Goal: Complete application form

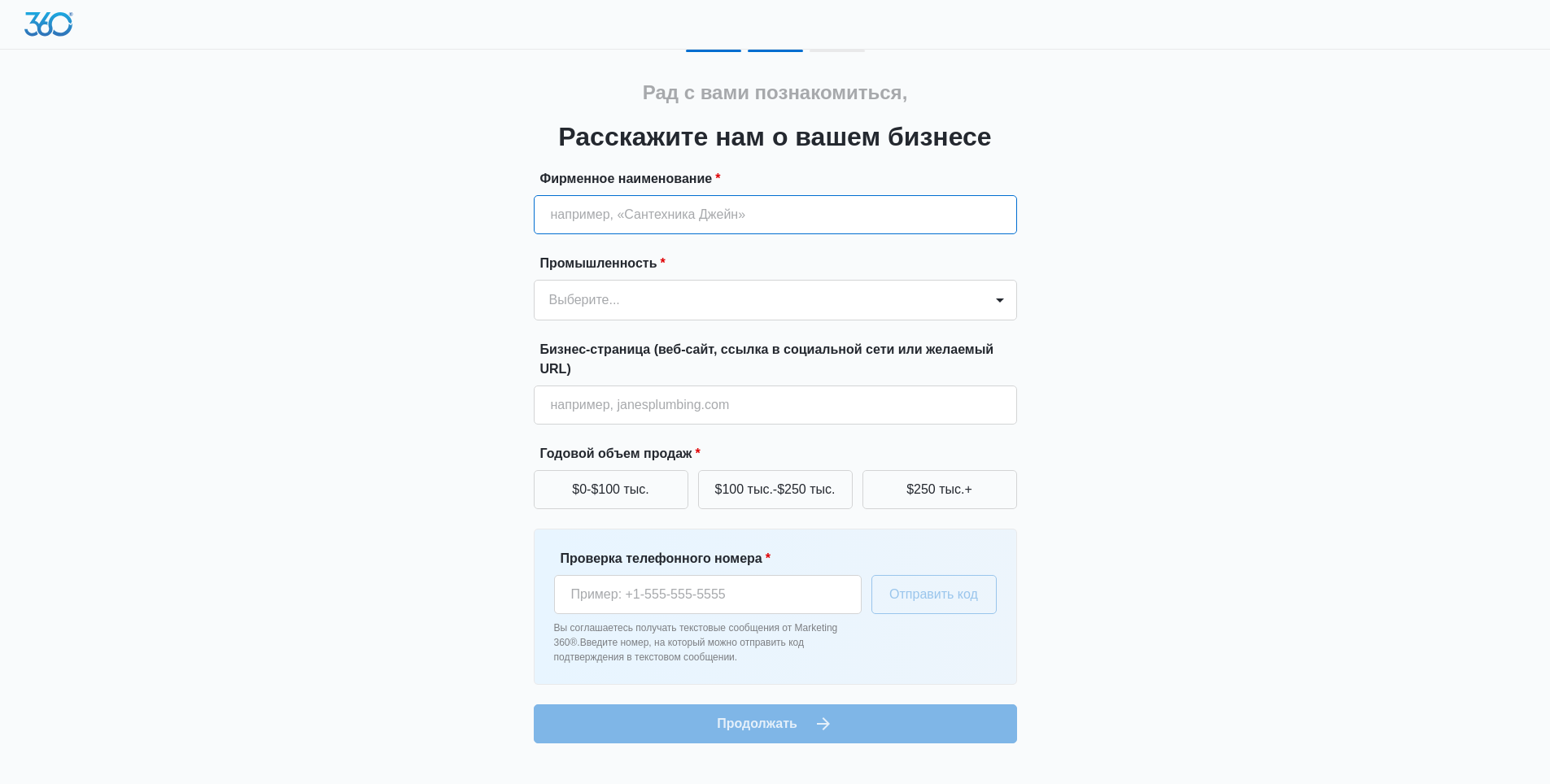
click at [725, 229] on input "Фирменное наименование *" at bounding box center [775, 215] width 483 height 39
type input "Nomad Cleaning Company"
type input "1 (425) 738-2823"
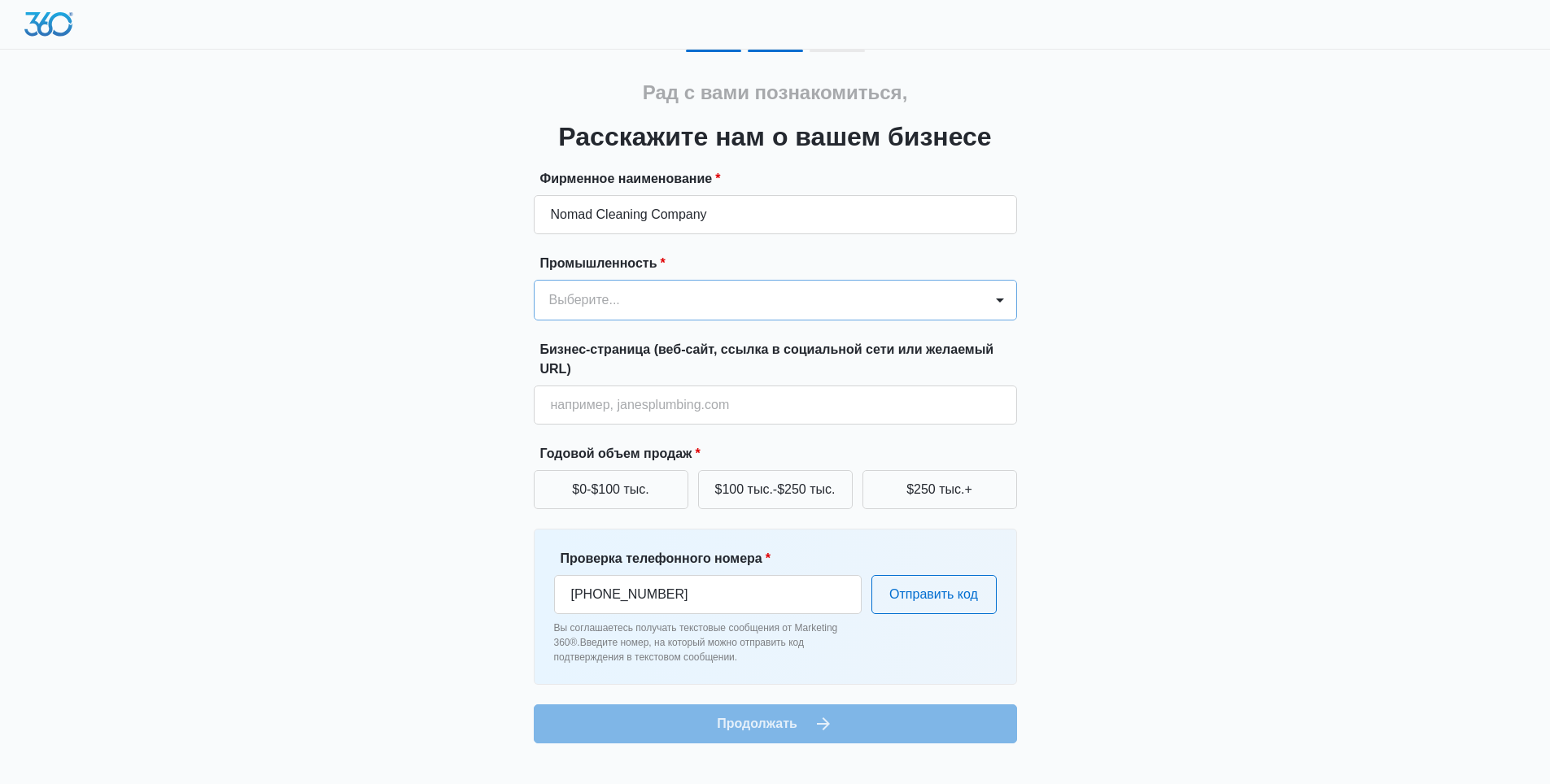
click at [600, 297] on div at bounding box center [755, 301] width 413 height 23
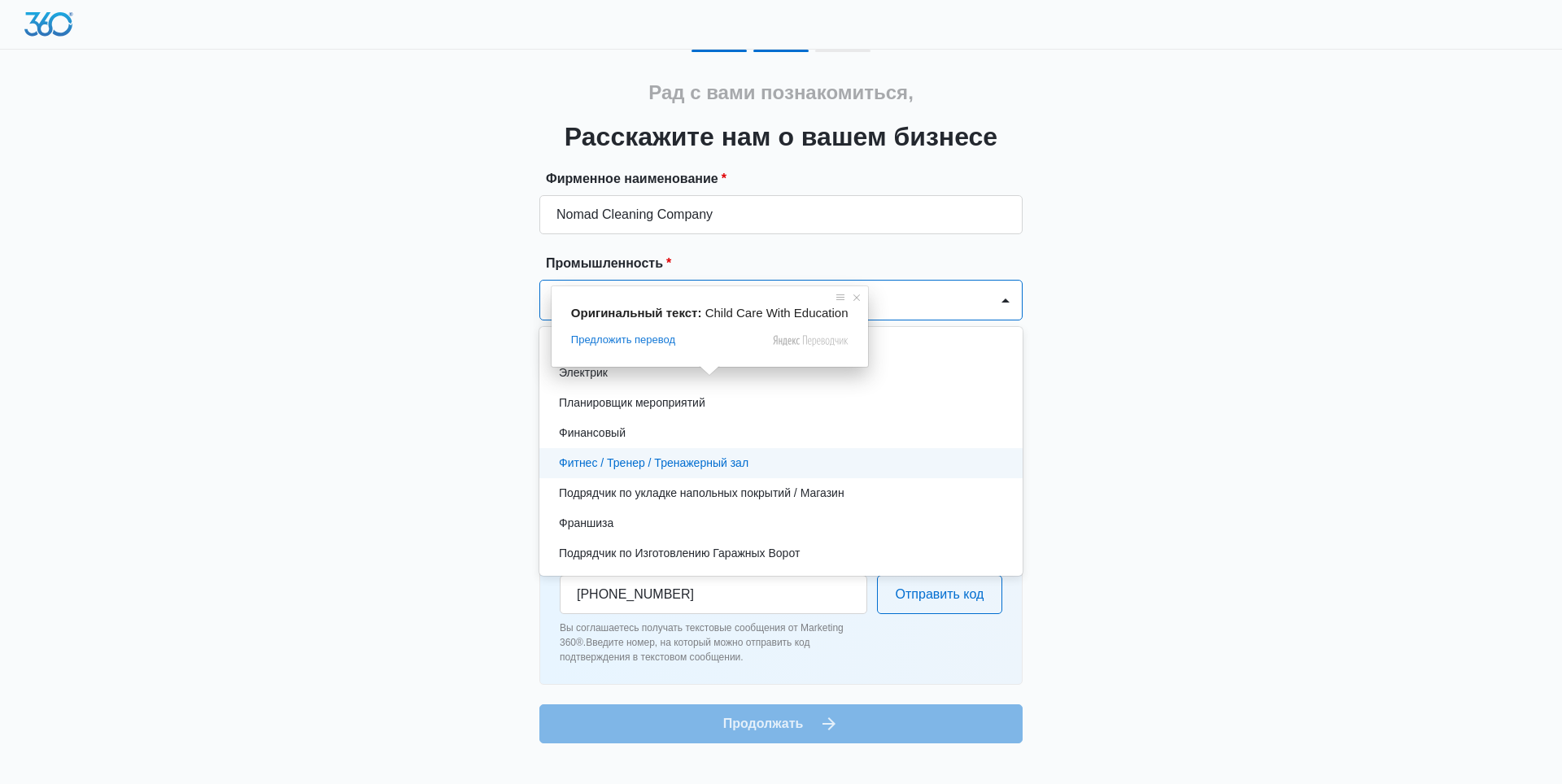
scroll to position [488, 0]
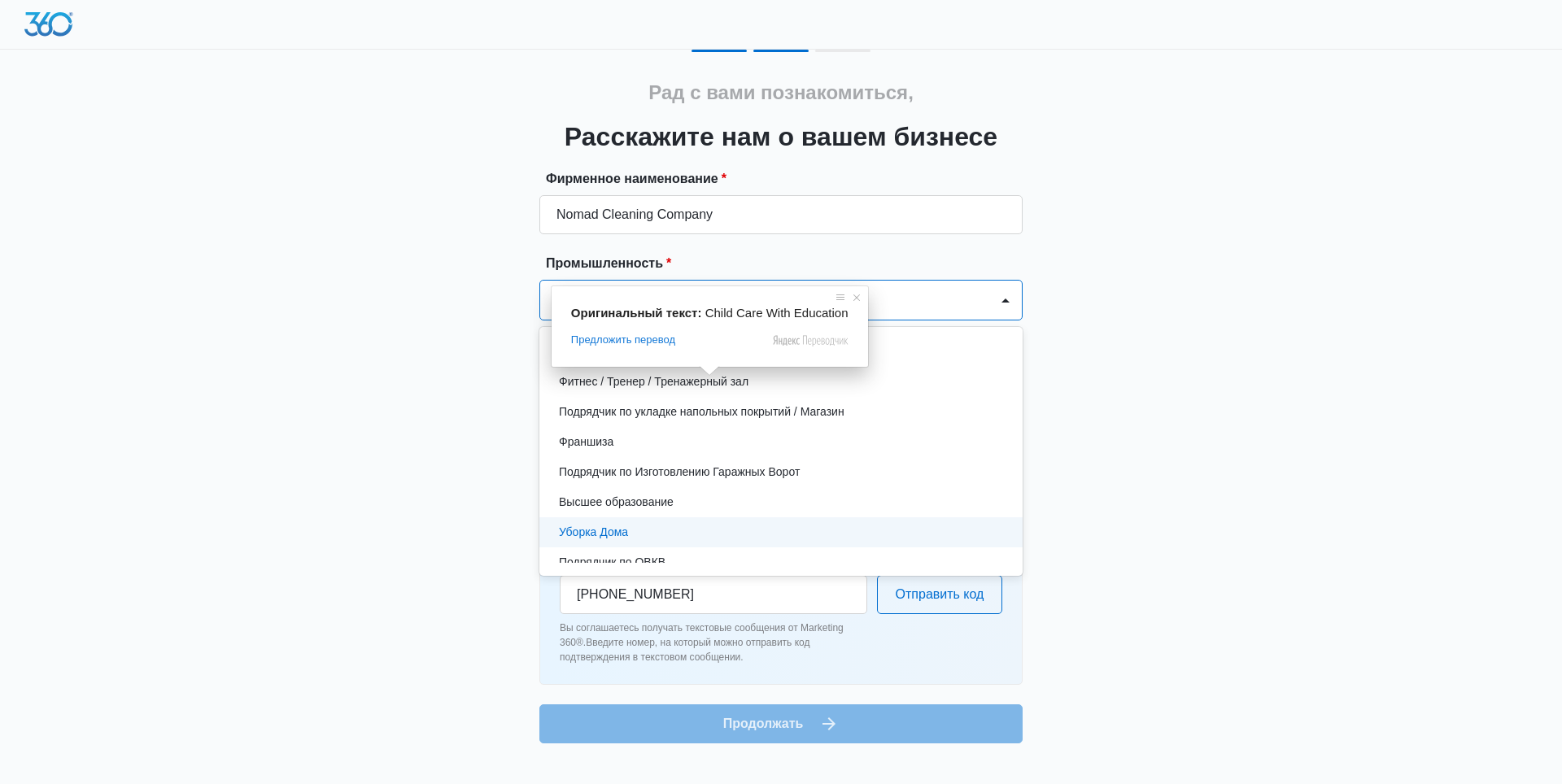
click at [616, 530] on ya-tr-span "Уборка Дома" at bounding box center [594, 532] width 70 height 13
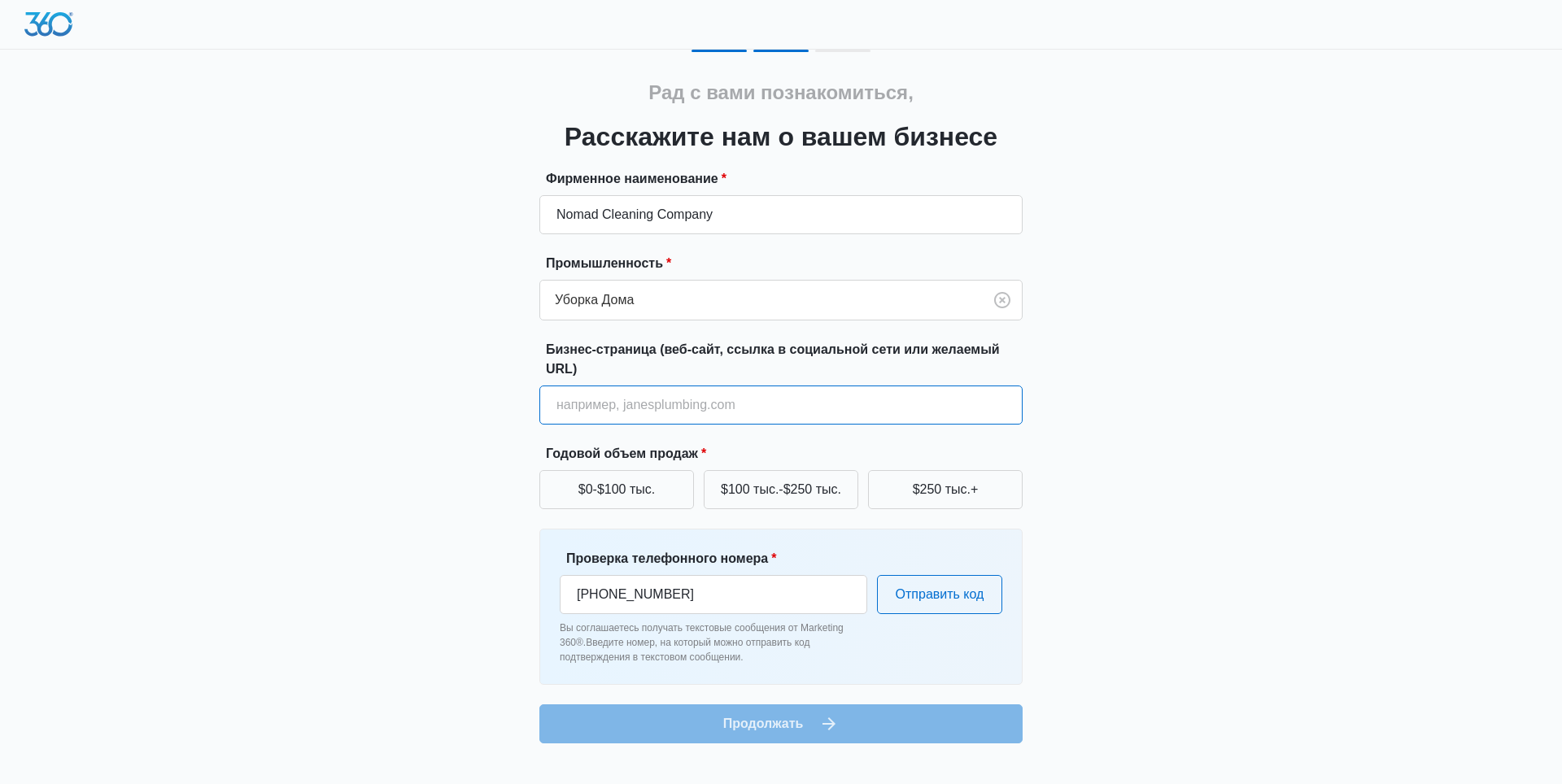
click at [655, 417] on input "Бизнес-страница (веб-сайт, ссылка в социальной сети или желаемый URL)" at bounding box center [781, 405] width 484 height 39
type input "https://nomadhouse.cleaning/"
click at [601, 410] on input "https://nomadhouse.cleaning/" at bounding box center [781, 405] width 484 height 39
paste input "https://nomadhouse.cleaning/"
drag, startPoint x: 594, startPoint y: 404, endPoint x: 505, endPoint y: 408, distance: 89.1
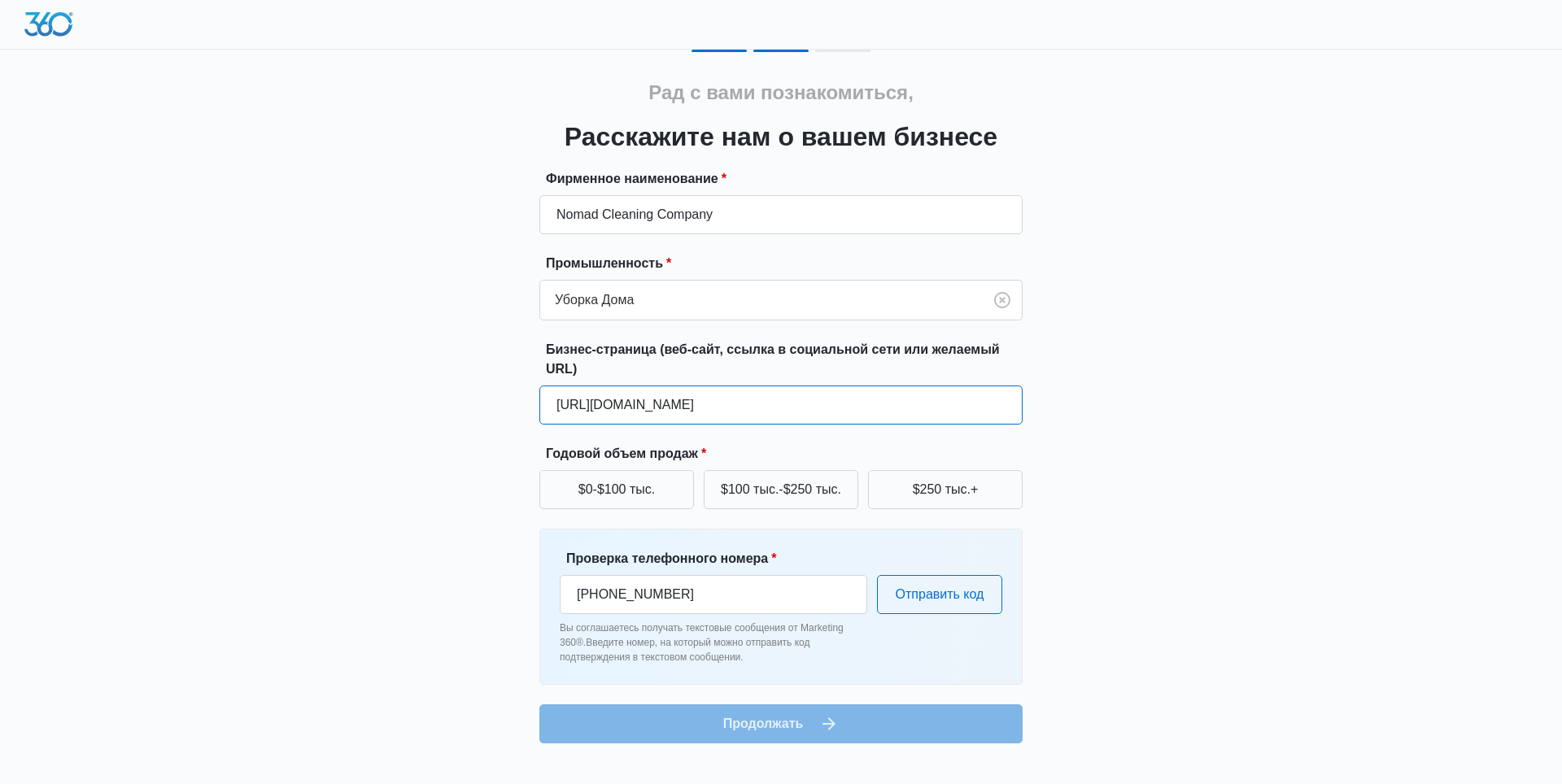
click at [505, 408] on div "Рад с вами познакомиться, Расскажите нам о вашем бизнесе Фирменное наименование…" at bounding box center [781, 396] width 977 height 694
type input "nomadhouse.cleaning"
click at [436, 434] on div "Рад с вами познакомиться, Расскажите нам о вашем бизнесе Фирменное наименование…" at bounding box center [781, 396] width 977 height 694
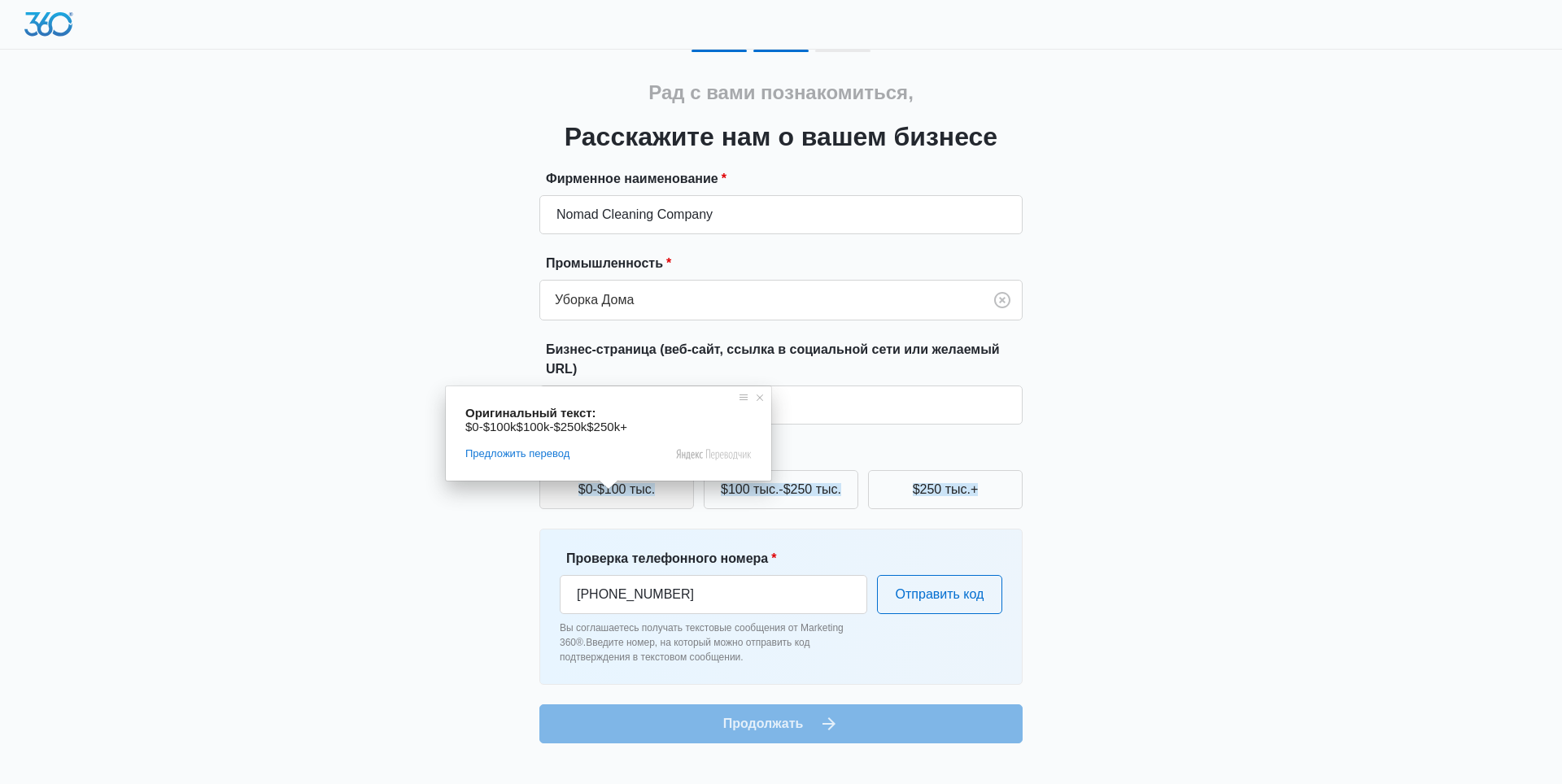
click at [615, 489] on span at bounding box center [608, 484] width 21 height 10
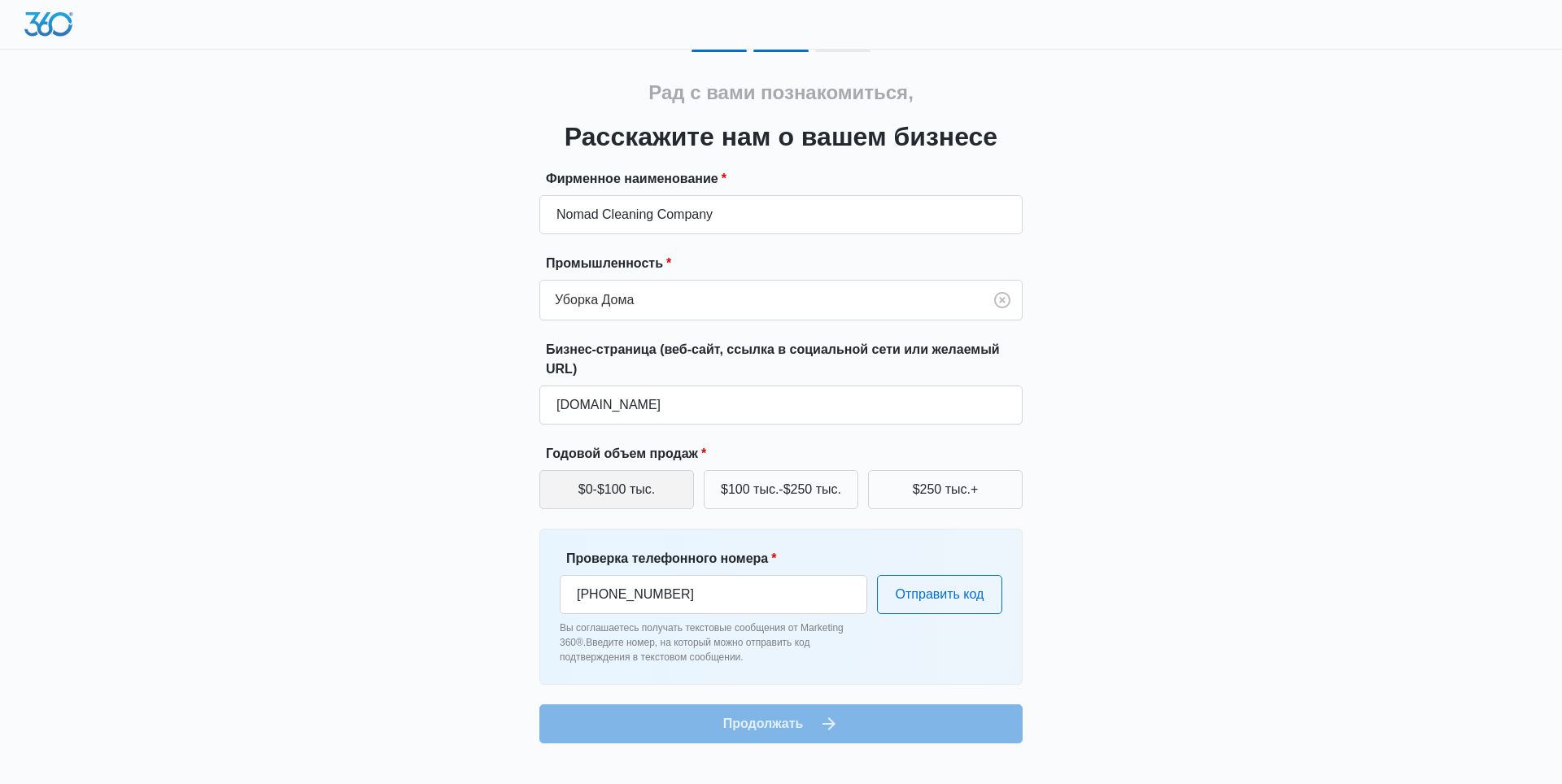
click at [605, 487] on ya-tr-span "$0-$100 тыс." at bounding box center [616, 489] width 76 height 13
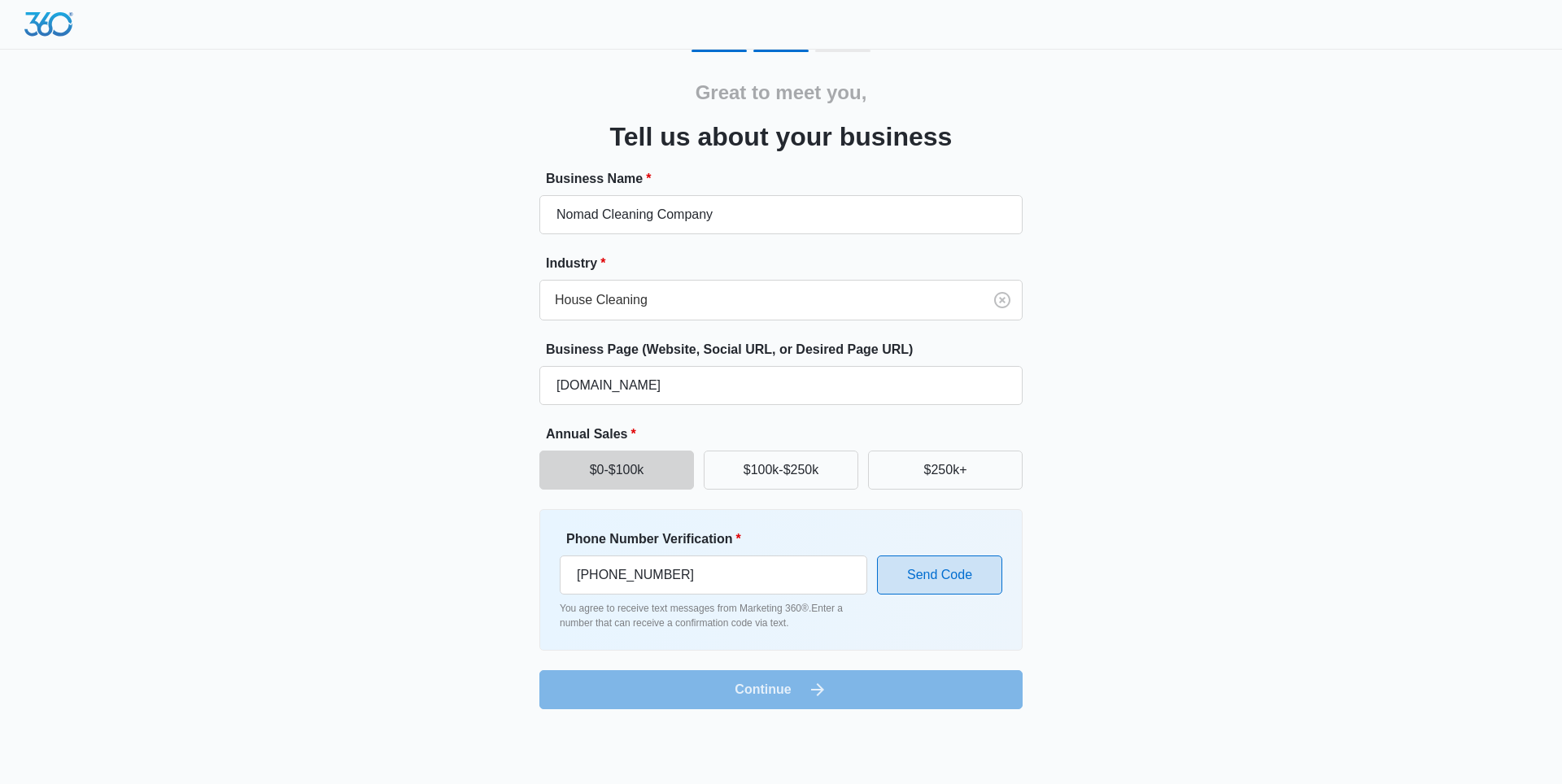
click at [951, 569] on ya-tr-span "Send Code" at bounding box center [939, 574] width 65 height 13
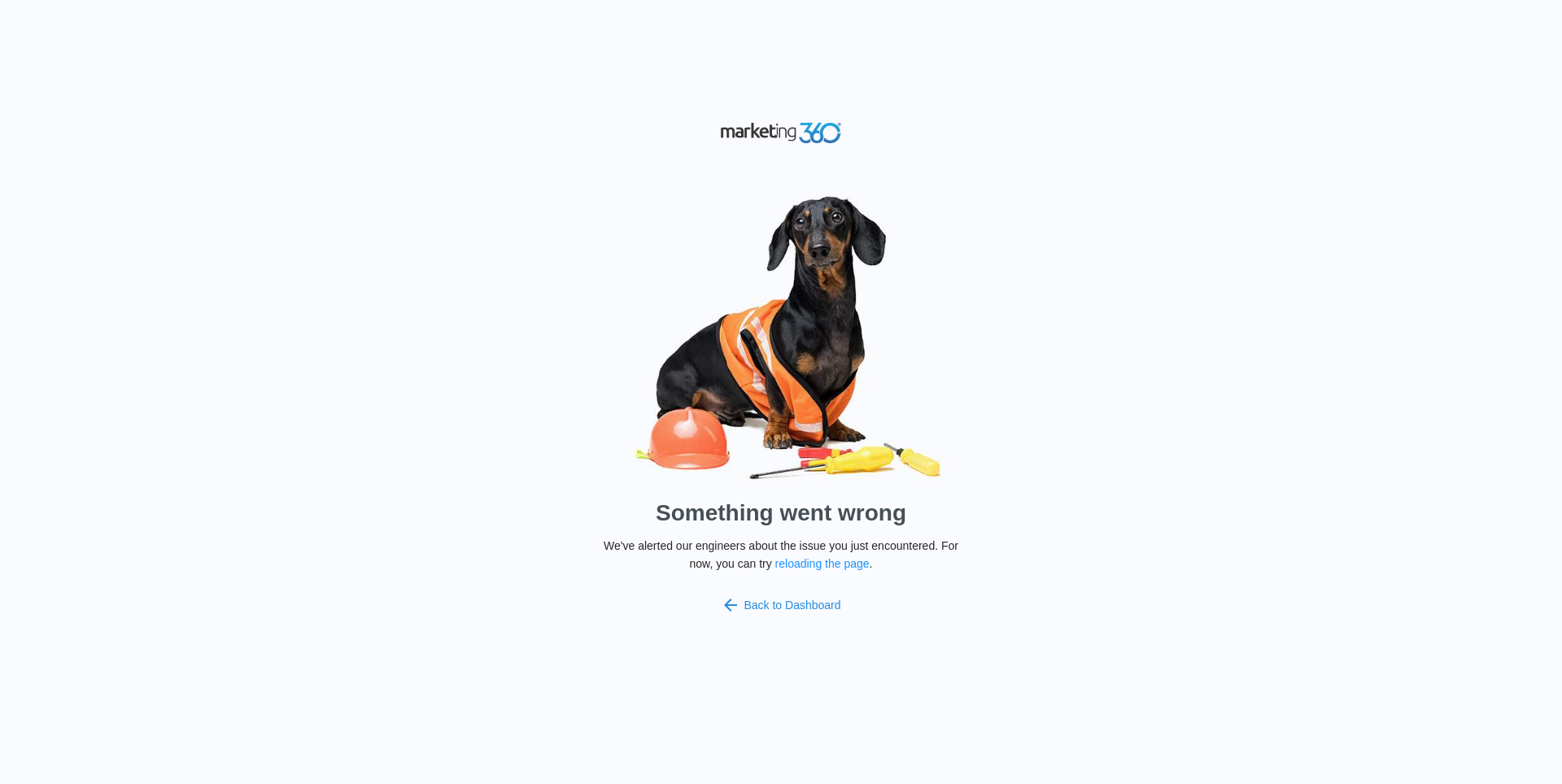
click at [777, 606] on link "Back to Dashboard" at bounding box center [781, 605] width 120 height 19
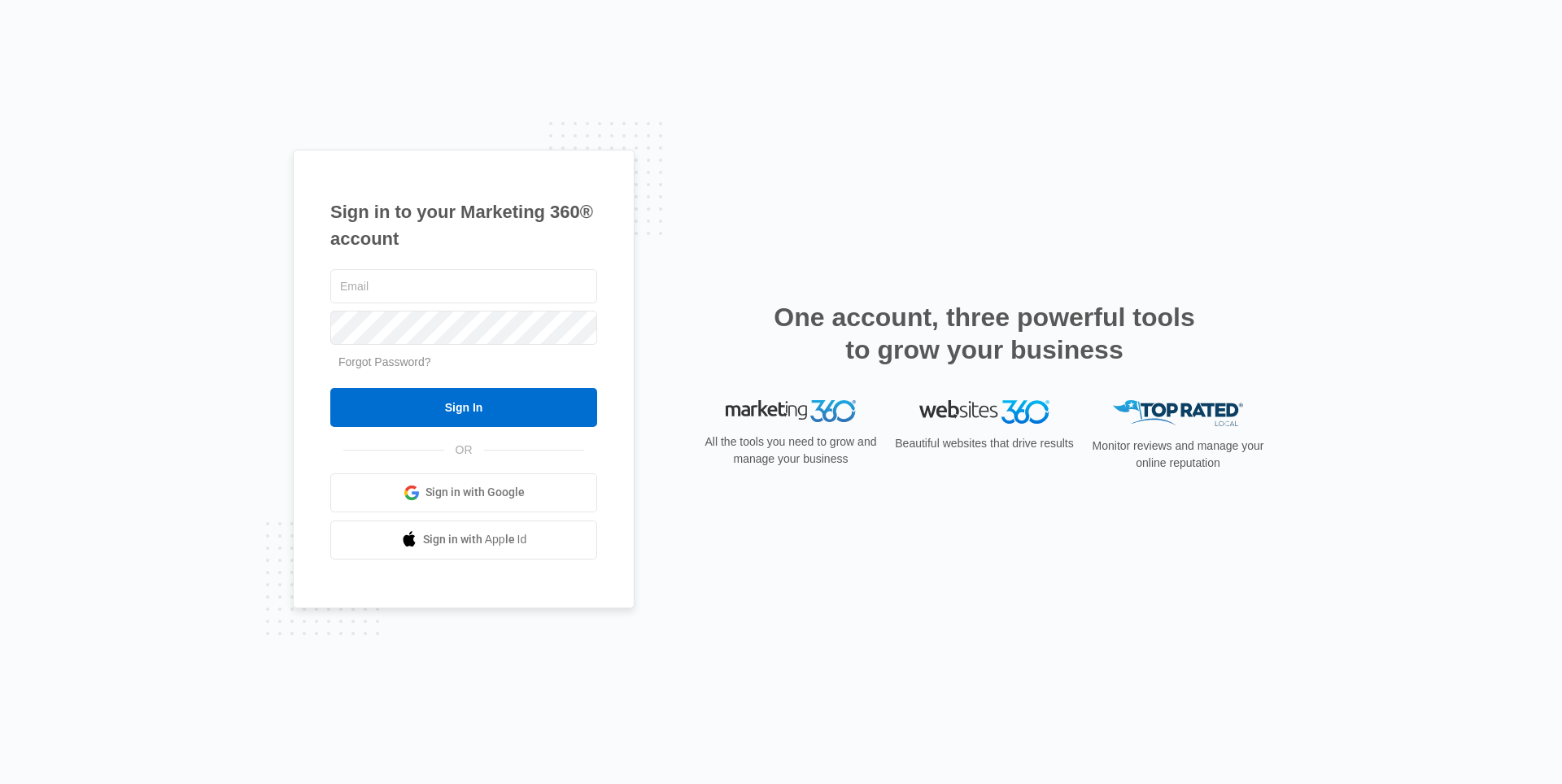
click at [470, 493] on span "Sign in with Google" at bounding box center [475, 493] width 100 height 17
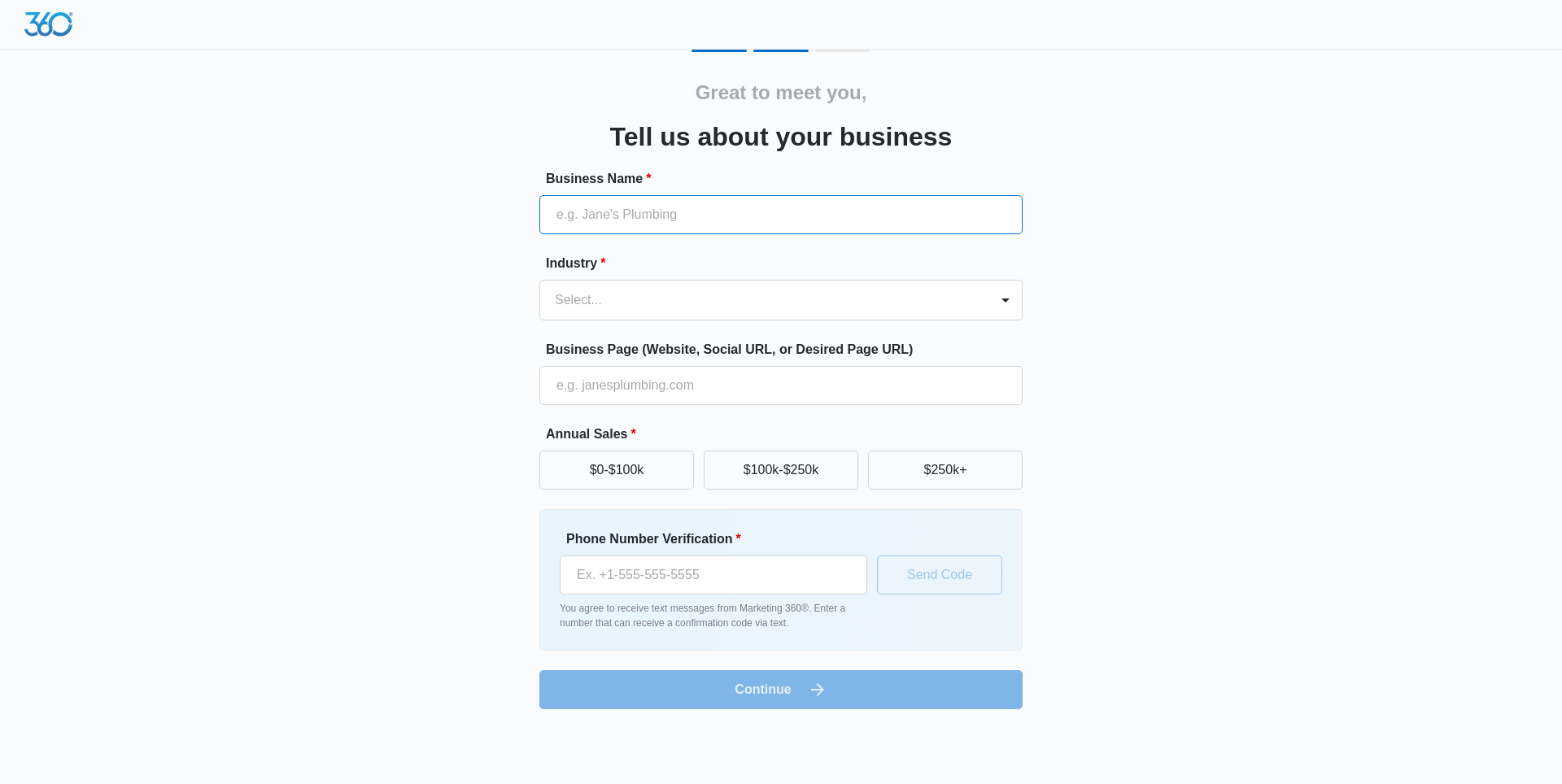
click at [629, 223] on input "Business Name *" at bounding box center [781, 215] width 484 height 39
type input "Nomad Cleaning Company"
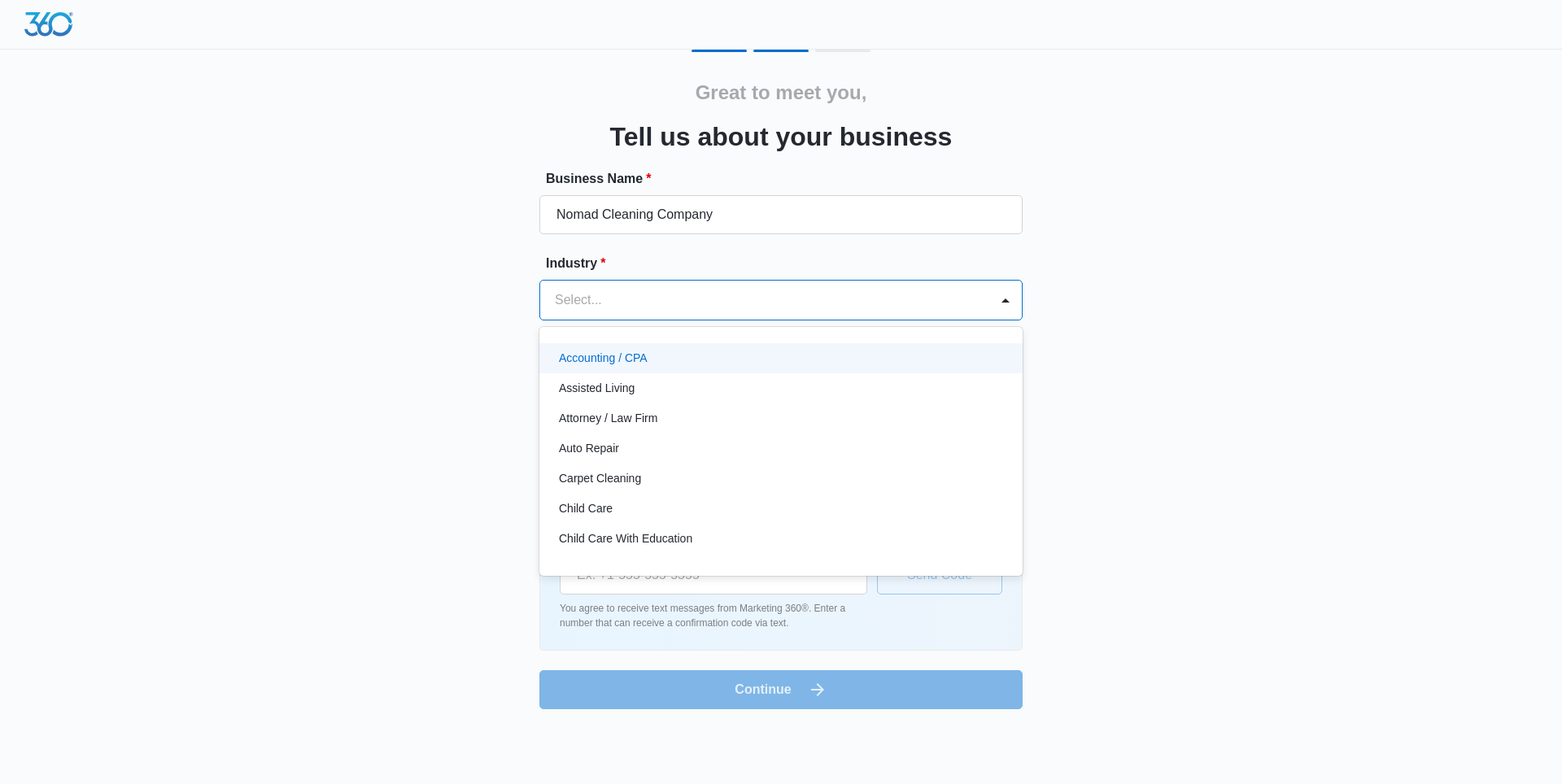
click at [614, 291] on div at bounding box center [761, 301] width 413 height 23
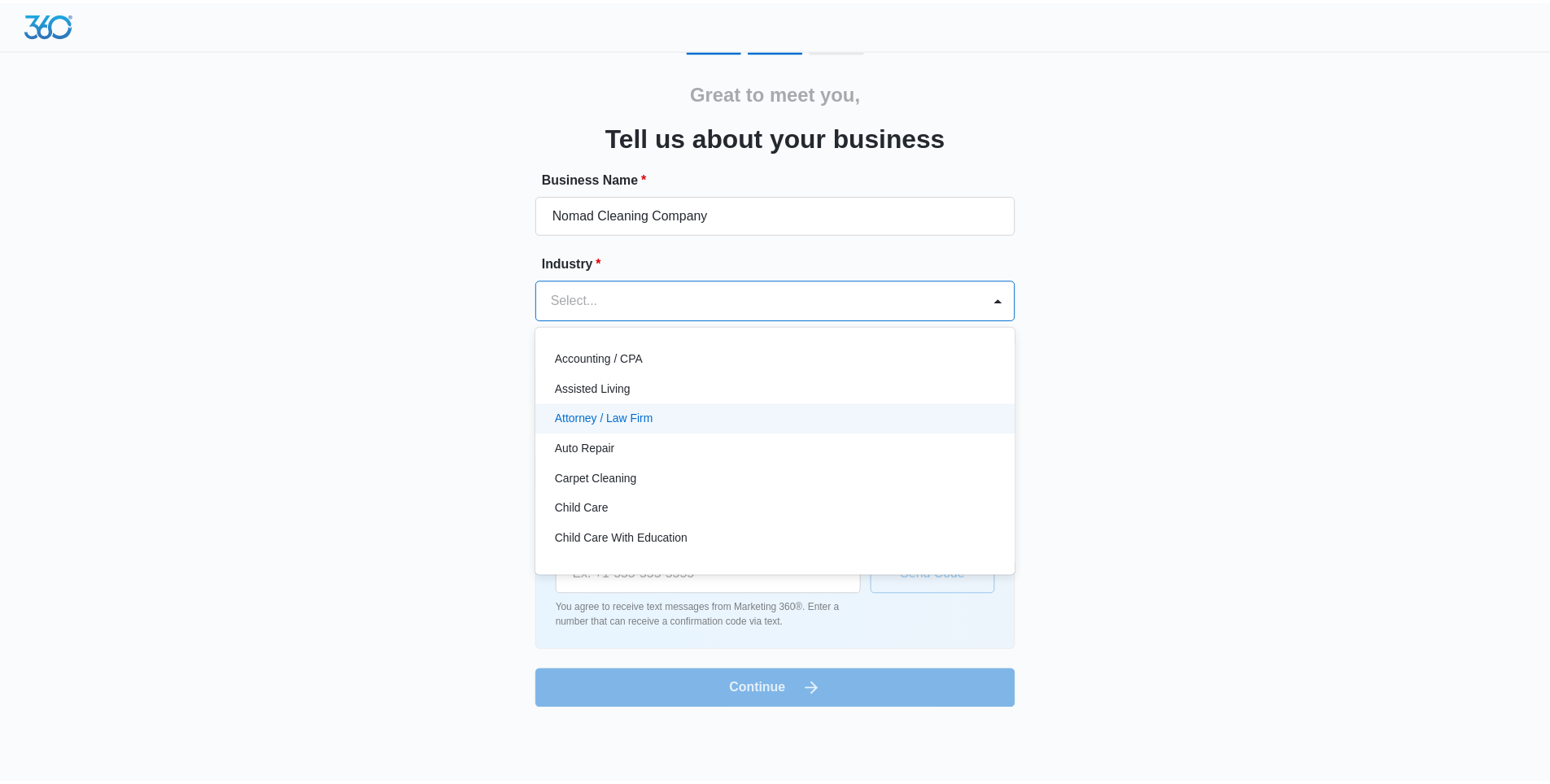
scroll to position [651, 0]
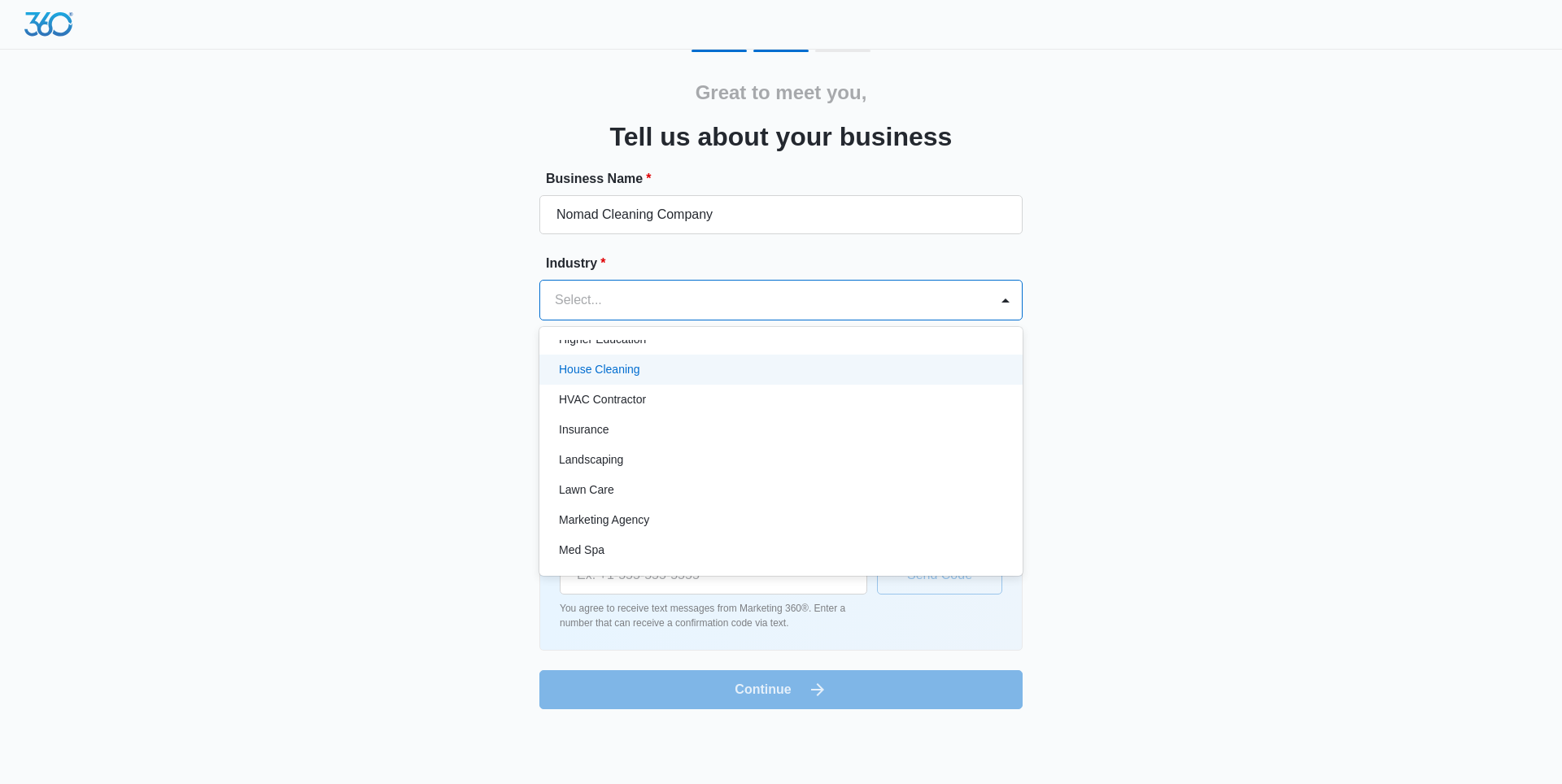
click at [623, 371] on p "House Cleaning" at bounding box center [600, 370] width 81 height 17
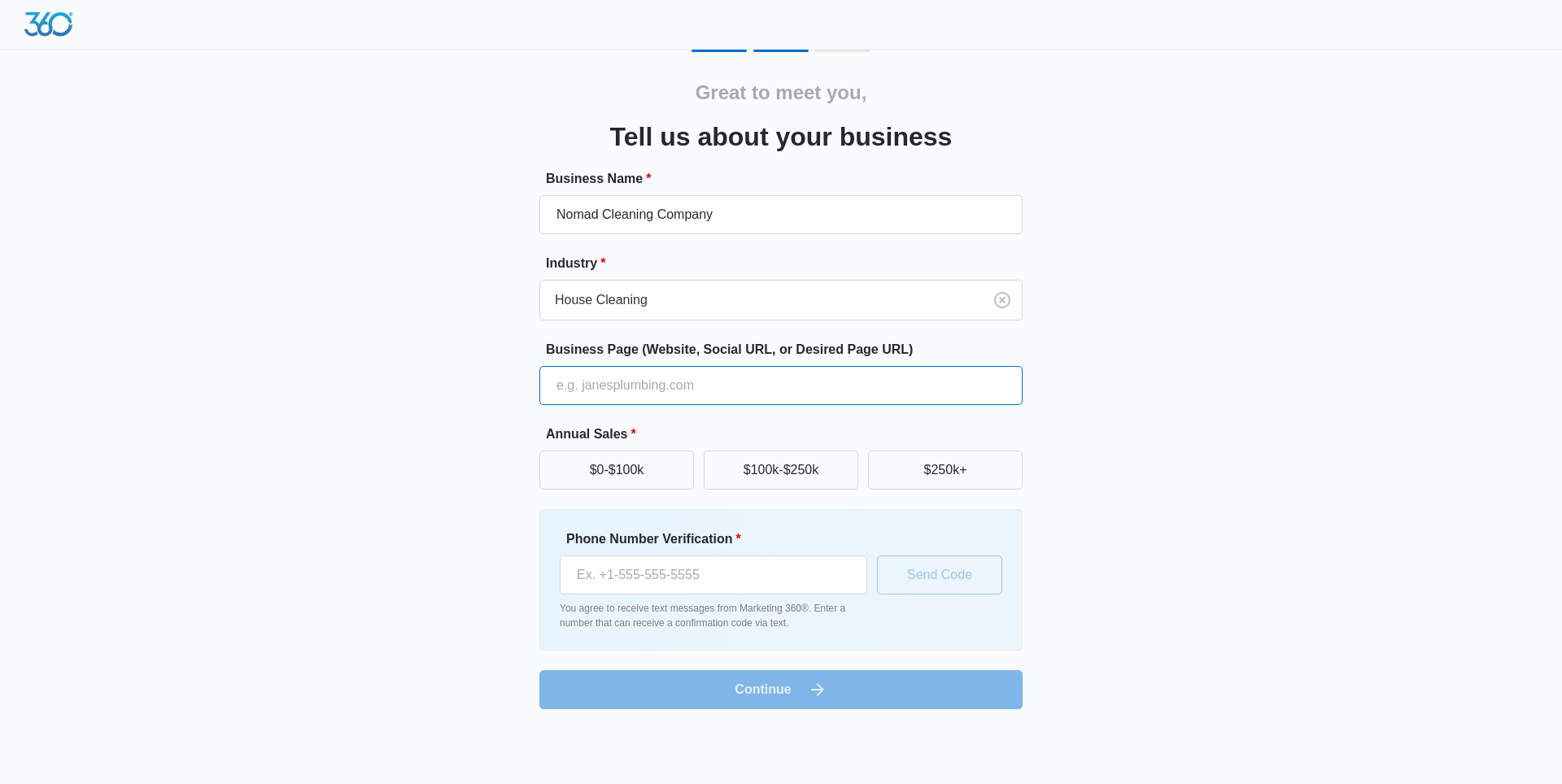
click at [615, 388] on input "Business Page (Website, Social URL, or Desired Page URL)" at bounding box center [781, 386] width 484 height 39
click at [642, 392] on input "Business Page (Website, Social URL, or Desired Page URL)" at bounding box center [781, 386] width 484 height 39
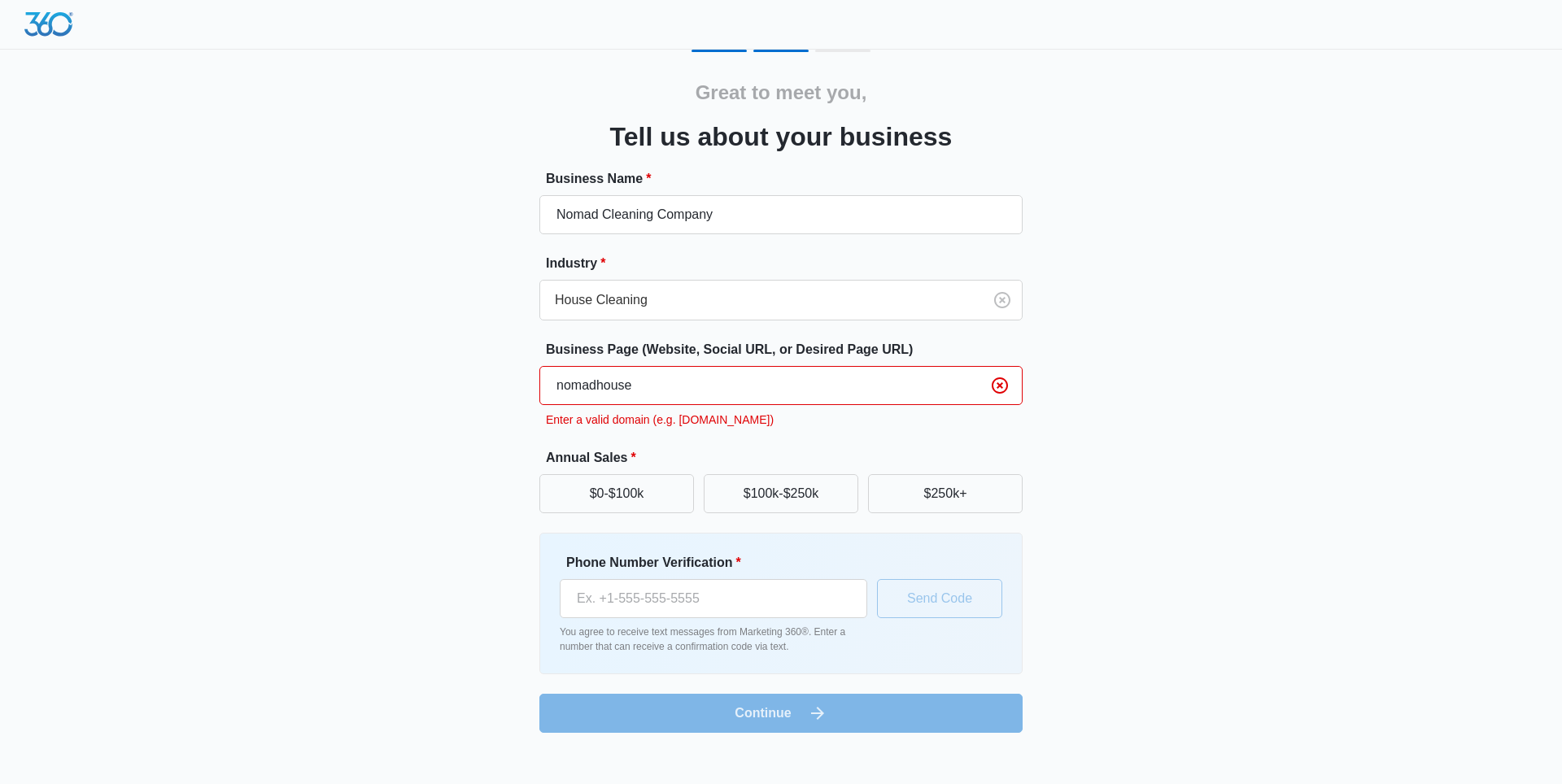
type input "nomadhouse.cleaning"
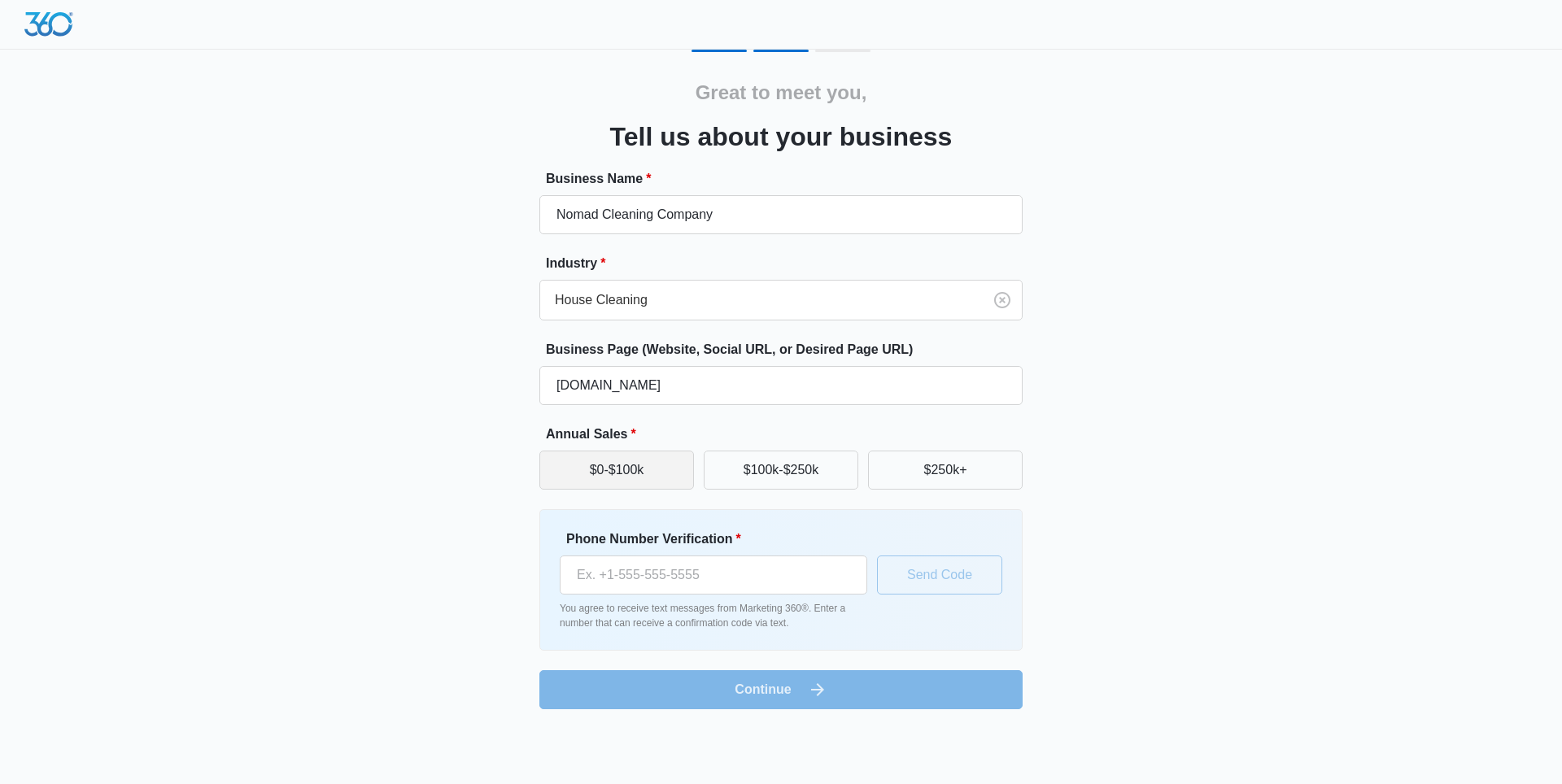
click at [632, 457] on button "$0-$100k" at bounding box center [617, 470] width 155 height 39
click at [644, 558] on input "Phone Number Verification *" at bounding box center [714, 575] width 308 height 39
type input "[PHONE_NUMBER]"
click at [931, 576] on button "Send Code" at bounding box center [940, 575] width 126 height 39
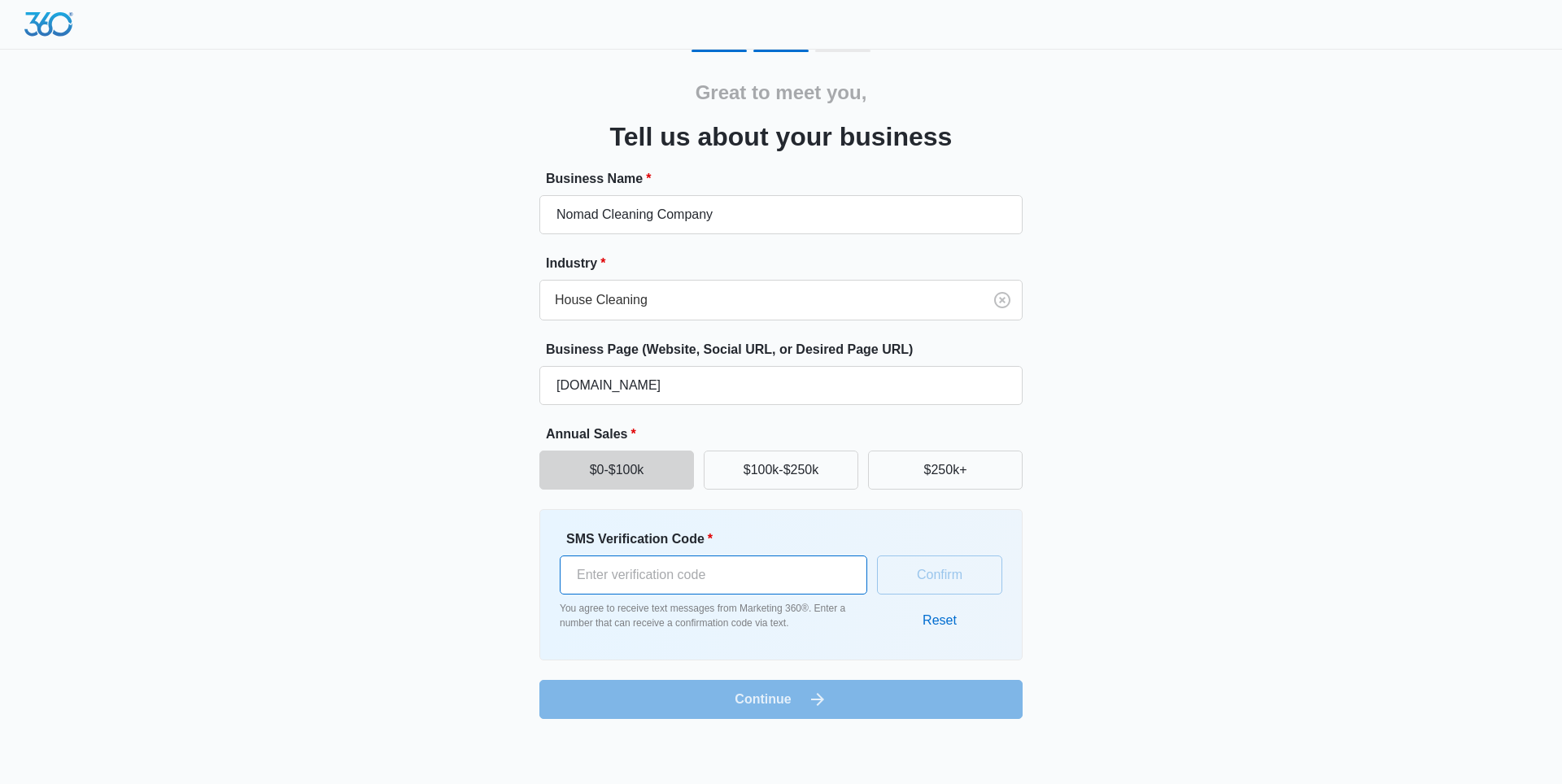
click at [684, 571] on input "SMS Verification Code *" at bounding box center [714, 575] width 308 height 39
type input "991588"
click at [926, 577] on button "Confirm" at bounding box center [940, 575] width 126 height 39
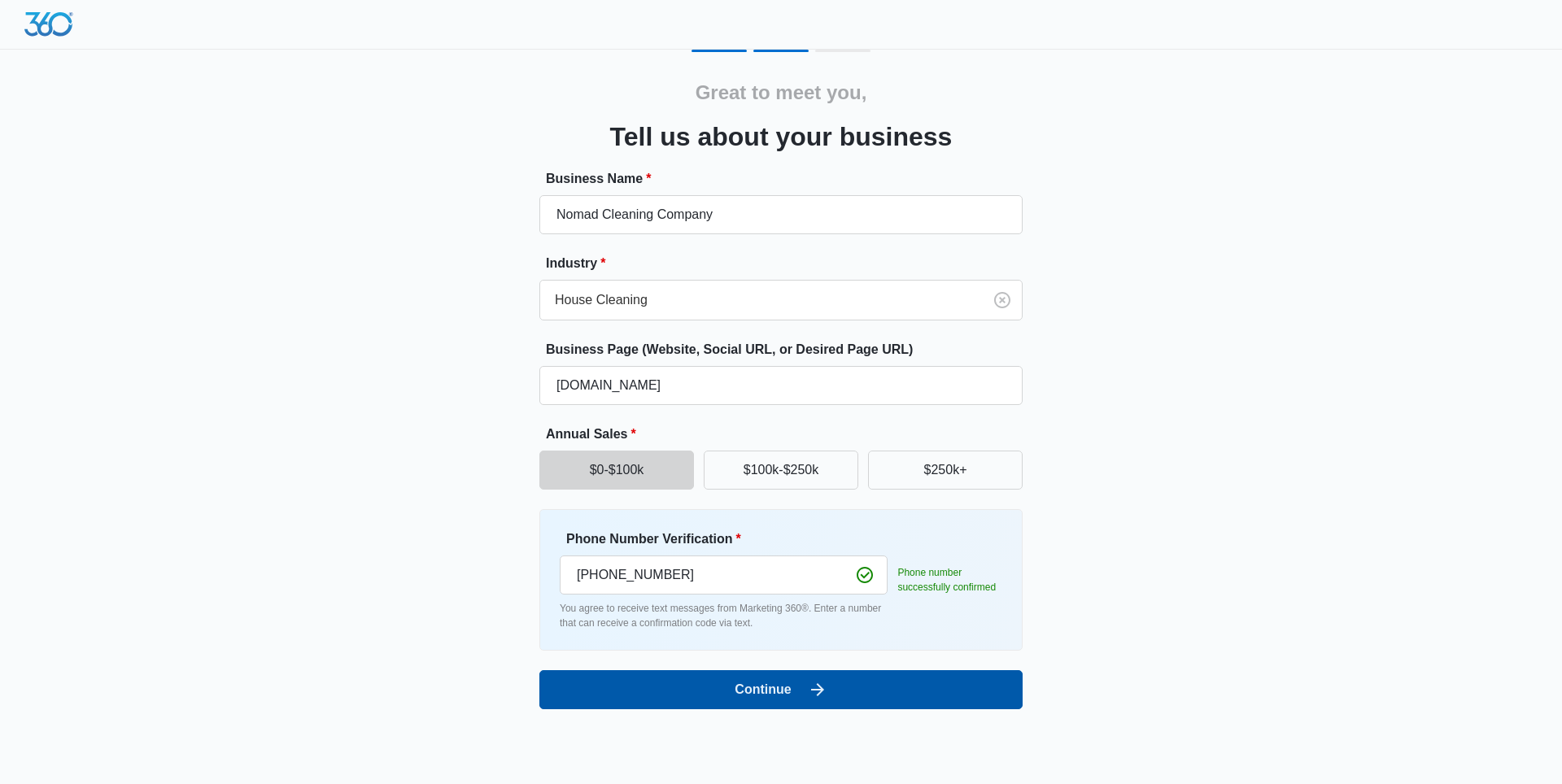
click at [798, 700] on button "Continue" at bounding box center [781, 689] width 484 height 39
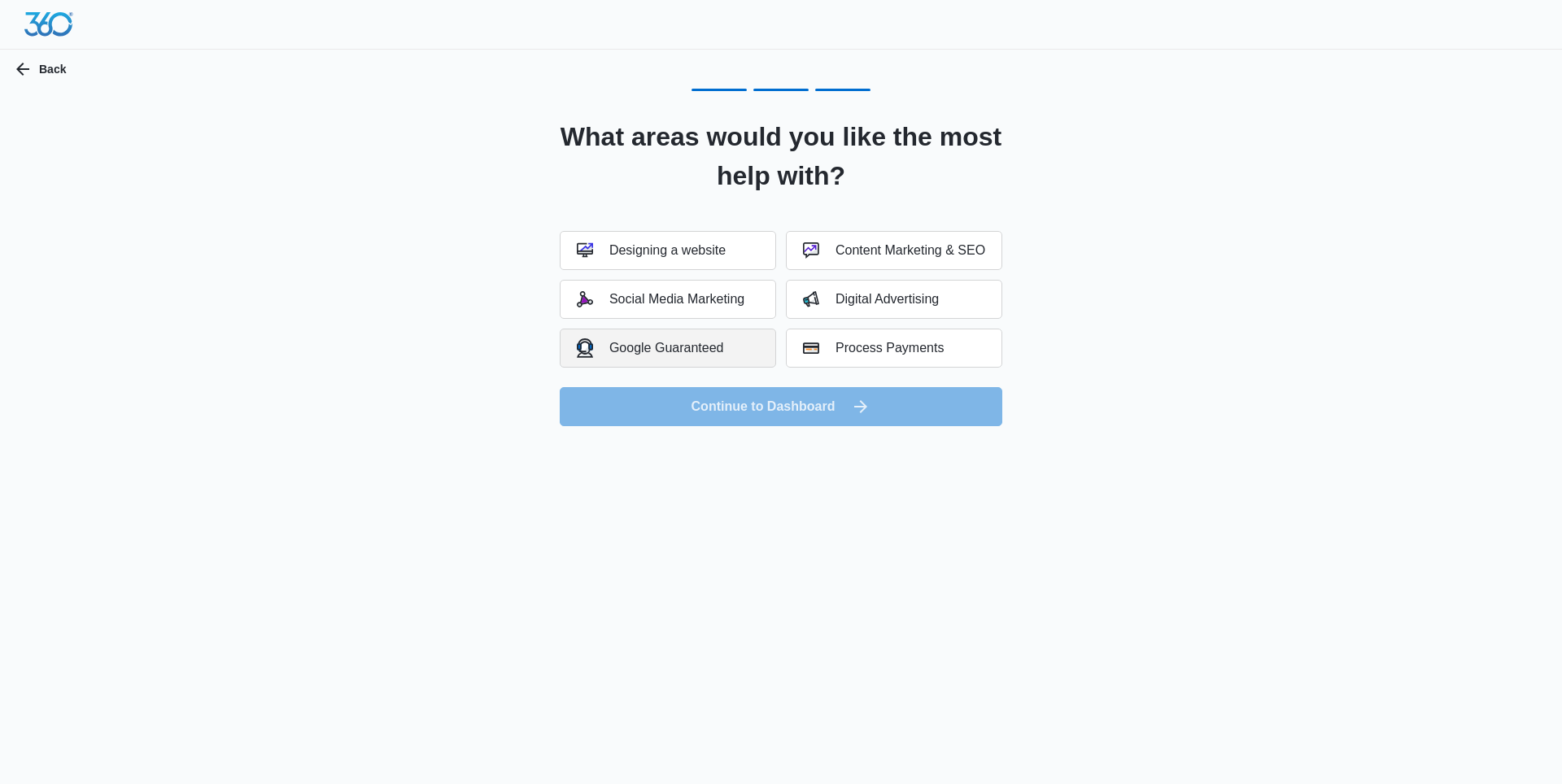
click at [724, 355] on button "Google Guaranteed" at bounding box center [668, 348] width 217 height 39
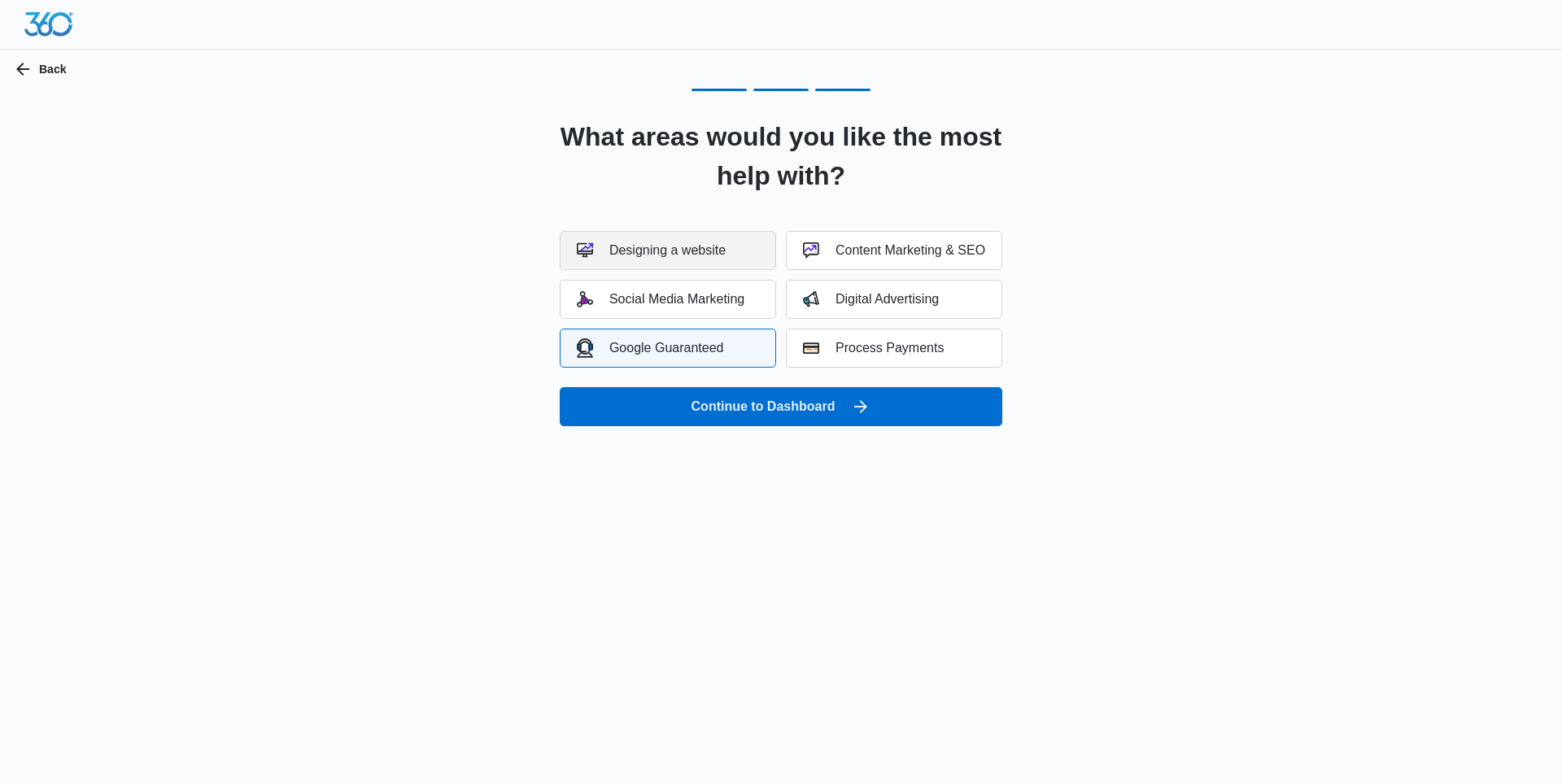
click at [680, 253] on div "Designing a website" at bounding box center [652, 250] width 149 height 16
click at [698, 248] on div "Designing a website" at bounding box center [652, 250] width 149 height 16
click at [924, 248] on div "Content Marketing & SEO" at bounding box center [894, 250] width 182 height 16
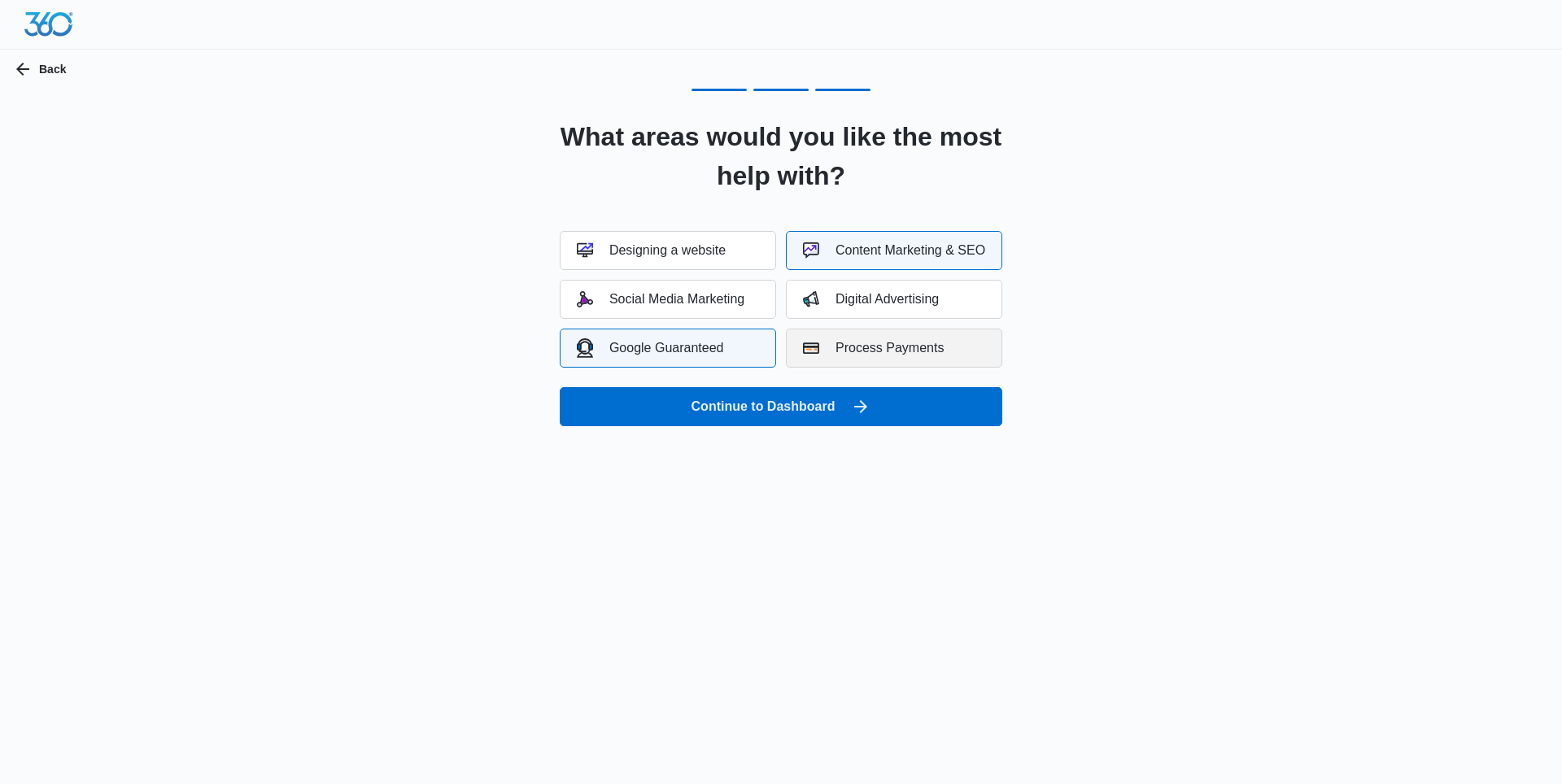
click at [854, 351] on div "Process Payments" at bounding box center [873, 348] width 141 height 16
click at [869, 300] on div "Digital Advertising" at bounding box center [870, 299] width 136 height 16
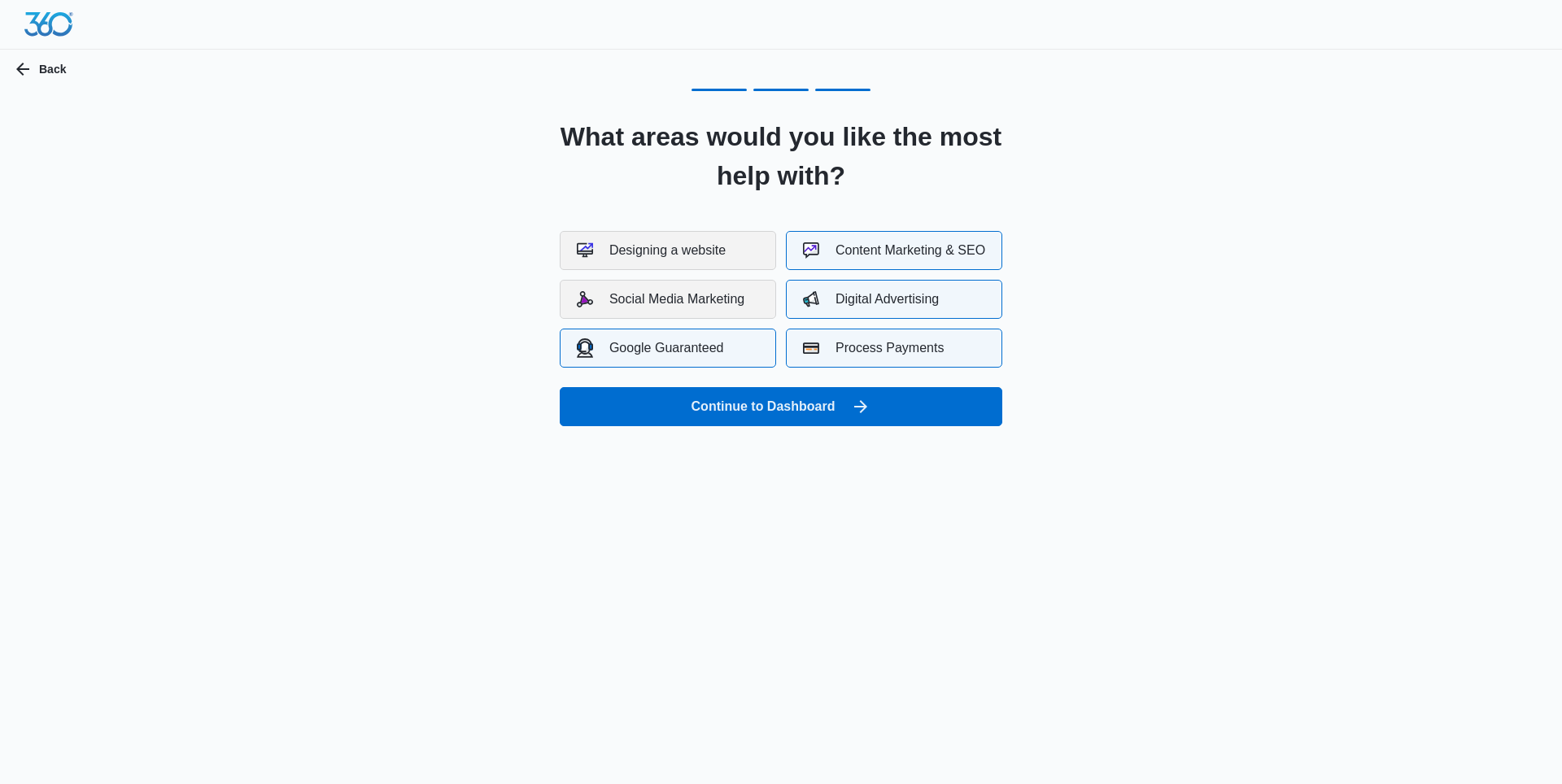
drag, startPoint x: 711, startPoint y: 295, endPoint x: 701, endPoint y: 253, distance: 43.2
click at [710, 295] on div "Social Media Marketing" at bounding box center [661, 299] width 167 height 16
click at [701, 247] on div "Designing a website" at bounding box center [652, 250] width 149 height 16
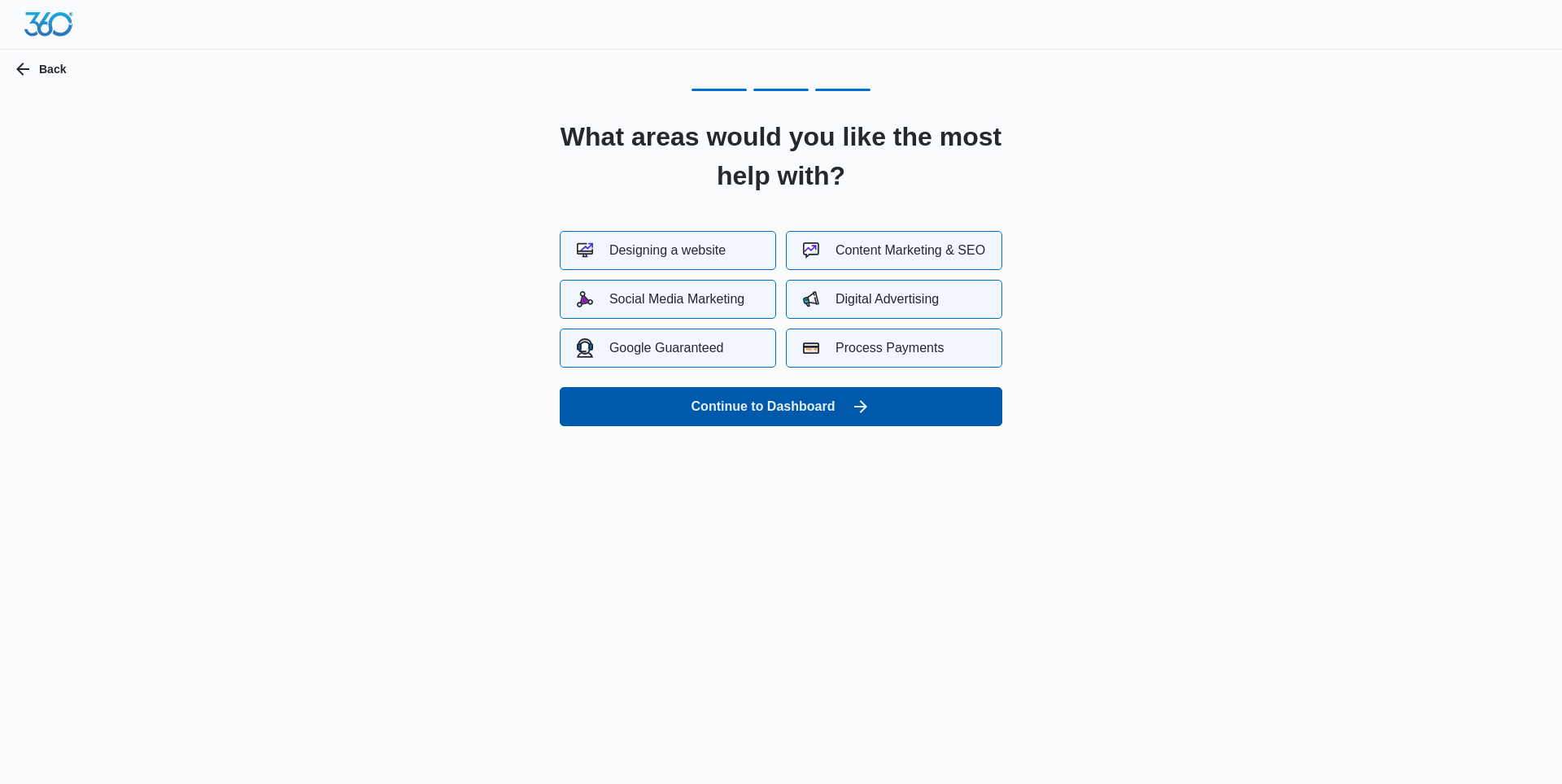
click at [747, 417] on button "Continue to Dashboard" at bounding box center [781, 406] width 443 height 39
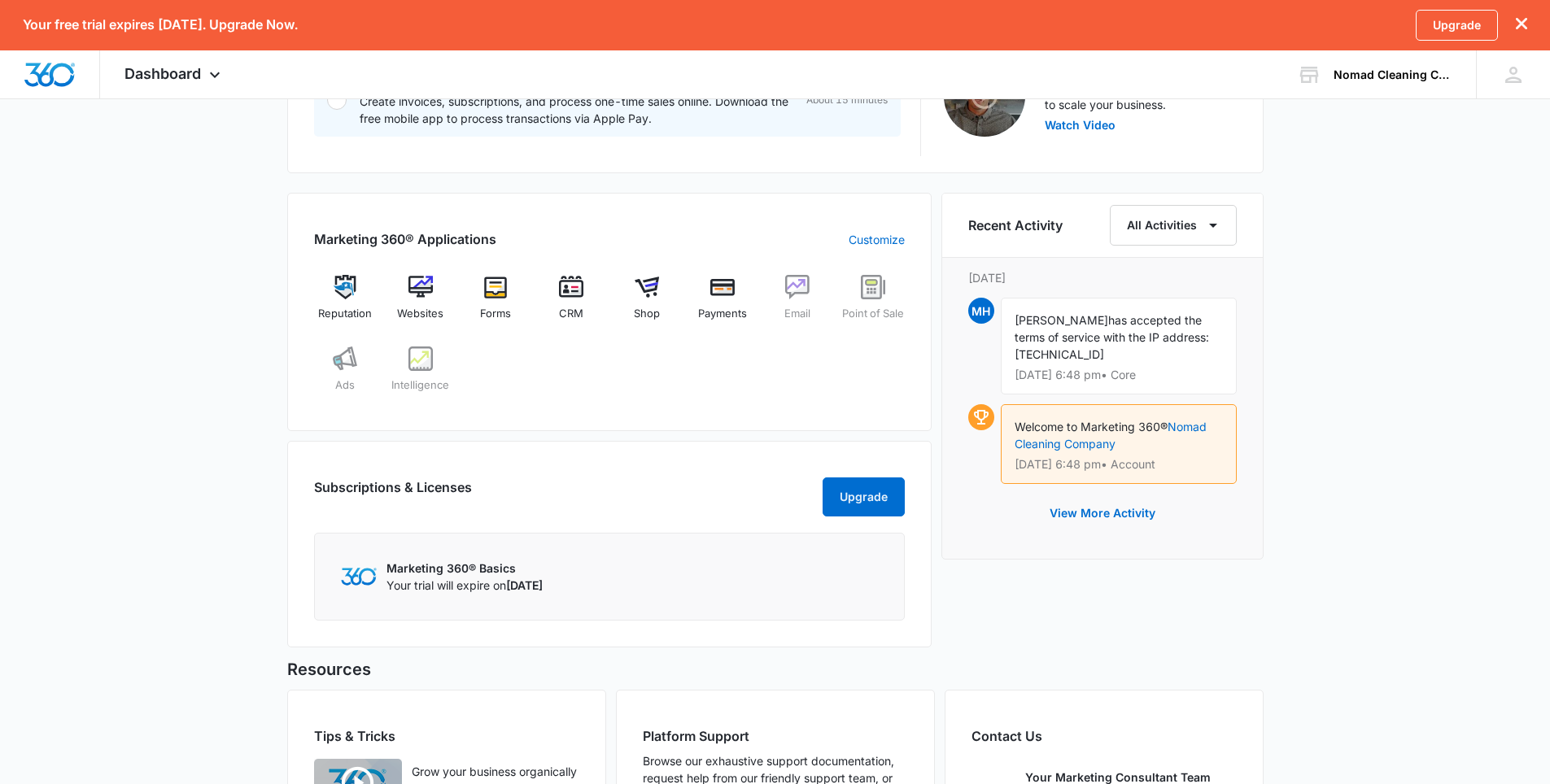
scroll to position [651, 0]
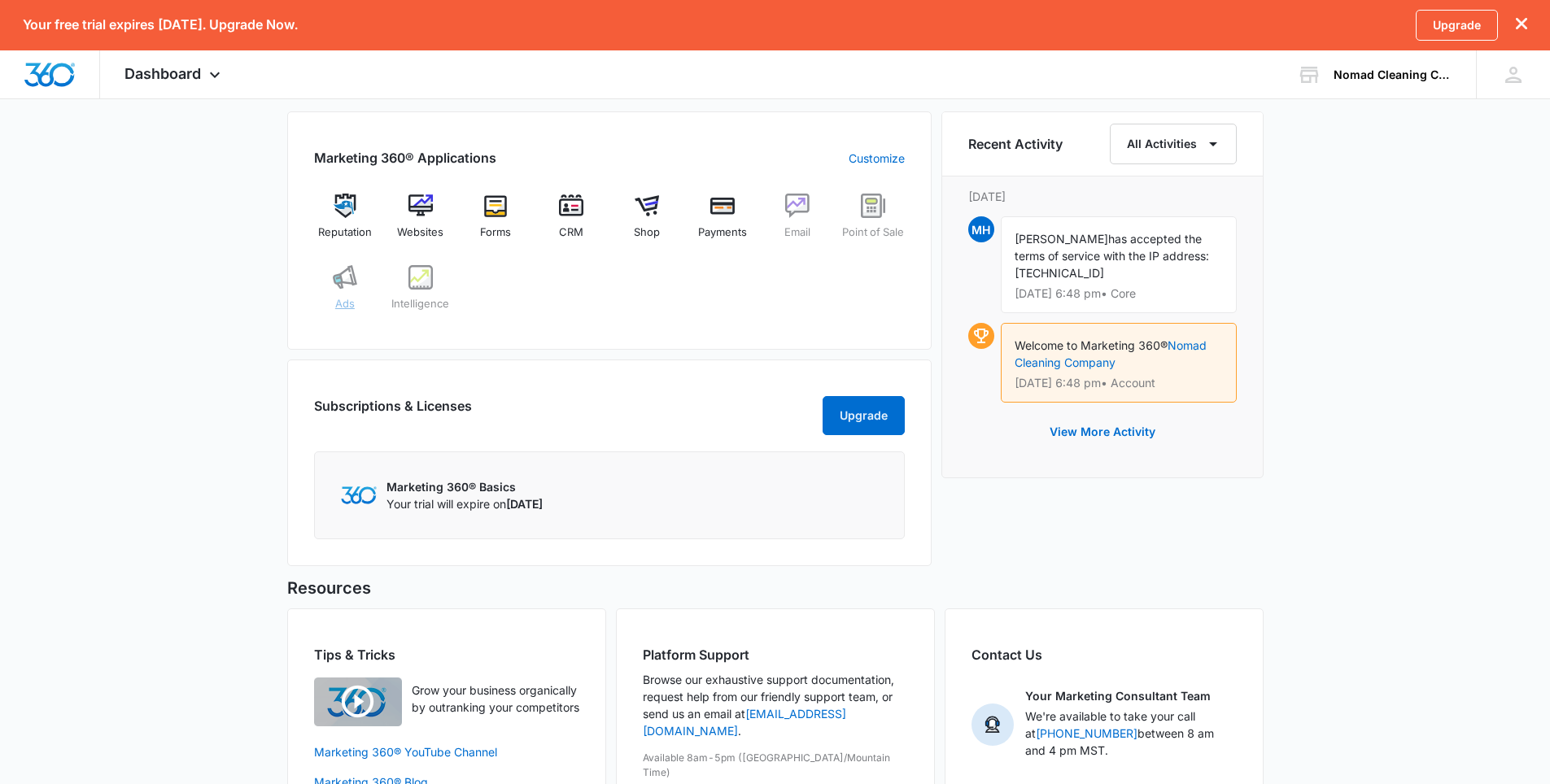
click at [348, 290] on img at bounding box center [344, 276] width 24 height 24
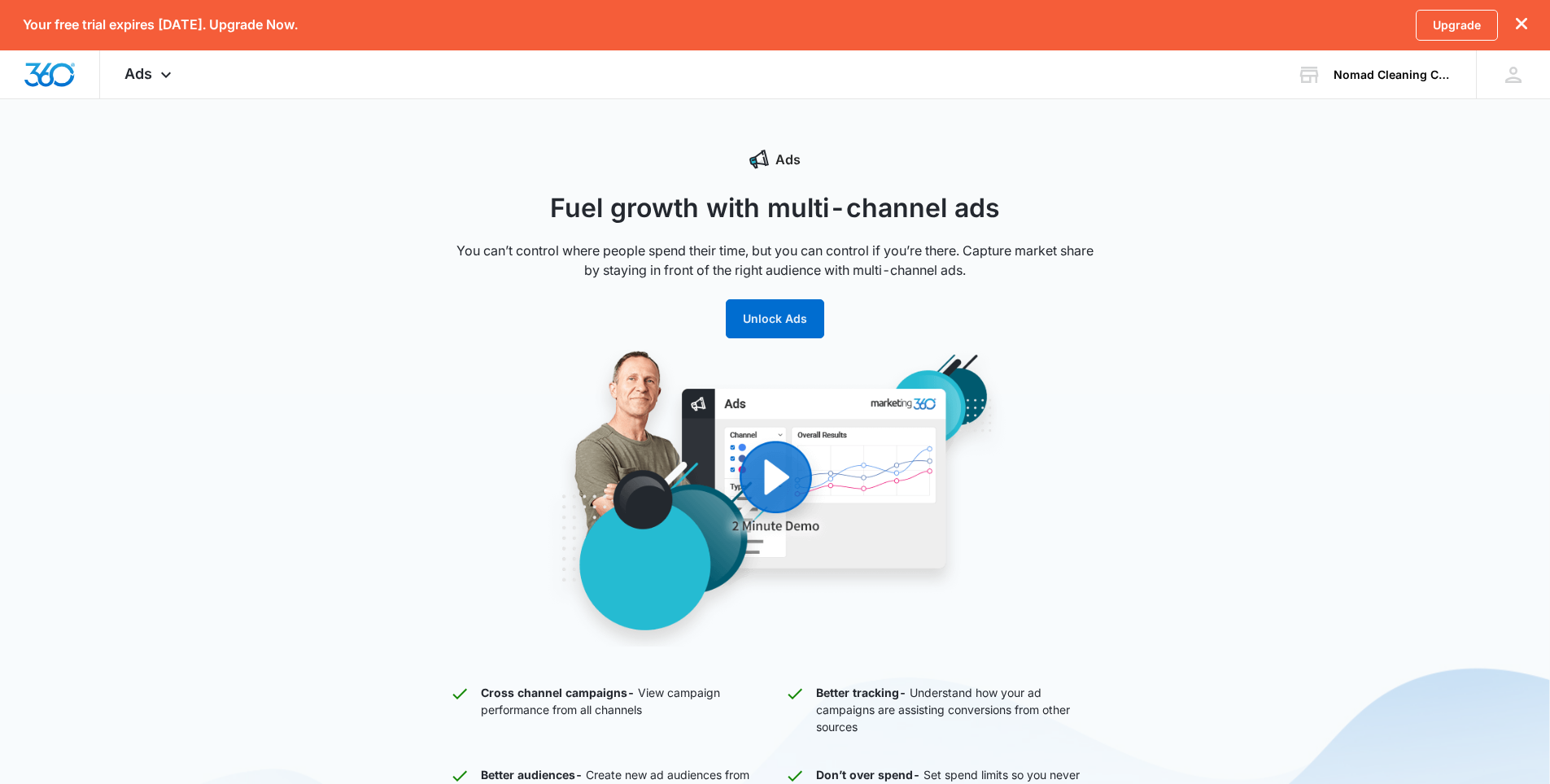
drag, startPoint x: 355, startPoint y: 229, endPoint x: 377, endPoint y: 228, distance: 22.0
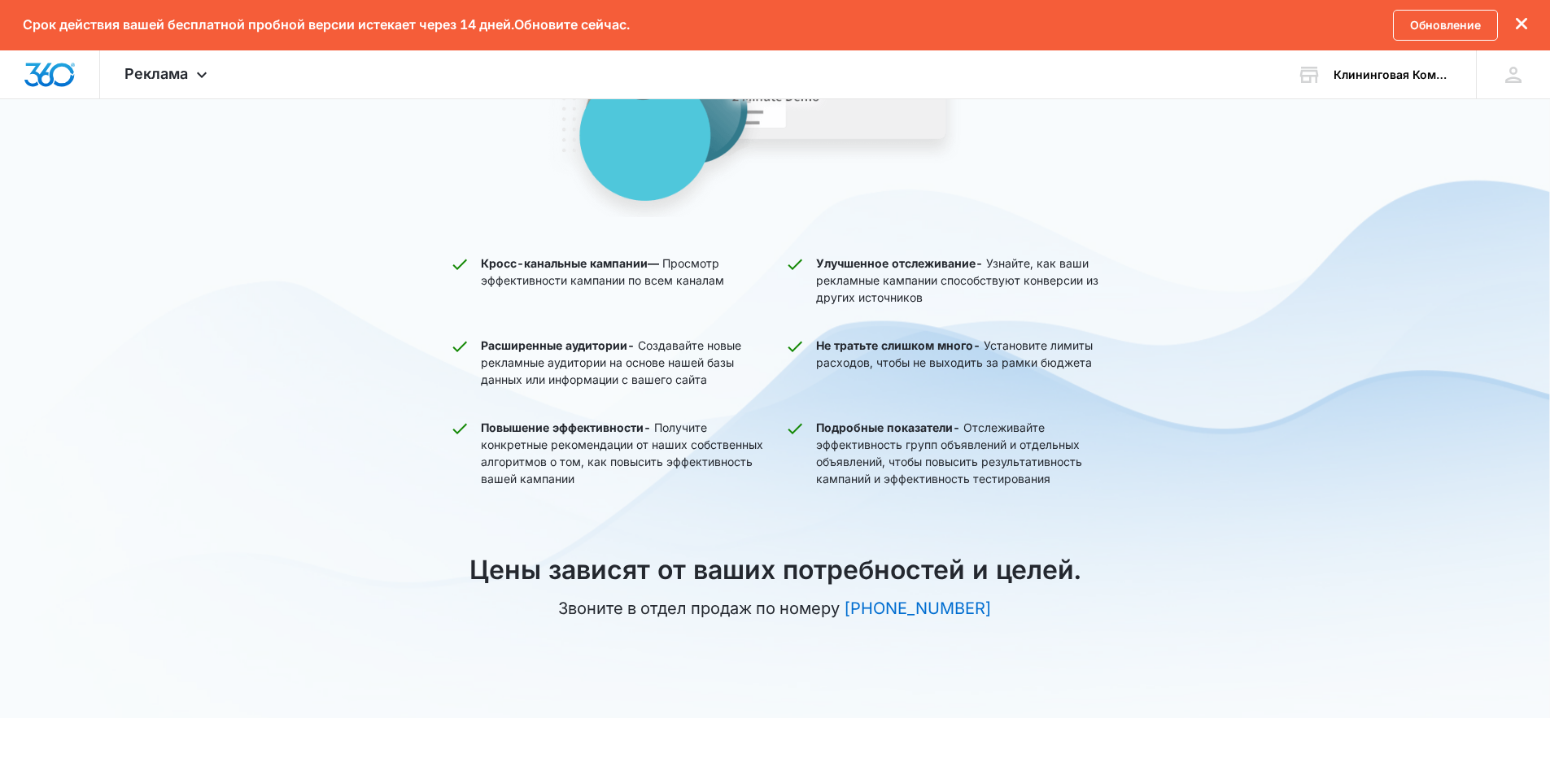
scroll to position [515, 0]
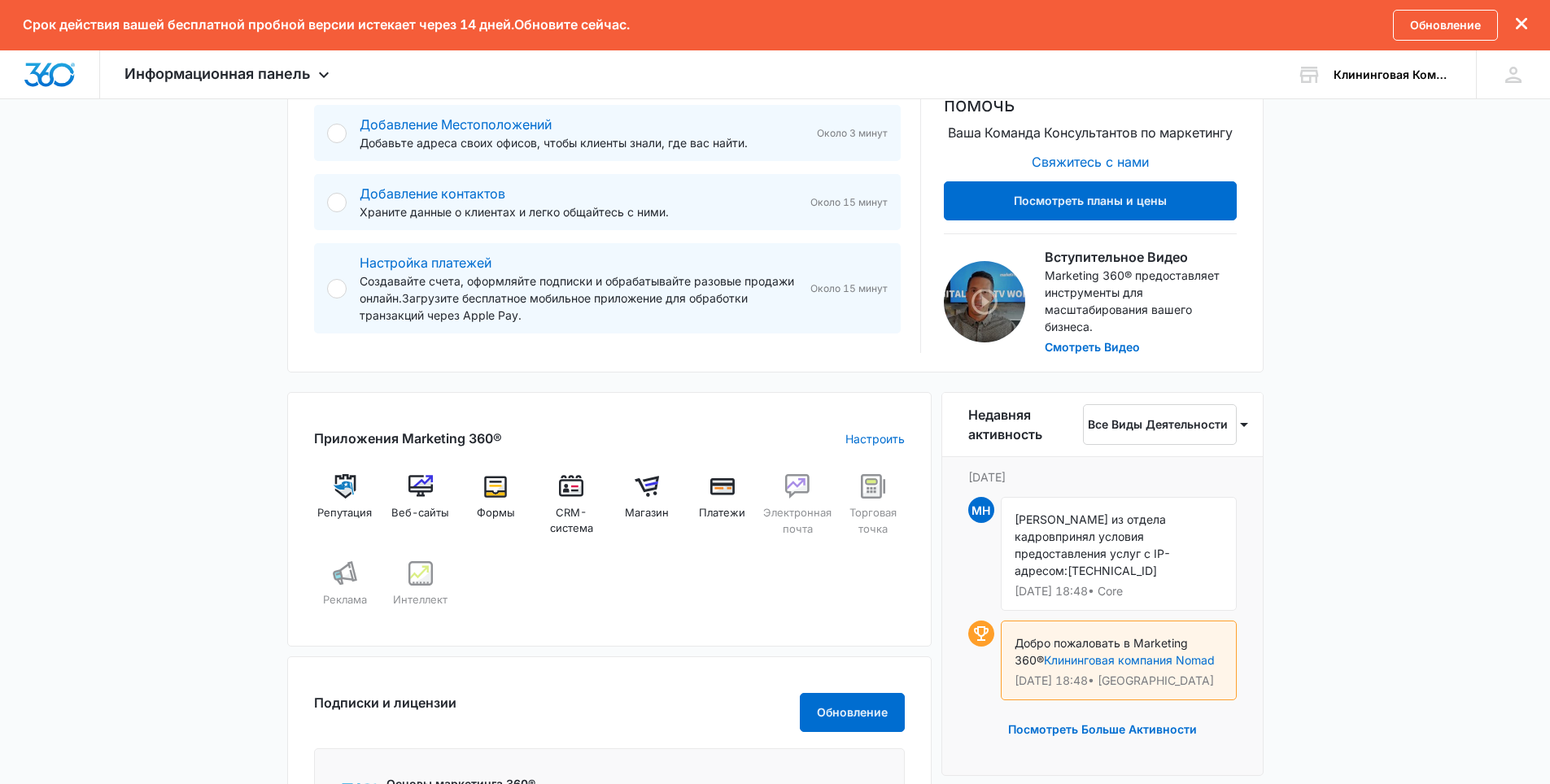
scroll to position [651, 0]
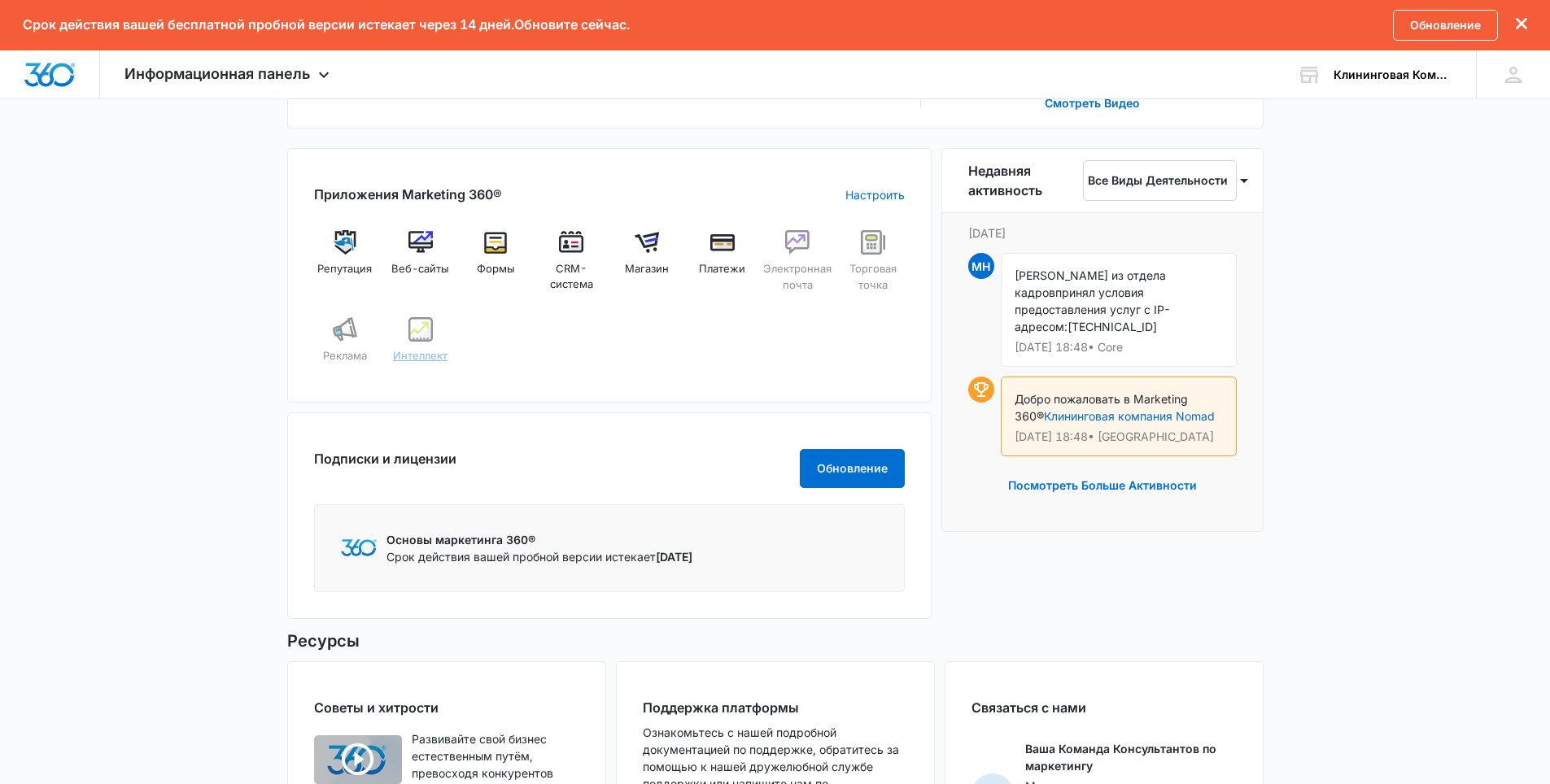
click at [426, 336] on img at bounding box center [420, 329] width 24 height 24
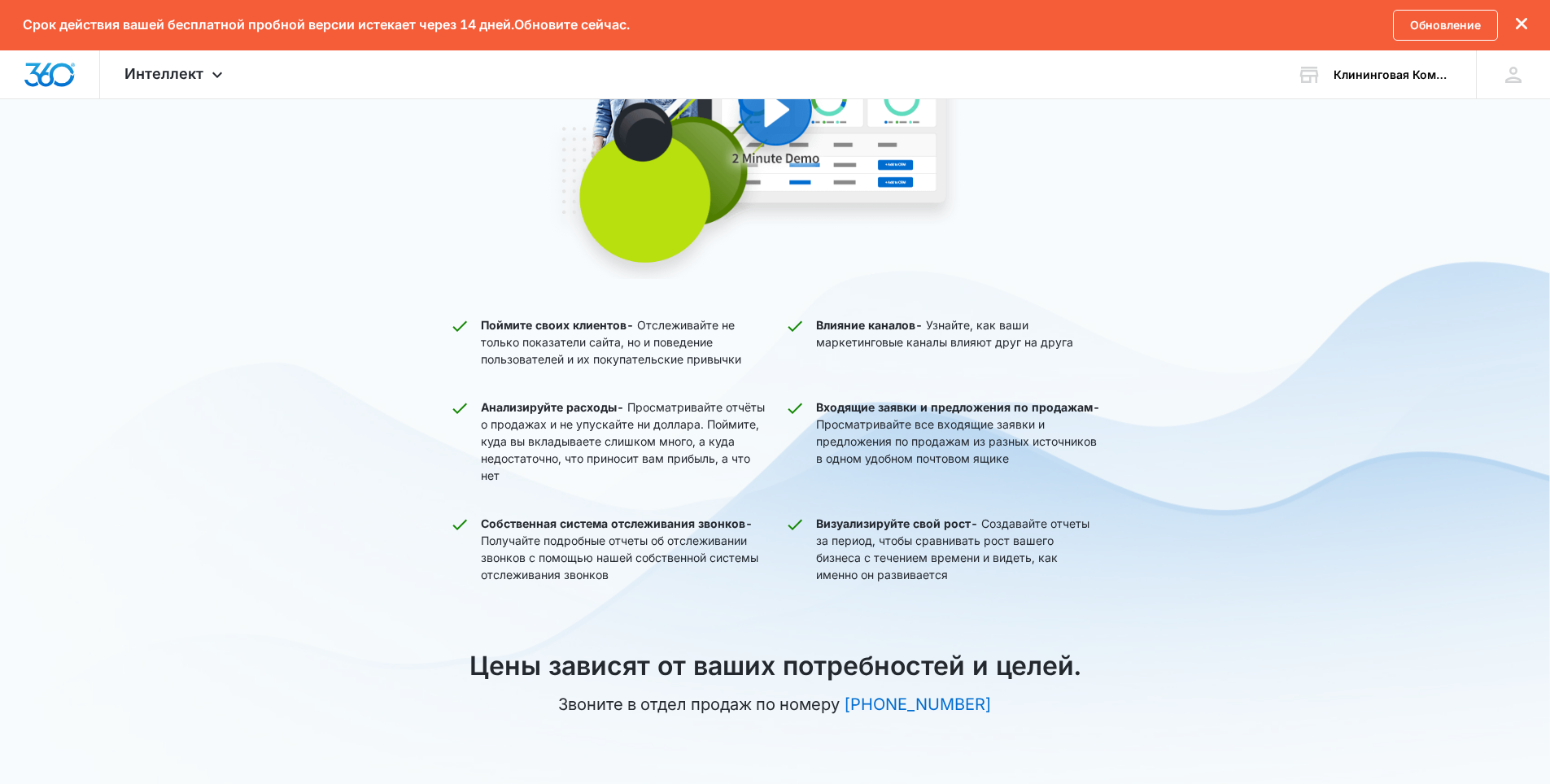
scroll to position [550, 0]
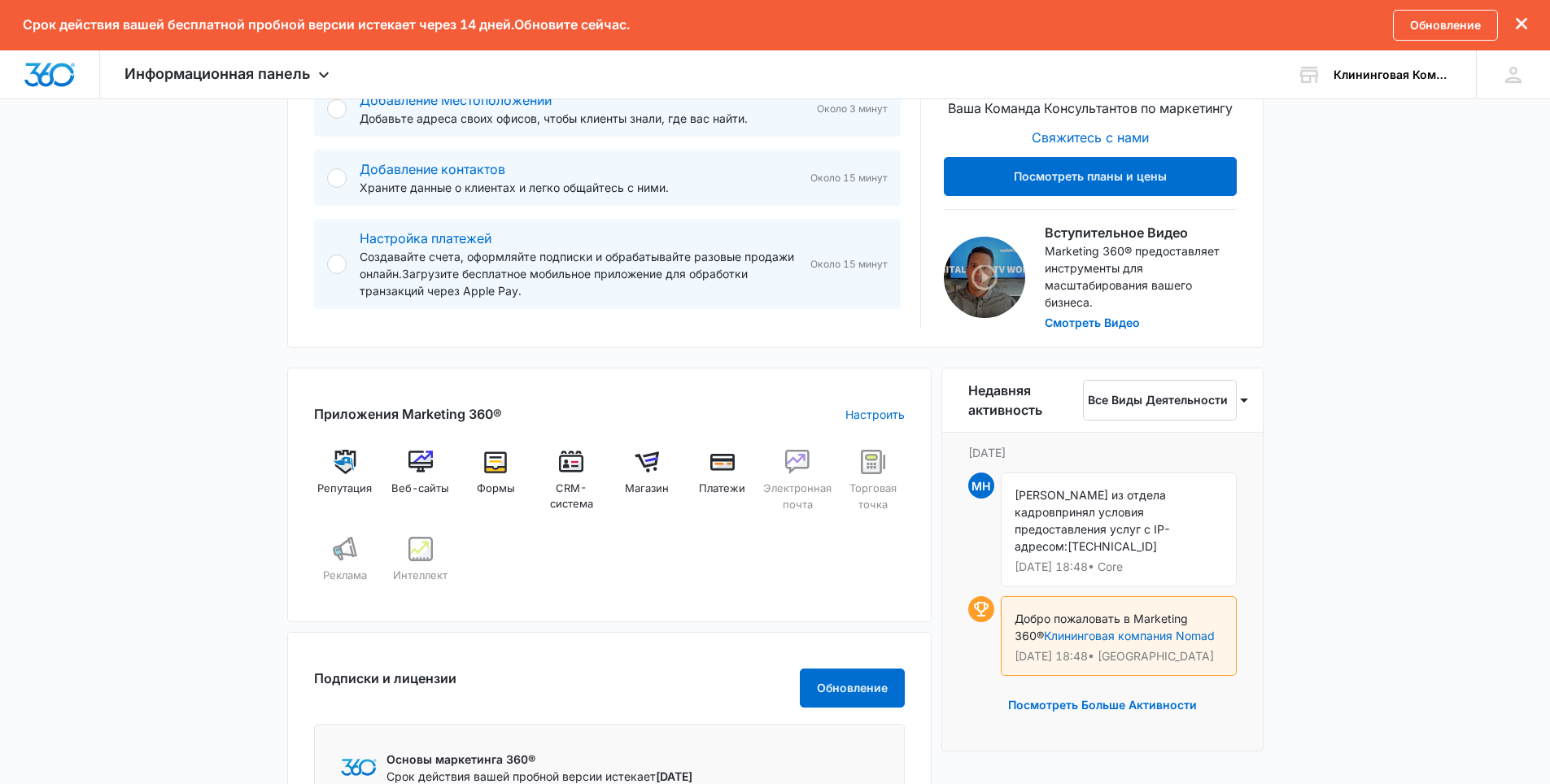
scroll to position [350, 0]
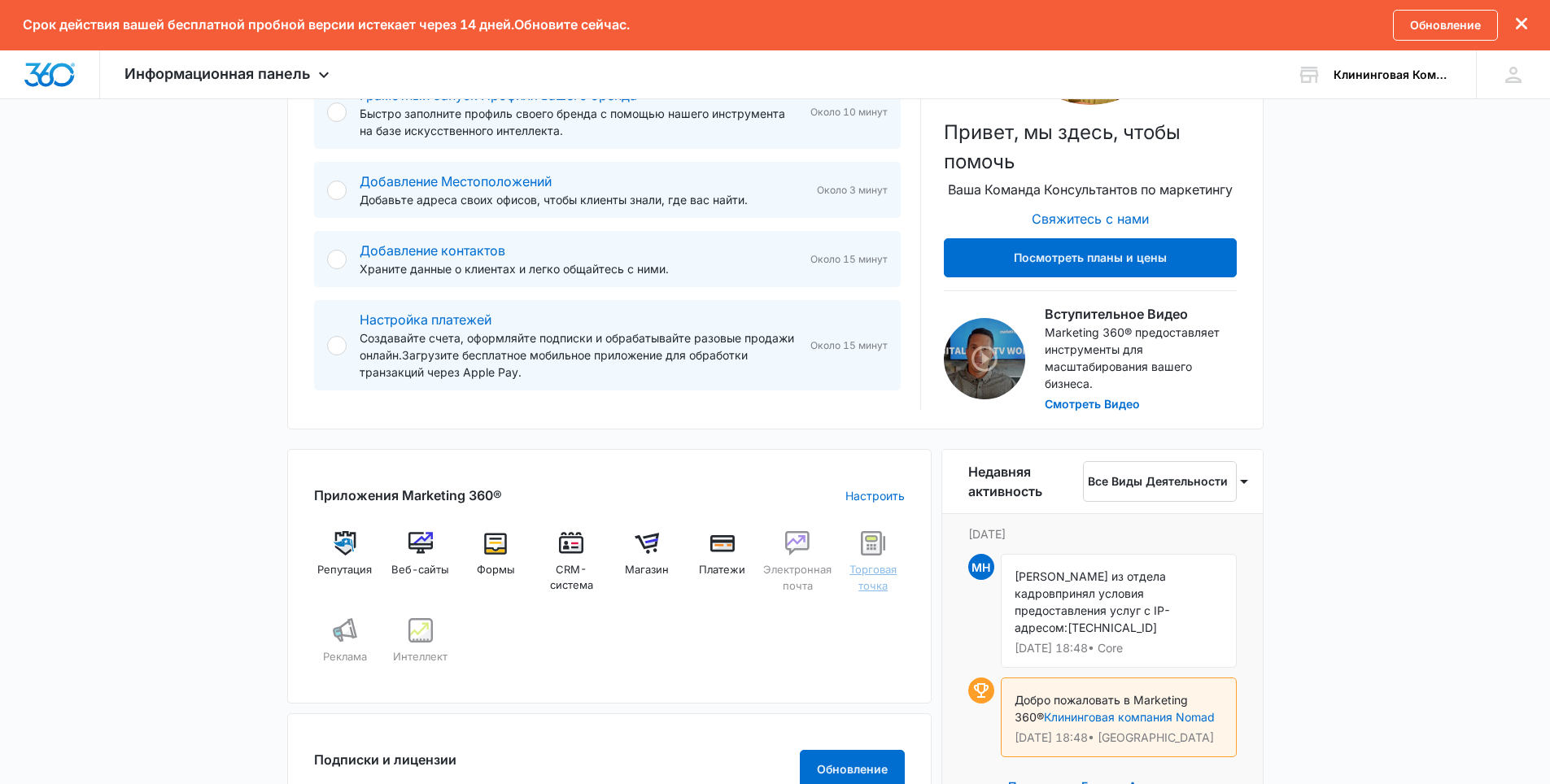
click at [886, 562] on div "Торговая точка" at bounding box center [873, 567] width 63 height 74
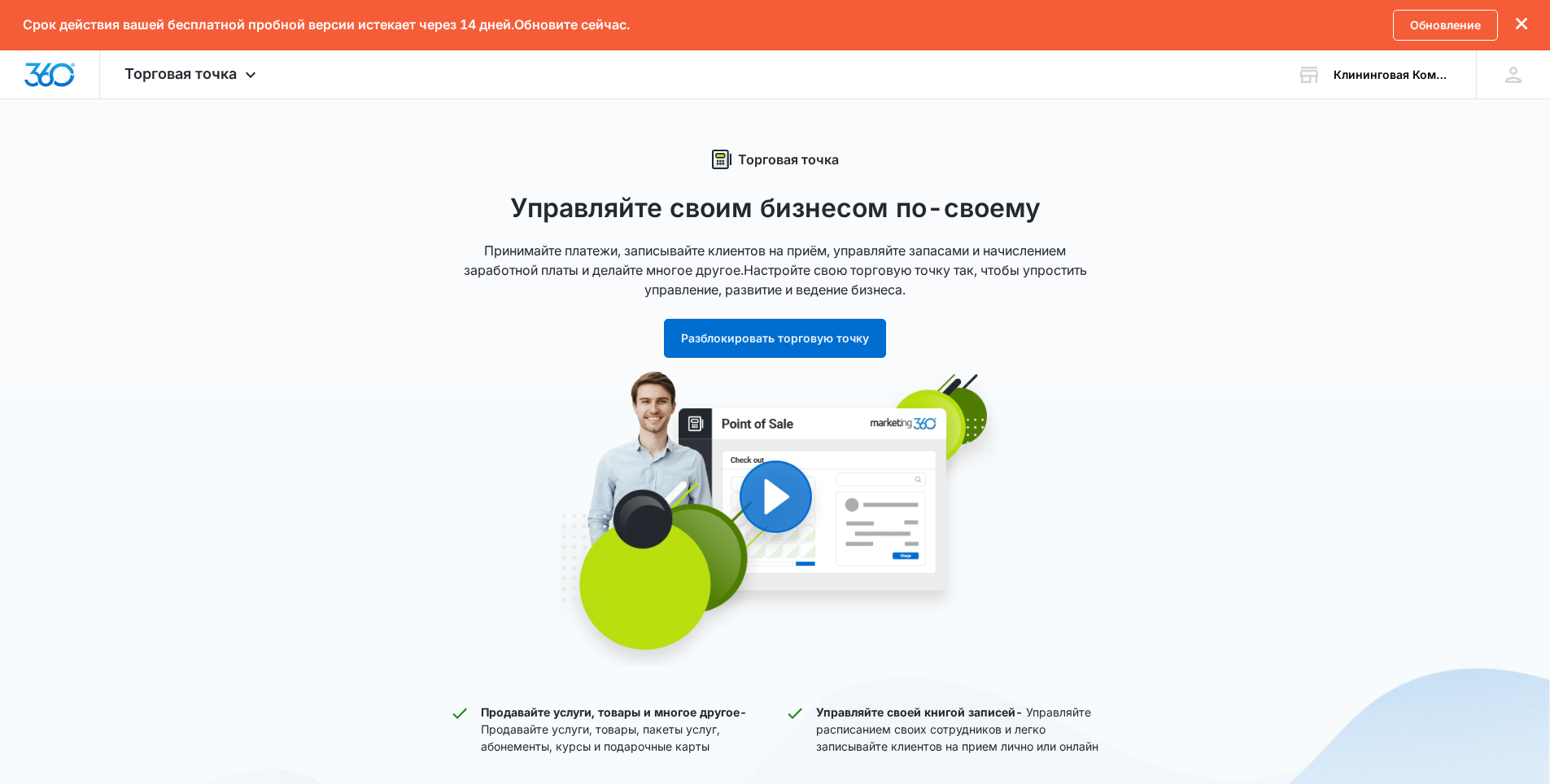
scroll to position [326, 0]
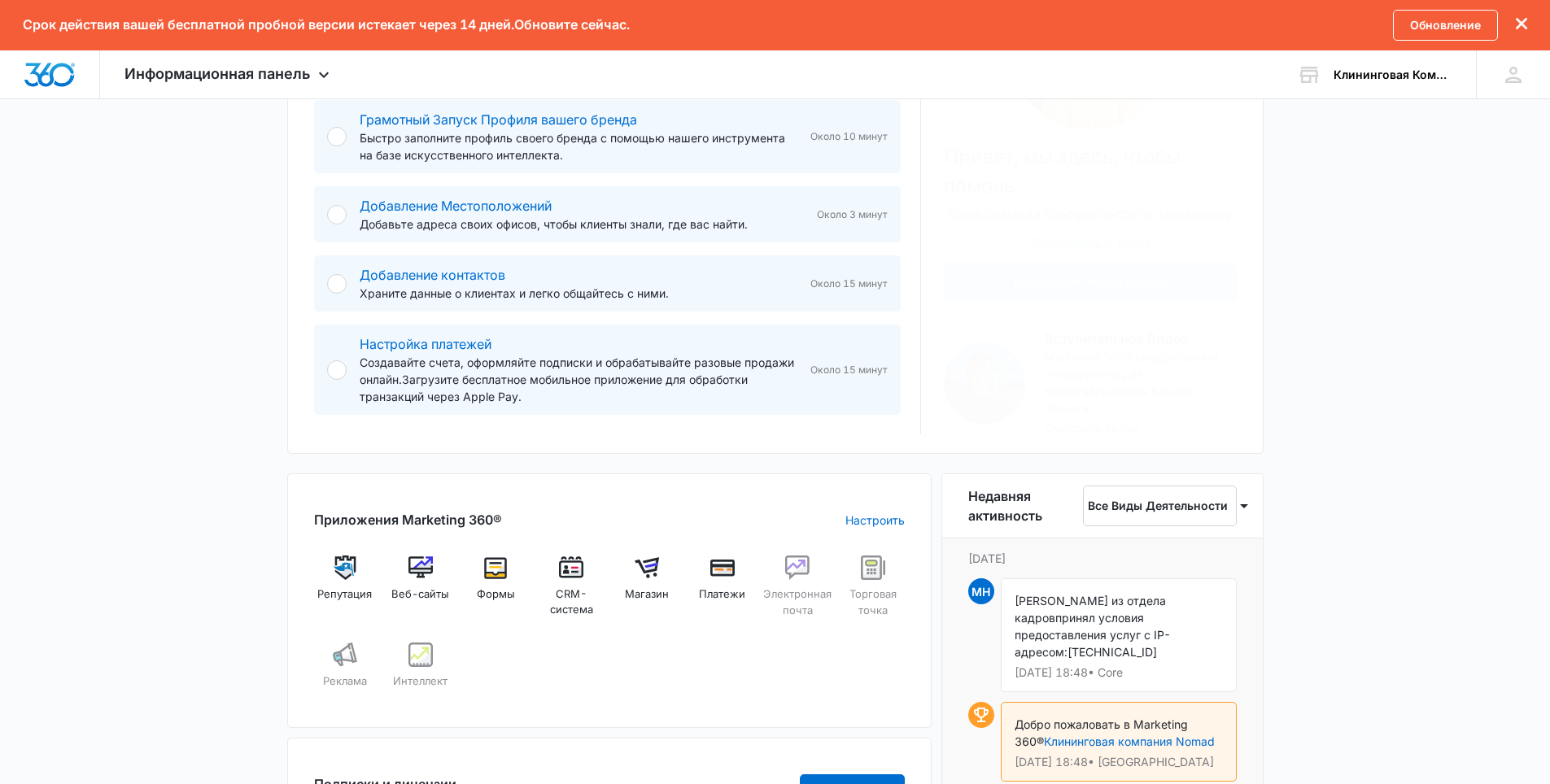
scroll to position [407, 0]
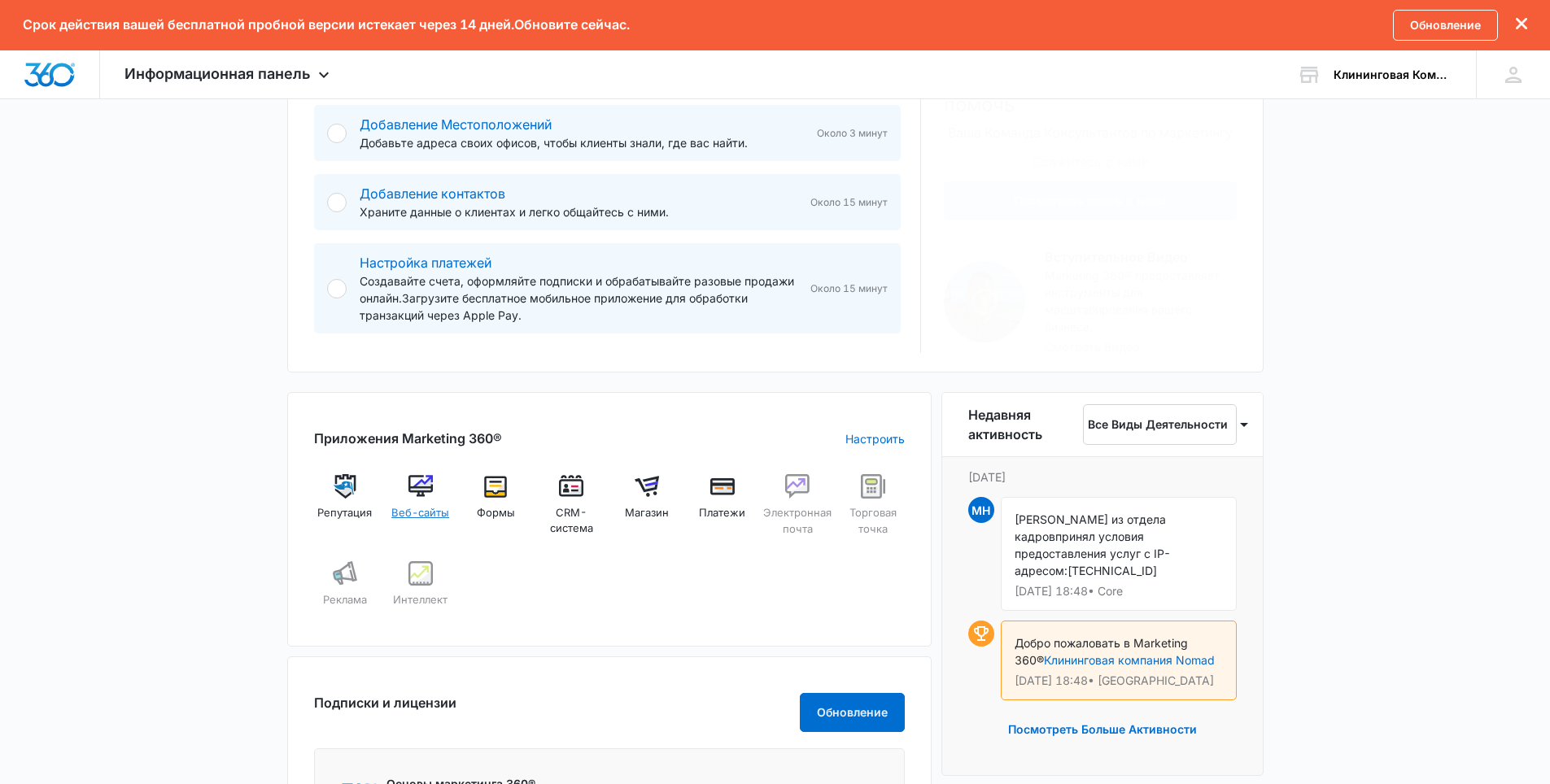
click at [421, 496] on img at bounding box center [420, 486] width 24 height 24
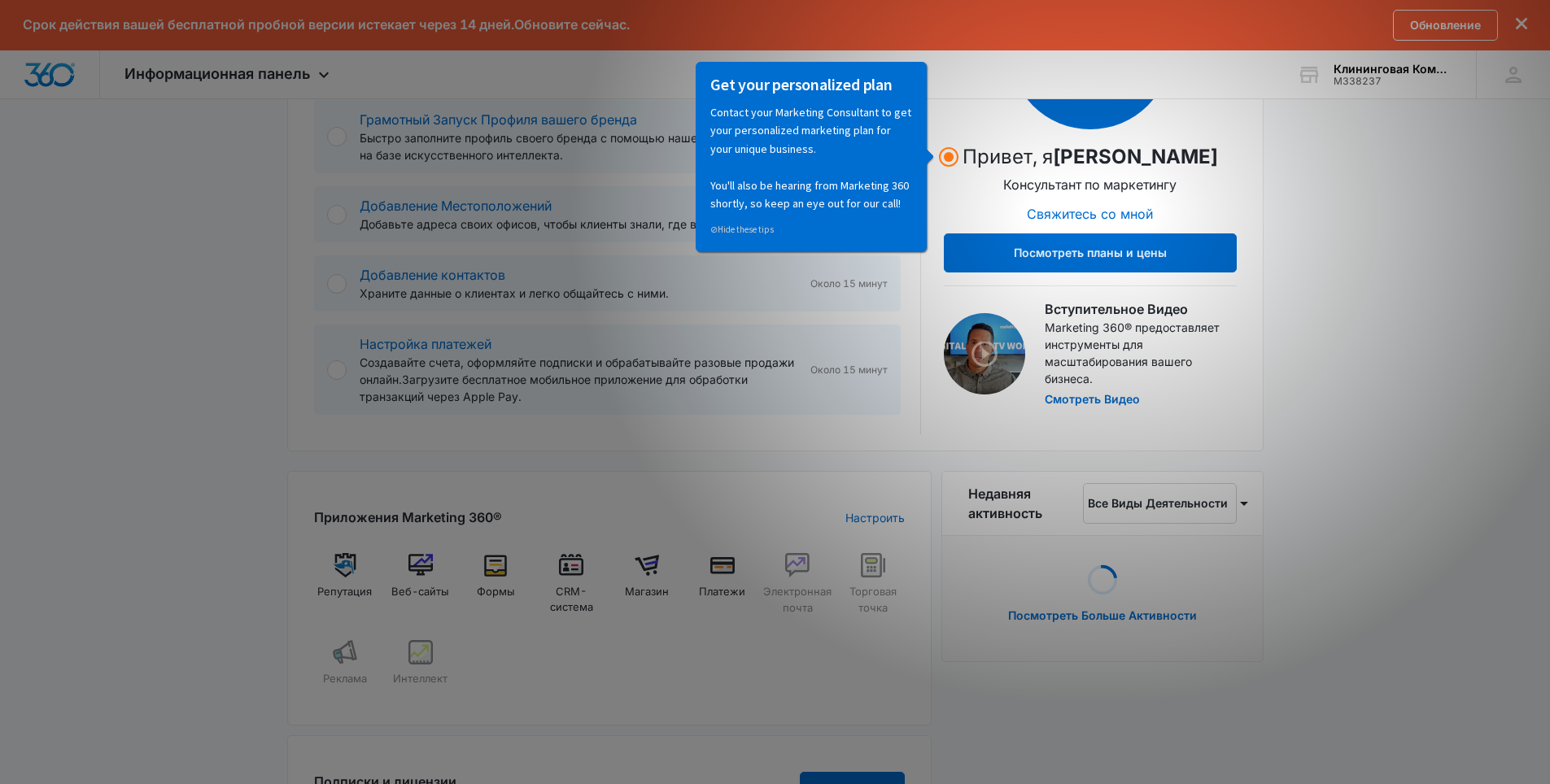
click at [125, 375] on div "Сегодня понедельник, 15 сентября Добрый вечер, Майк! Приступая к работе Ниже оп…" at bounding box center [775, 542] width 1550 height 1501
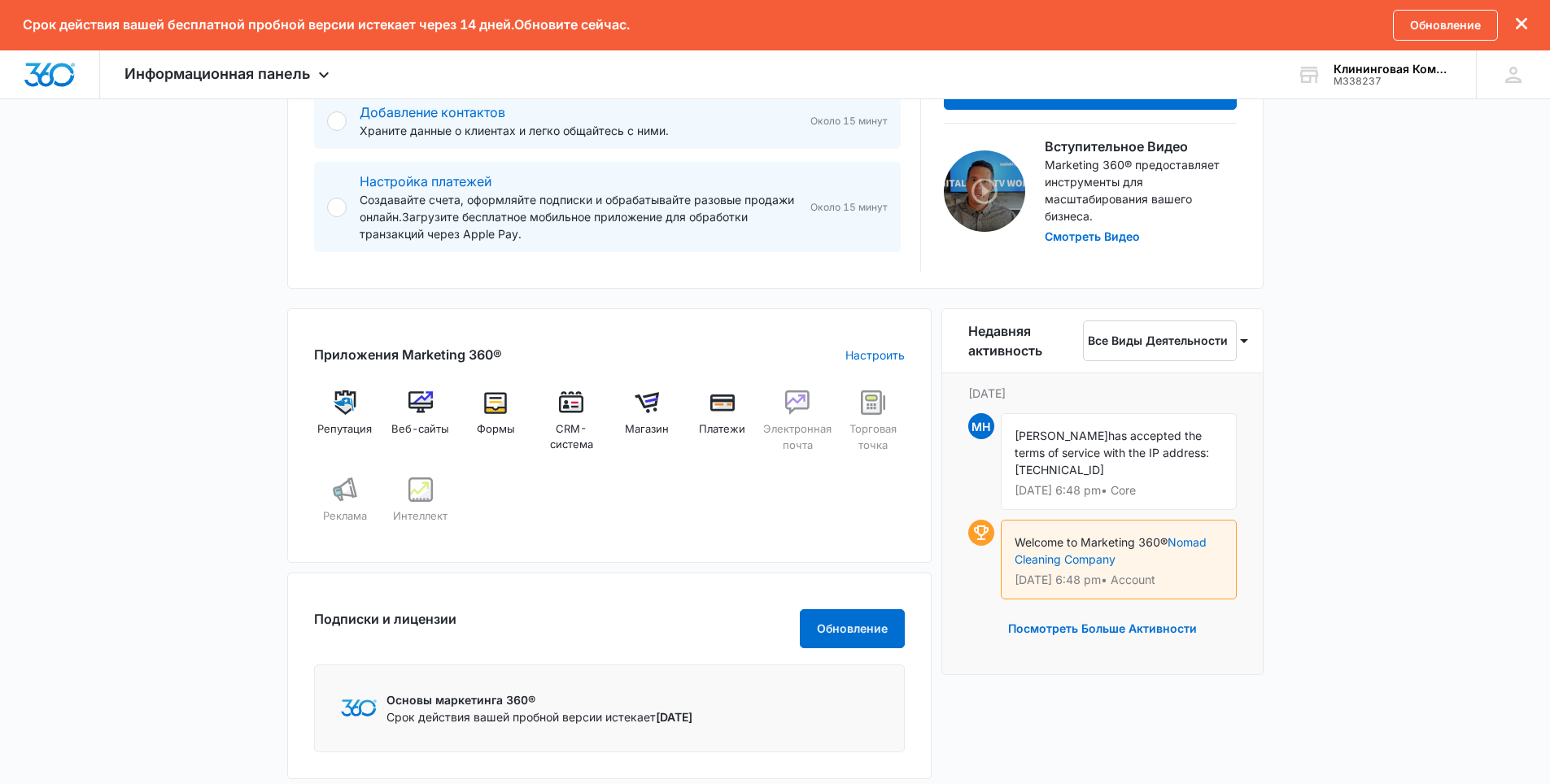
scroll to position [569, 0]
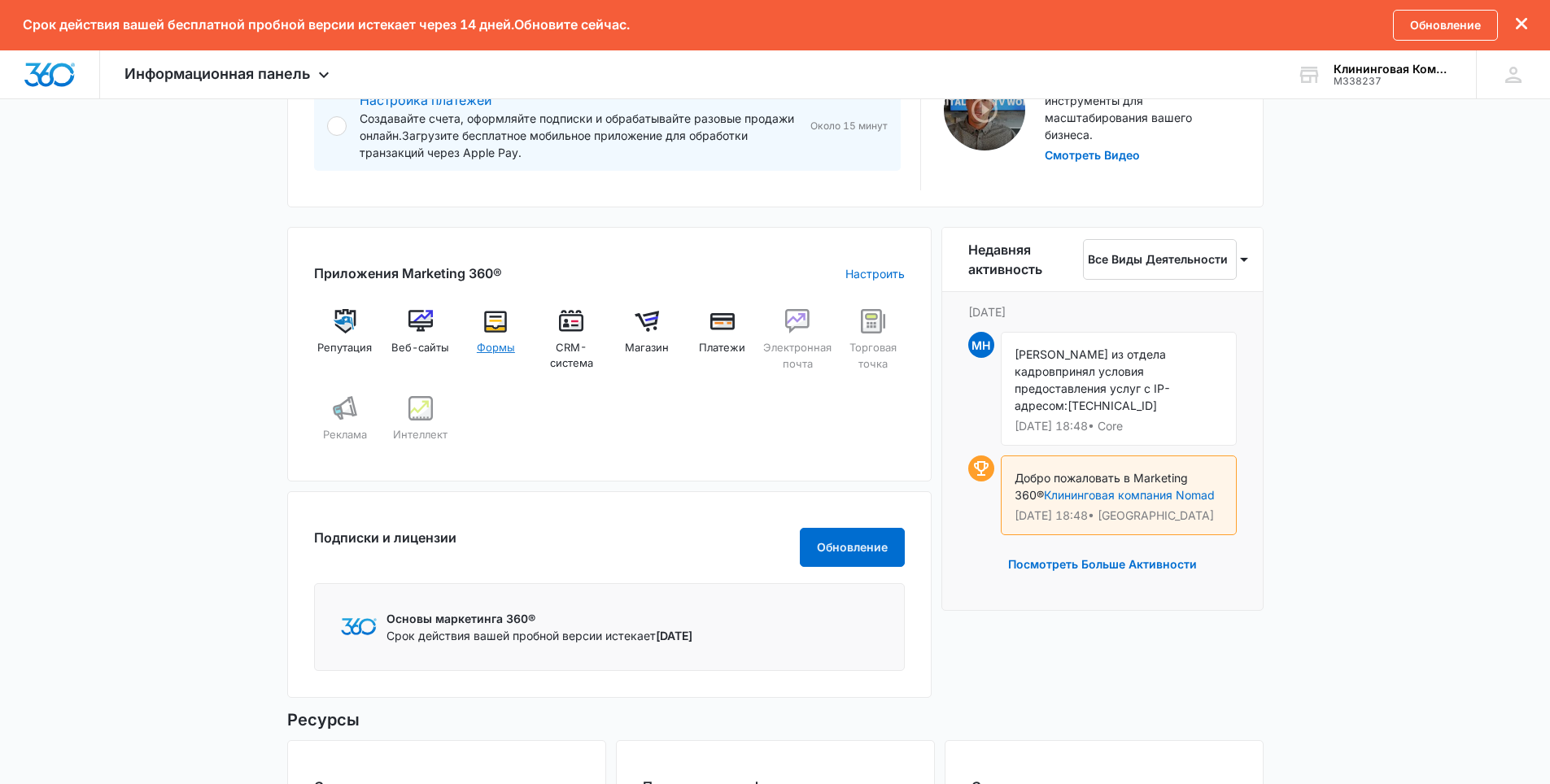
click at [501, 339] on div "Формы" at bounding box center [495, 338] width 63 height 59
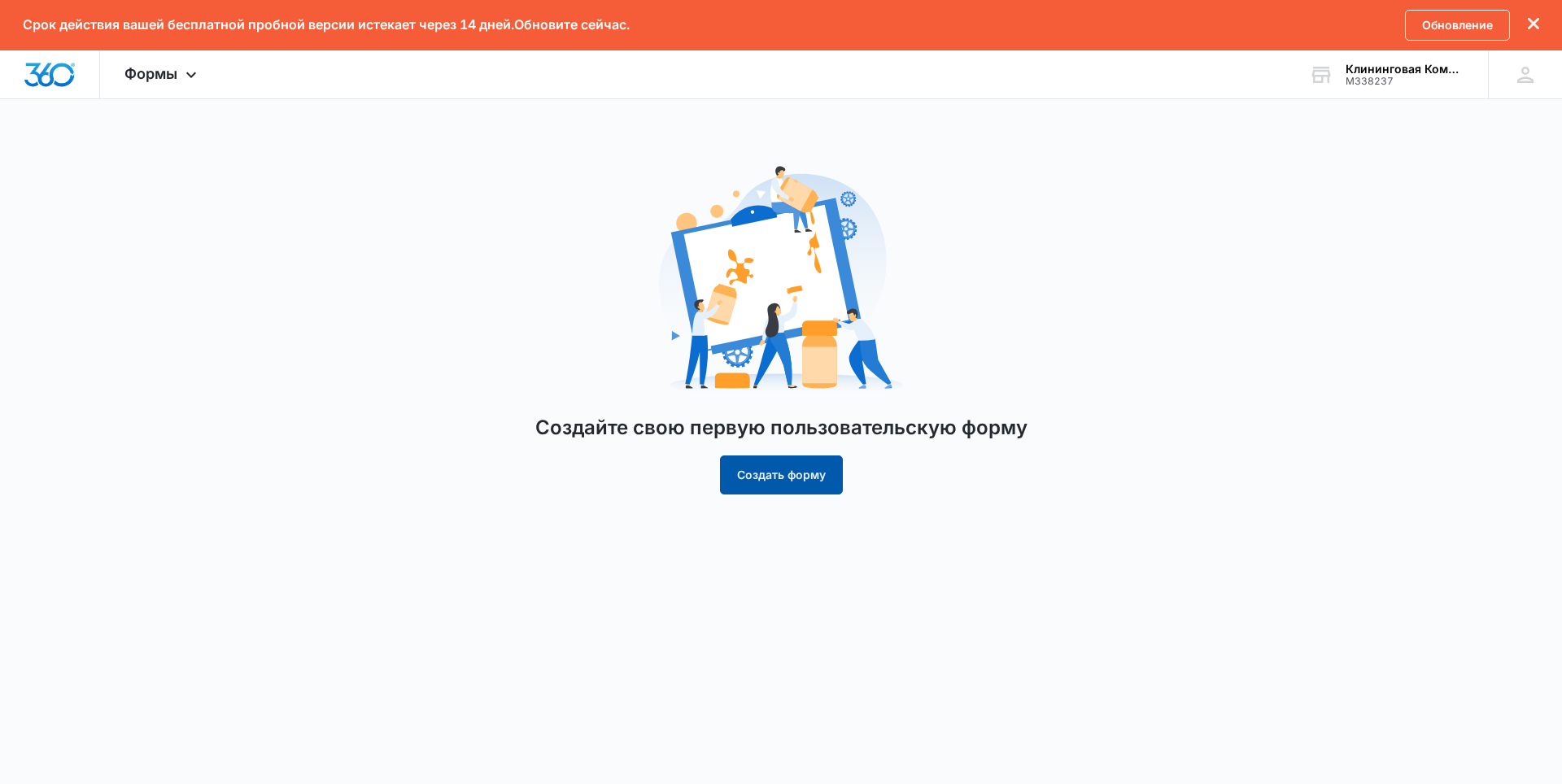
click at [791, 481] on button "Создать форму" at bounding box center [781, 475] width 123 height 39
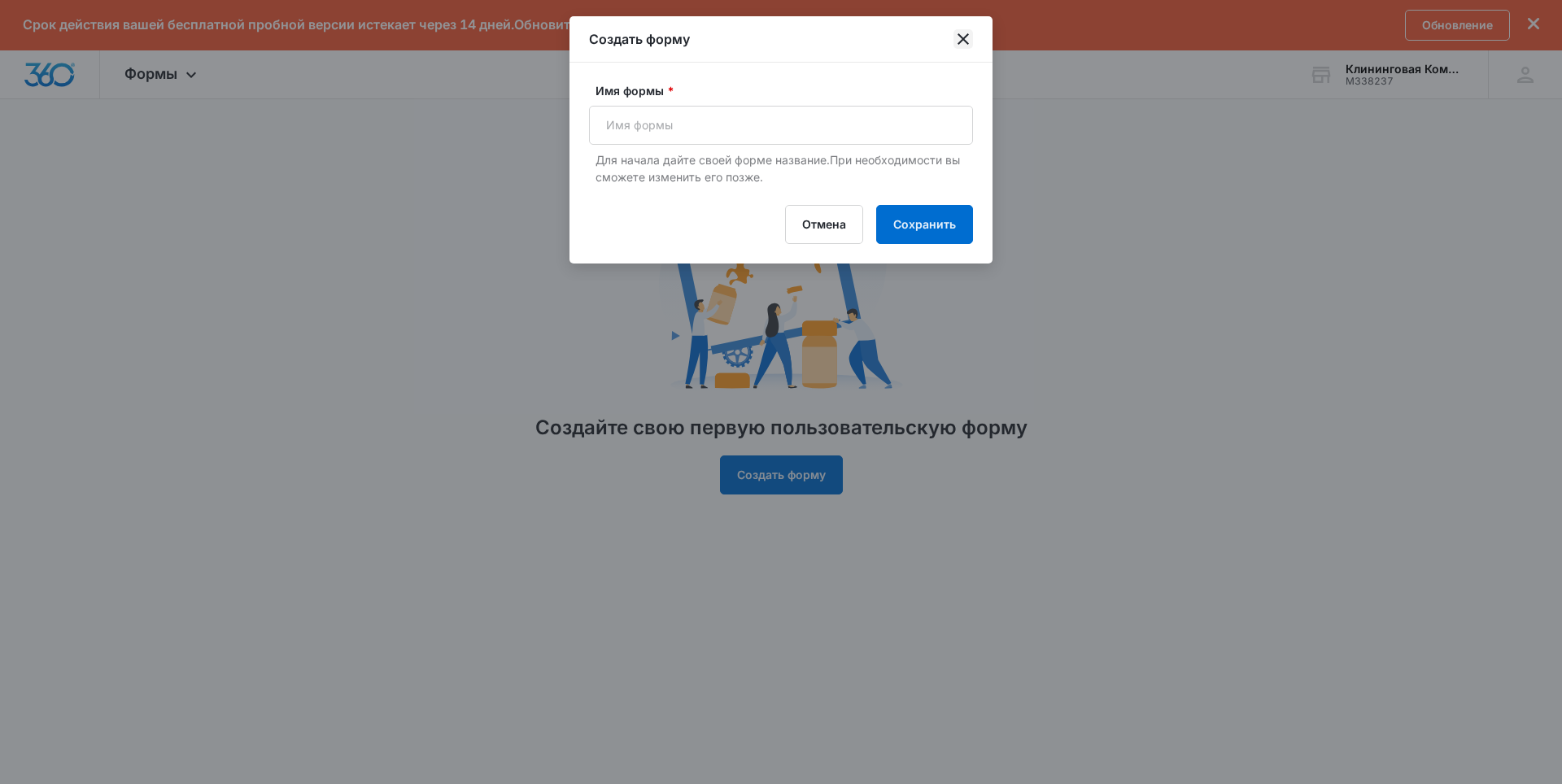
click at [962, 33] on icon "Закрыть" at bounding box center [963, 39] width 19 height 19
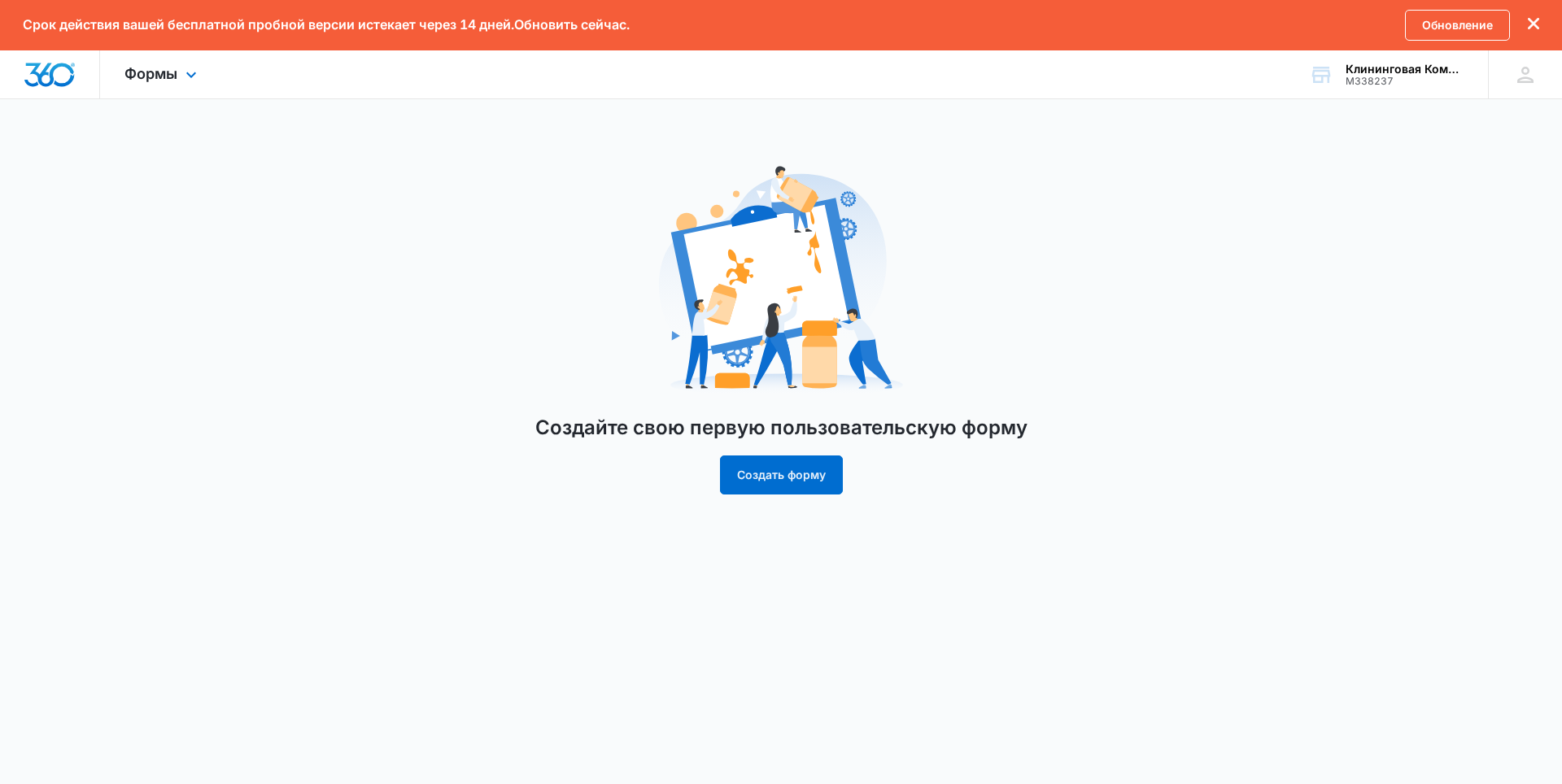
click at [25, 75] on img "Информационная панель" at bounding box center [49, 74] width 52 height 24
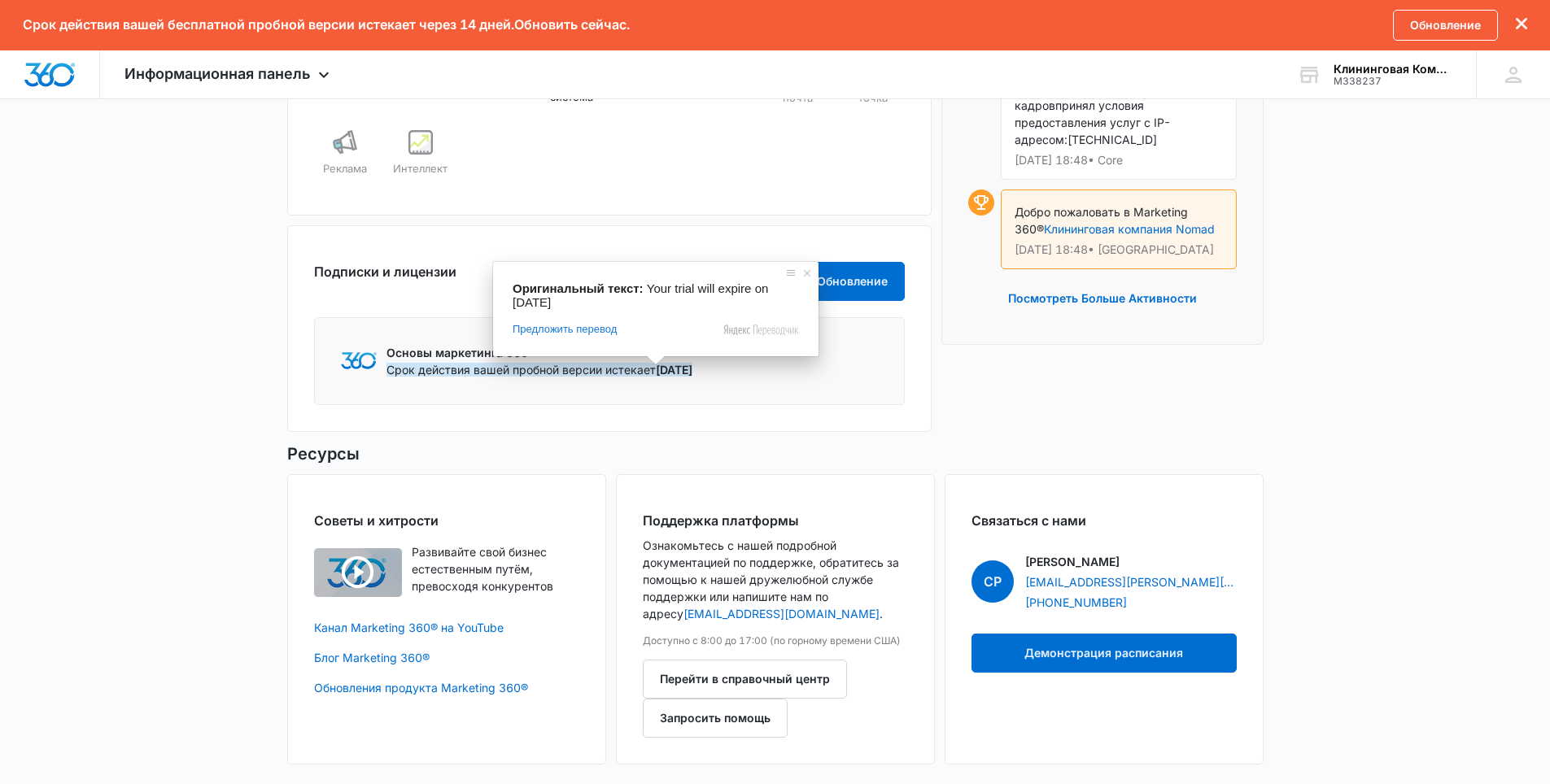
scroll to position [835, 0]
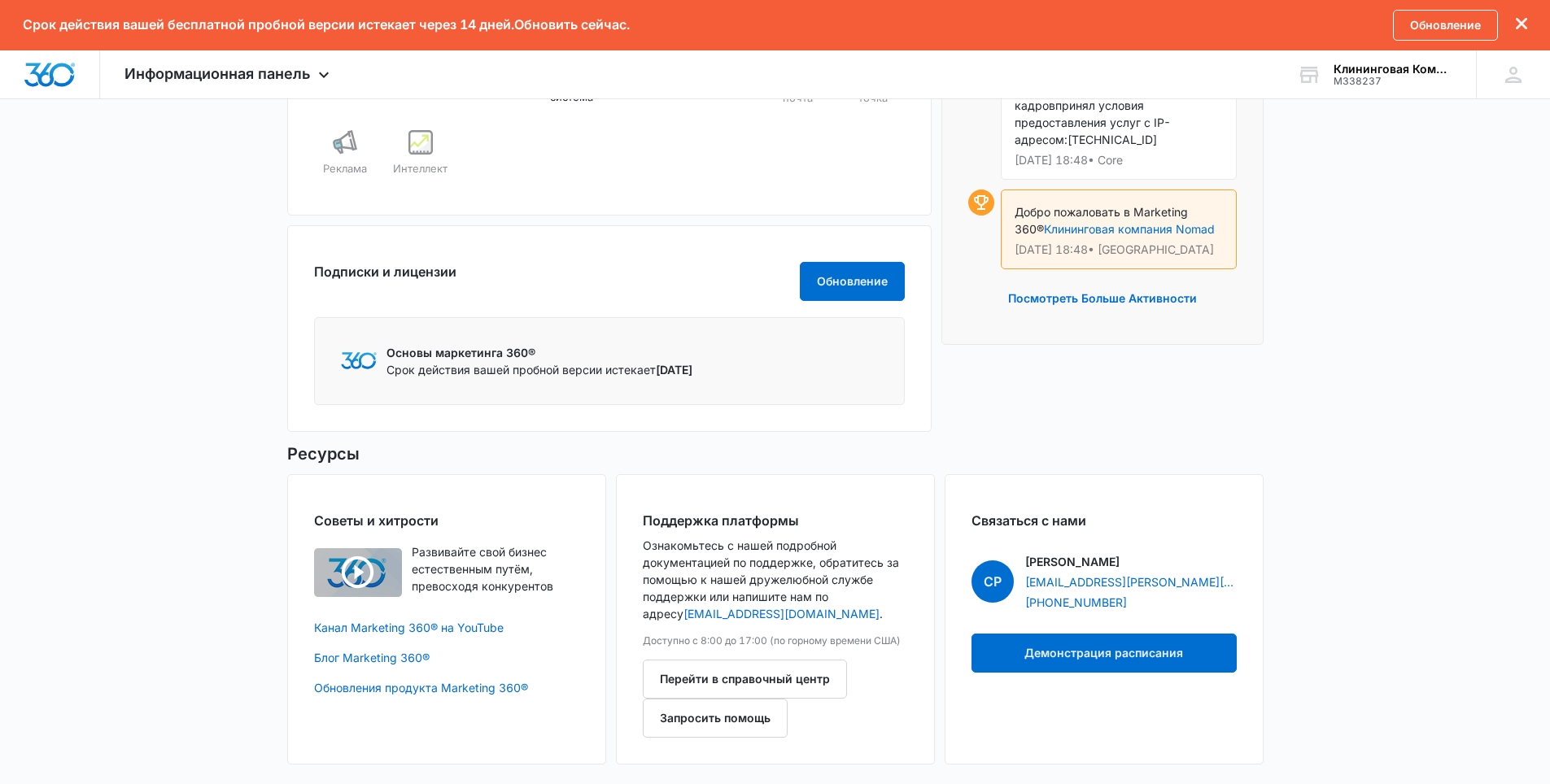
click at [857, 447] on h5 "Ресурсы" at bounding box center [775, 453] width 977 height 24
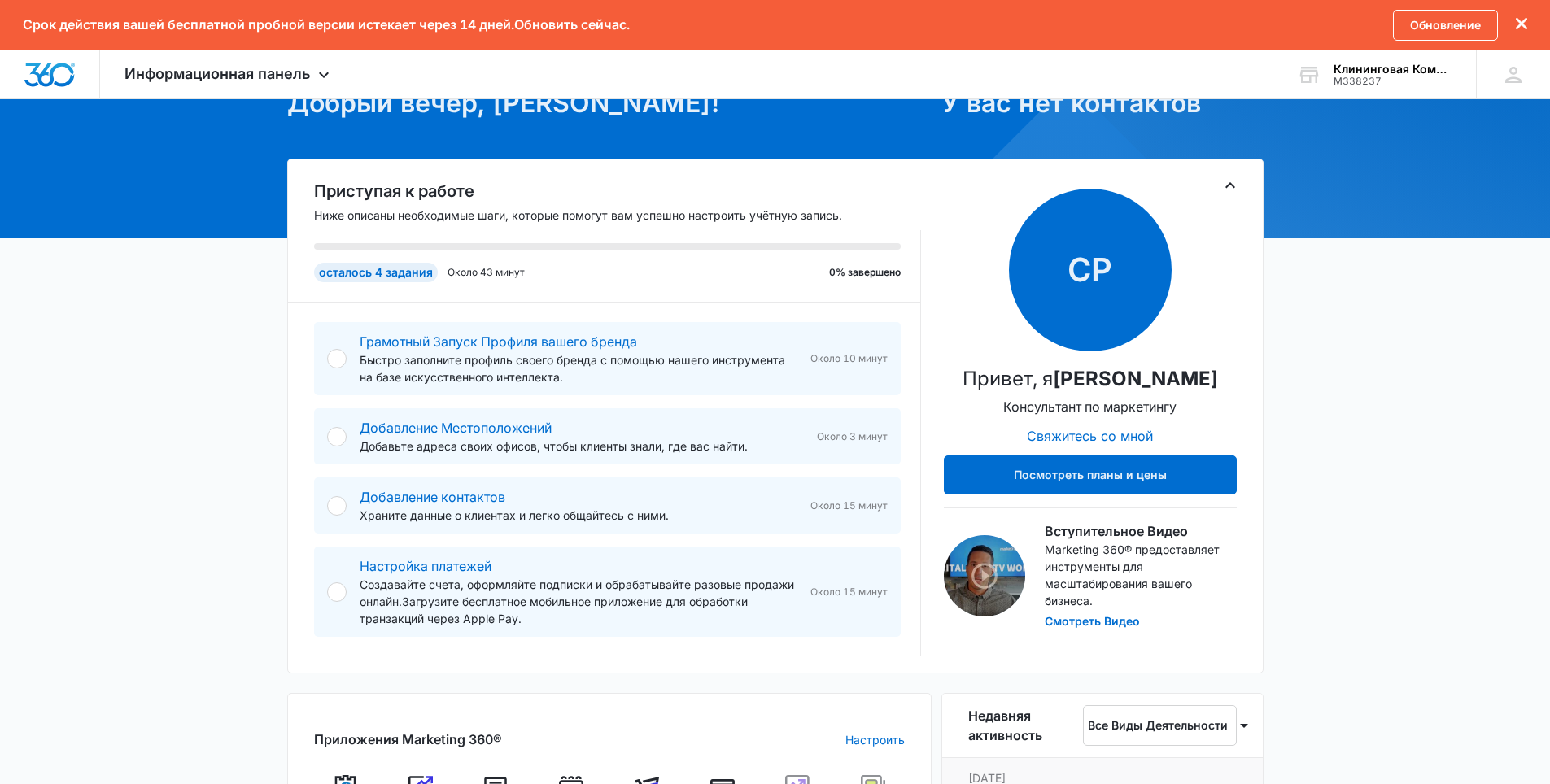
scroll to position [0, 0]
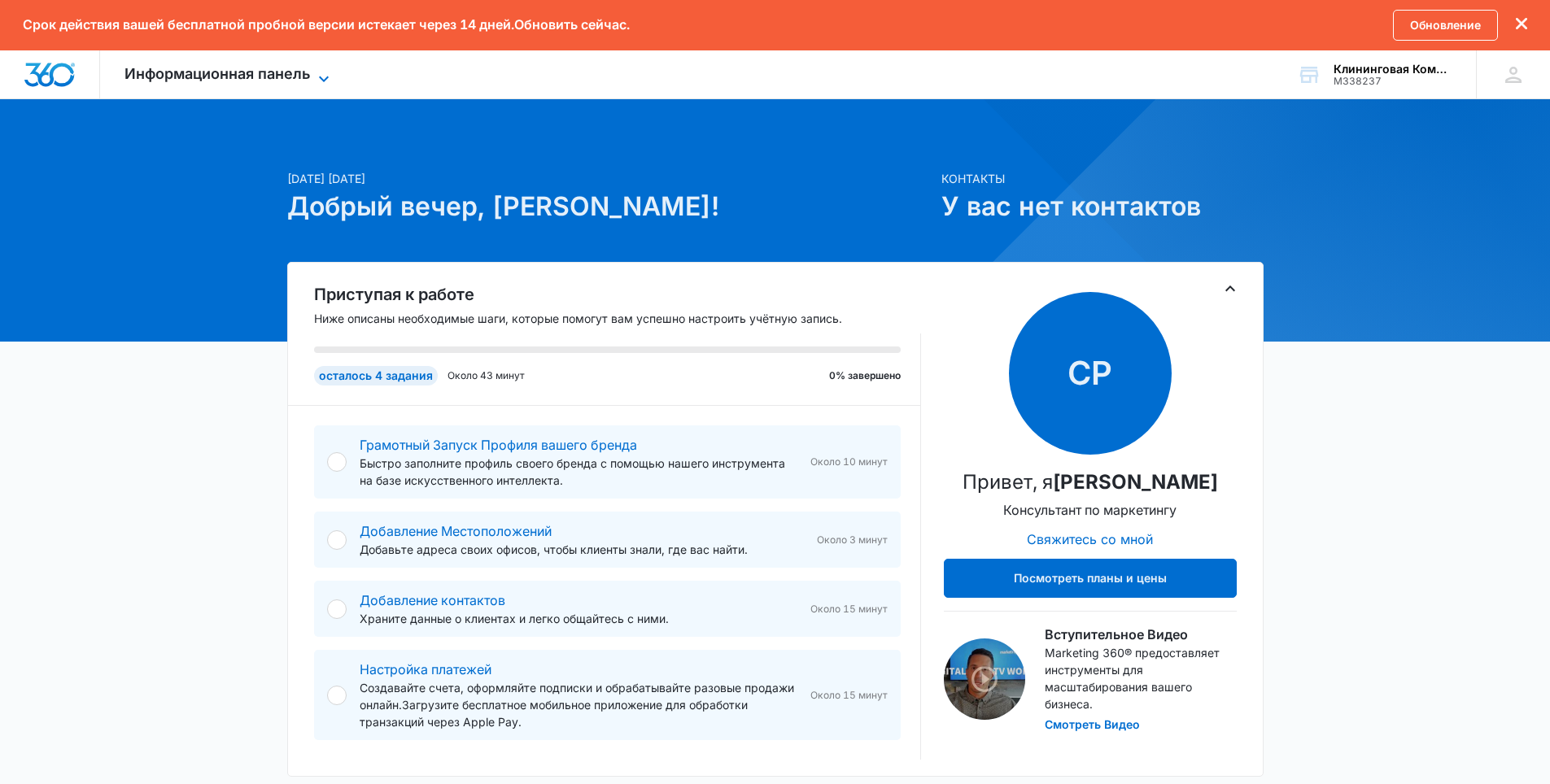
click at [262, 74] on ya-tr-span "Информационная панель" at bounding box center [218, 73] width 186 height 17
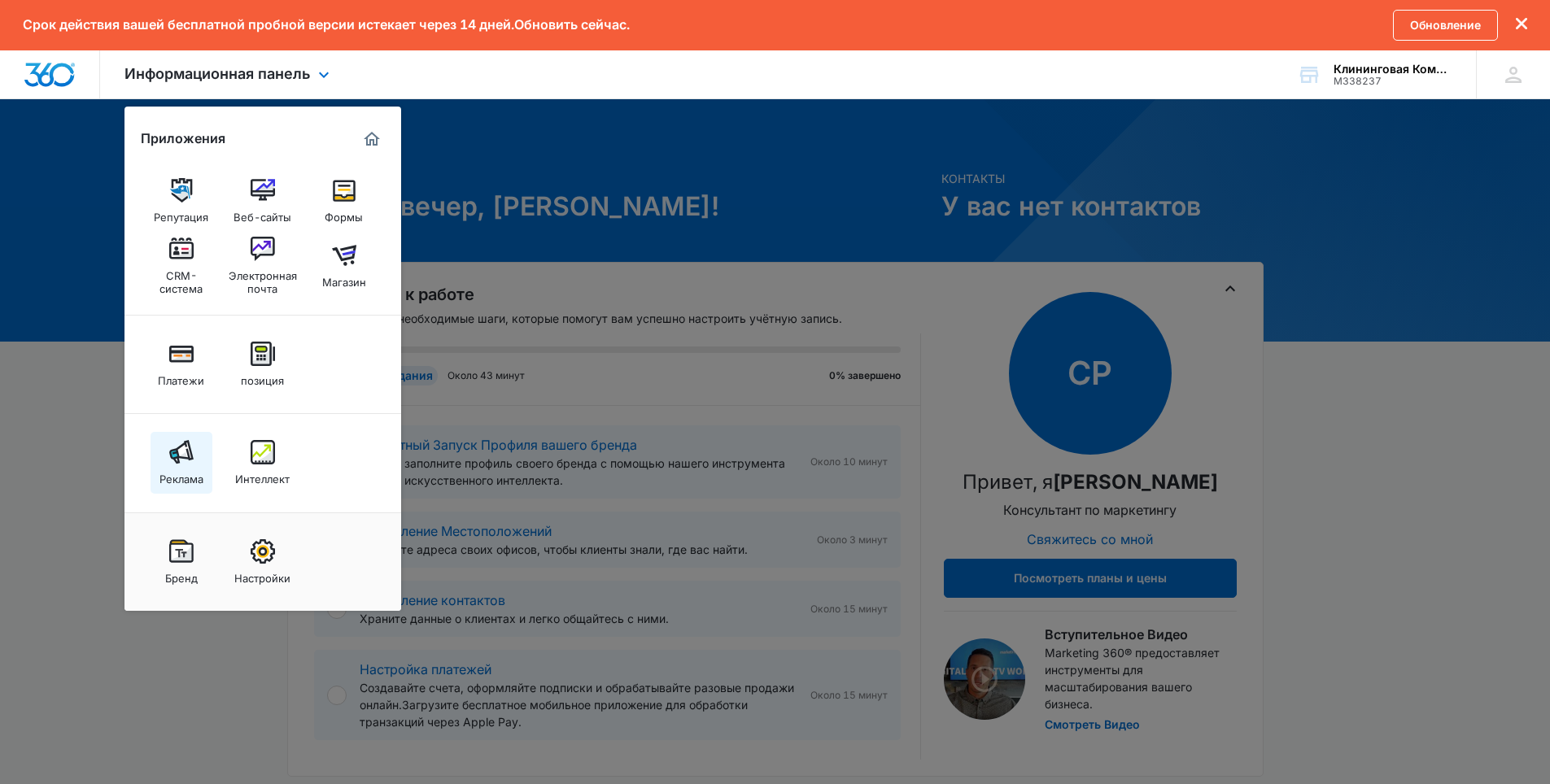
click at [169, 459] on img at bounding box center [181, 451] width 24 height 24
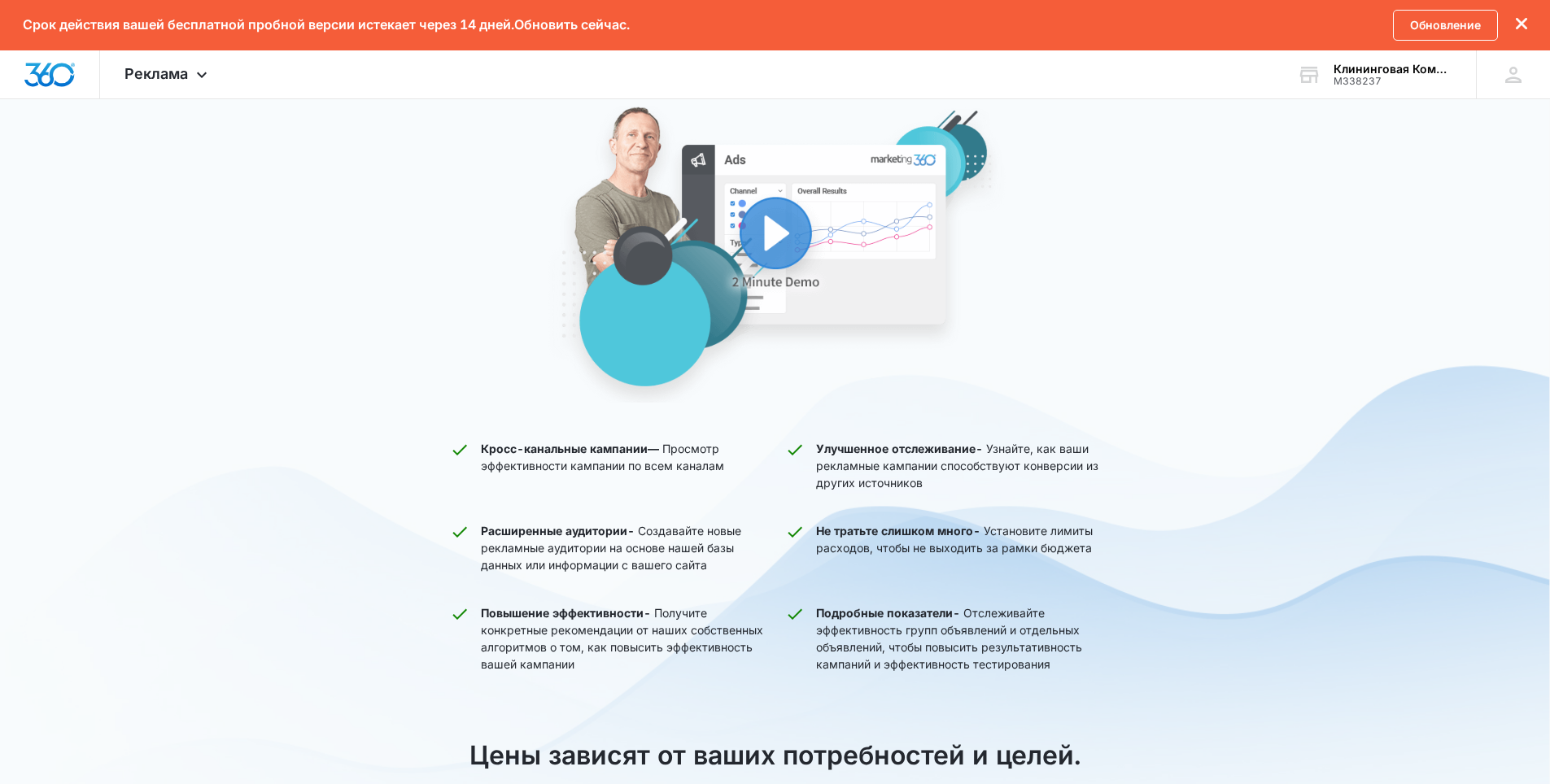
scroll to position [221, 0]
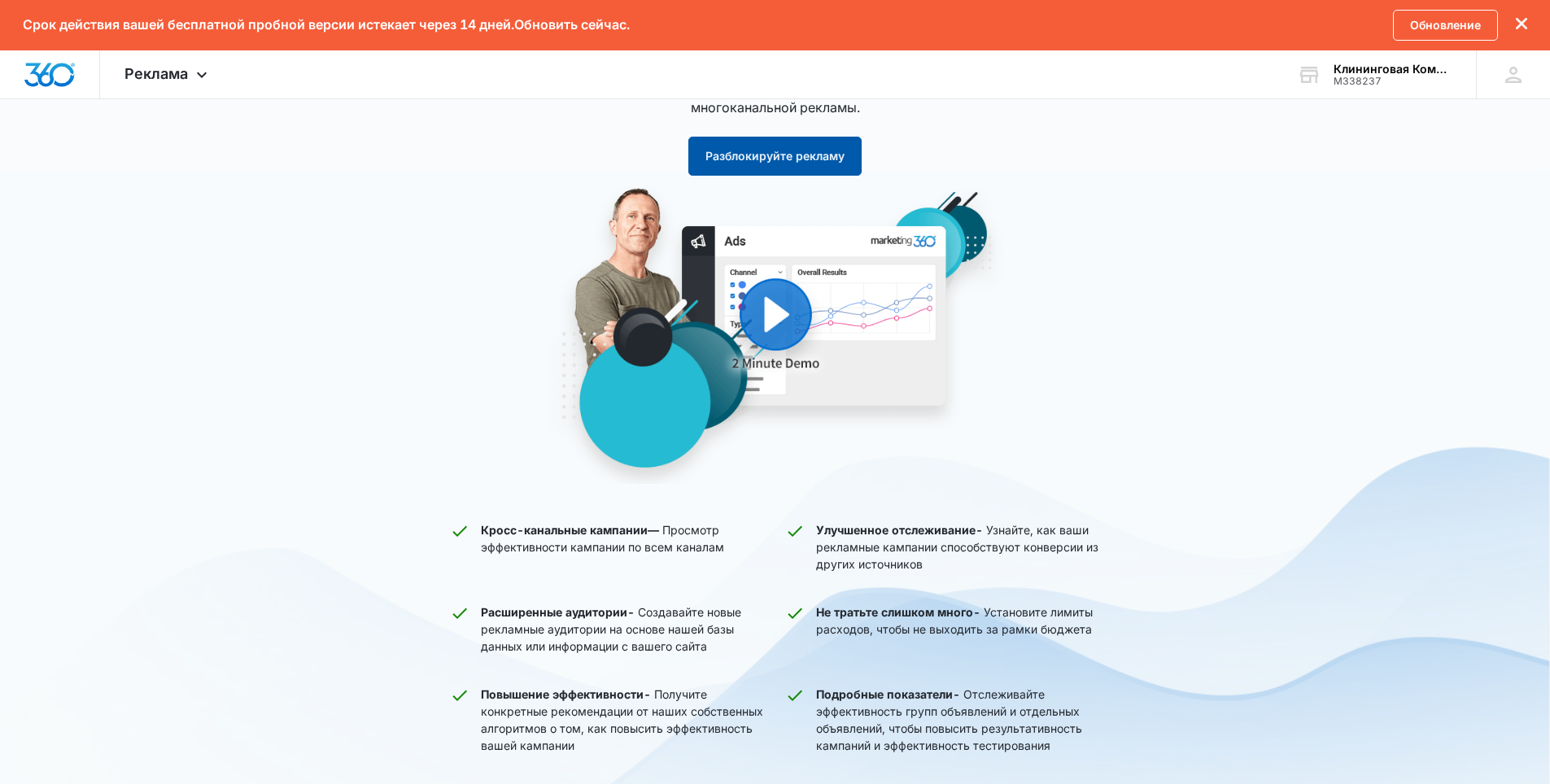
click at [775, 151] on ya-tr-span "Разблокируйте рекламу" at bounding box center [775, 157] width 139 height 12
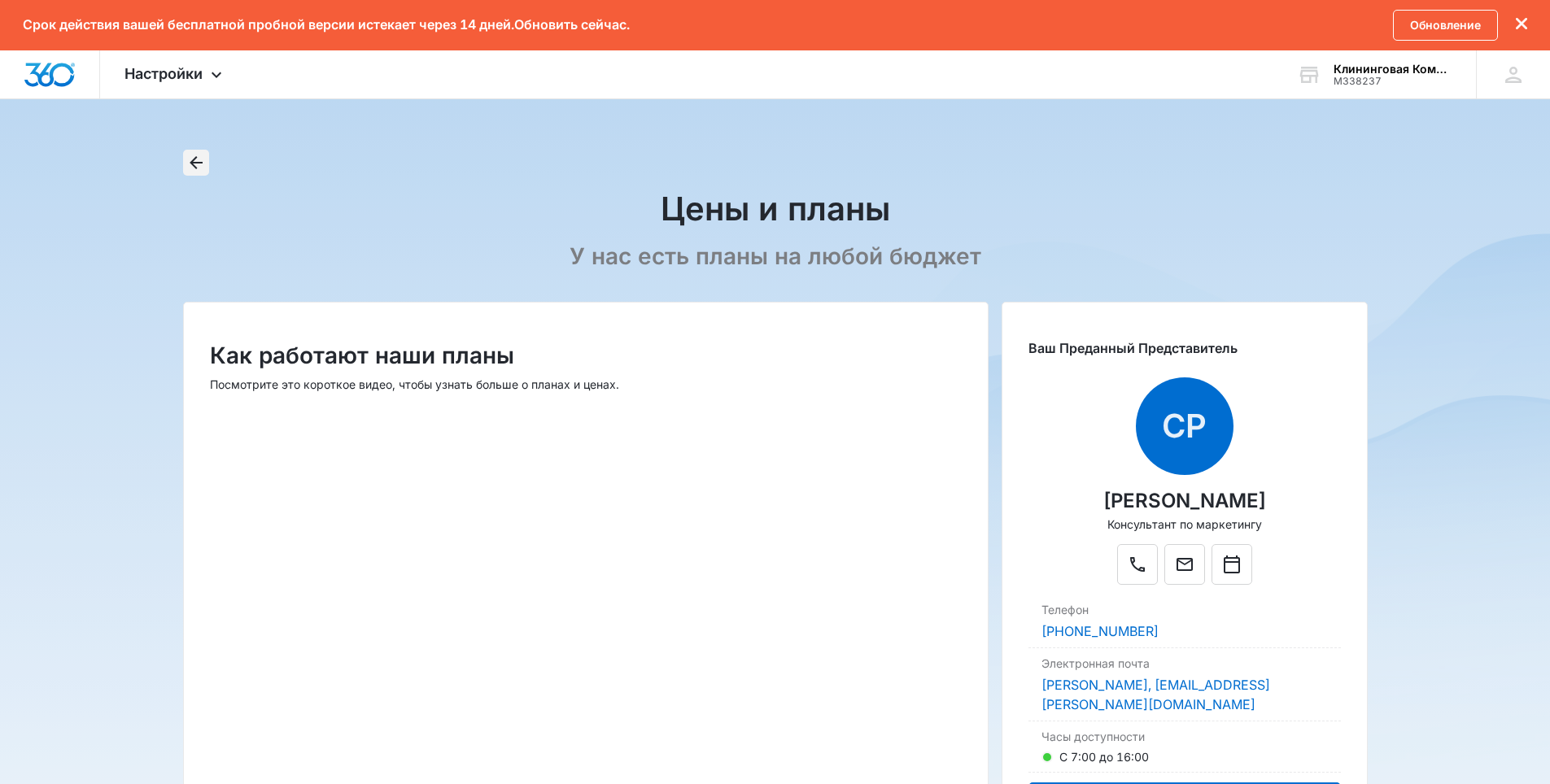
click at [201, 166] on icon "Назад" at bounding box center [196, 162] width 19 height 19
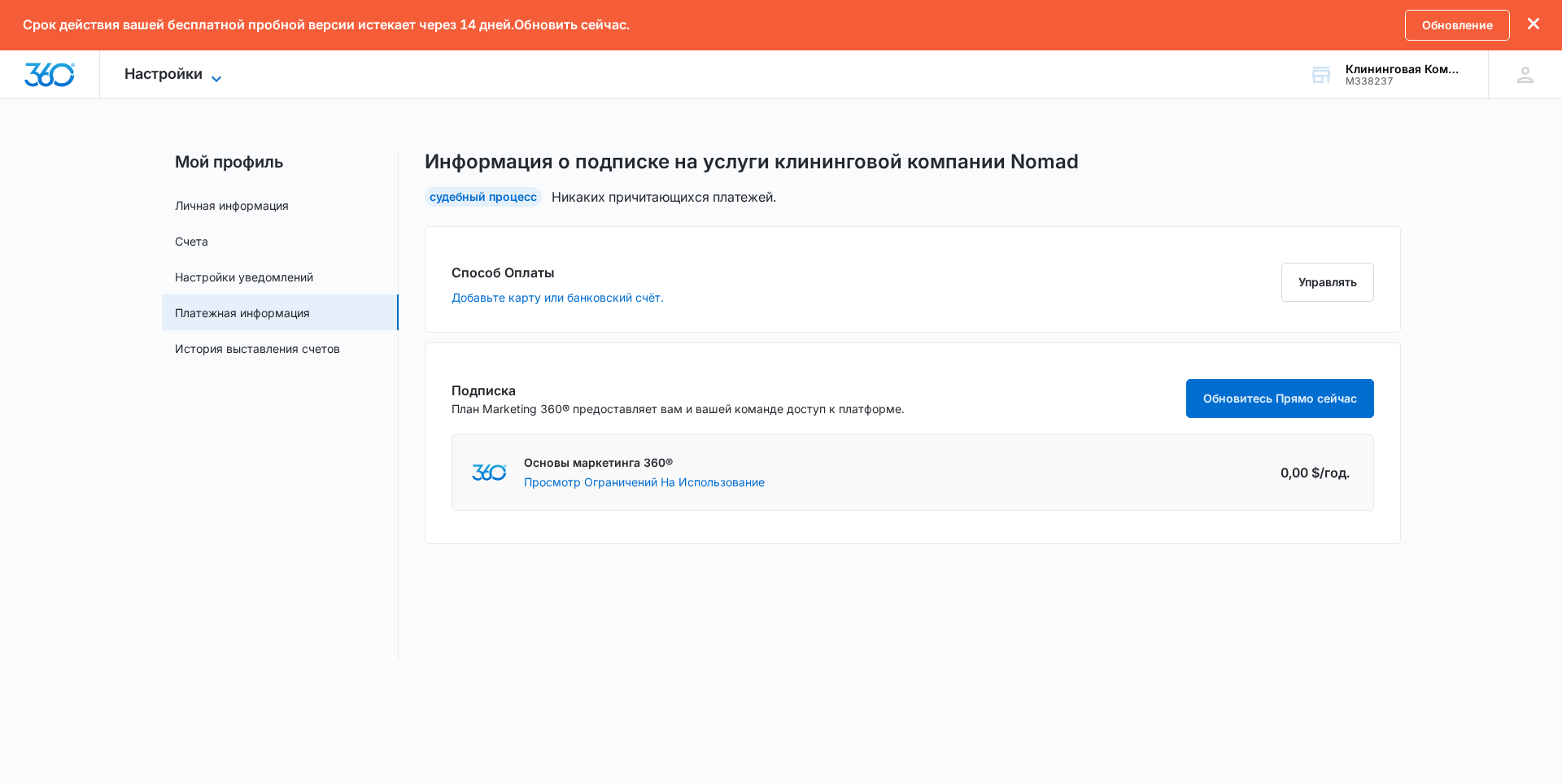
click at [208, 64] on div "Настройки Приложения Репутация Веб-сайты Формы CRM-система Электронная почта Ма…" at bounding box center [175, 74] width 151 height 48
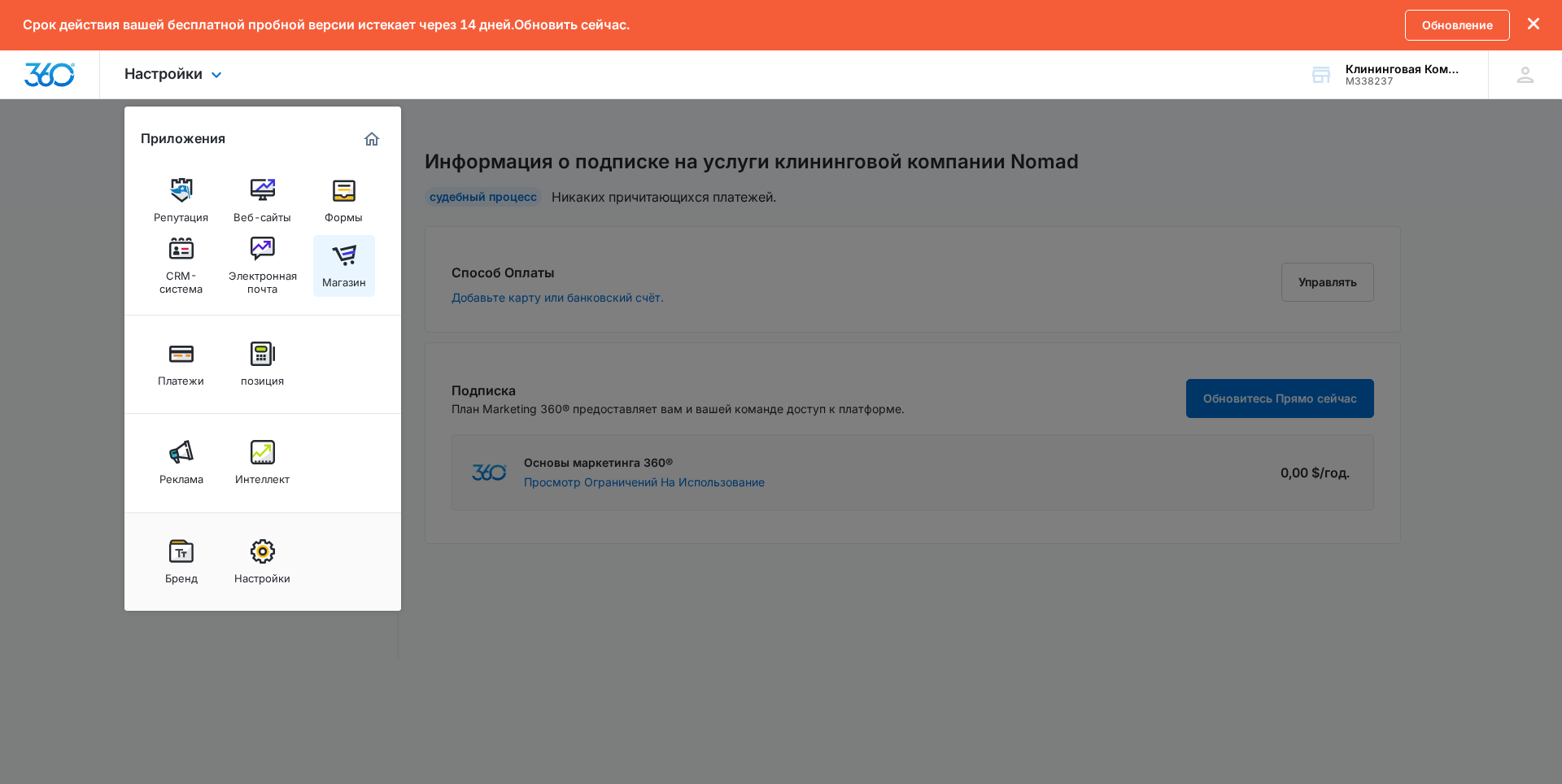
click at [346, 264] on img at bounding box center [343, 255] width 24 height 24
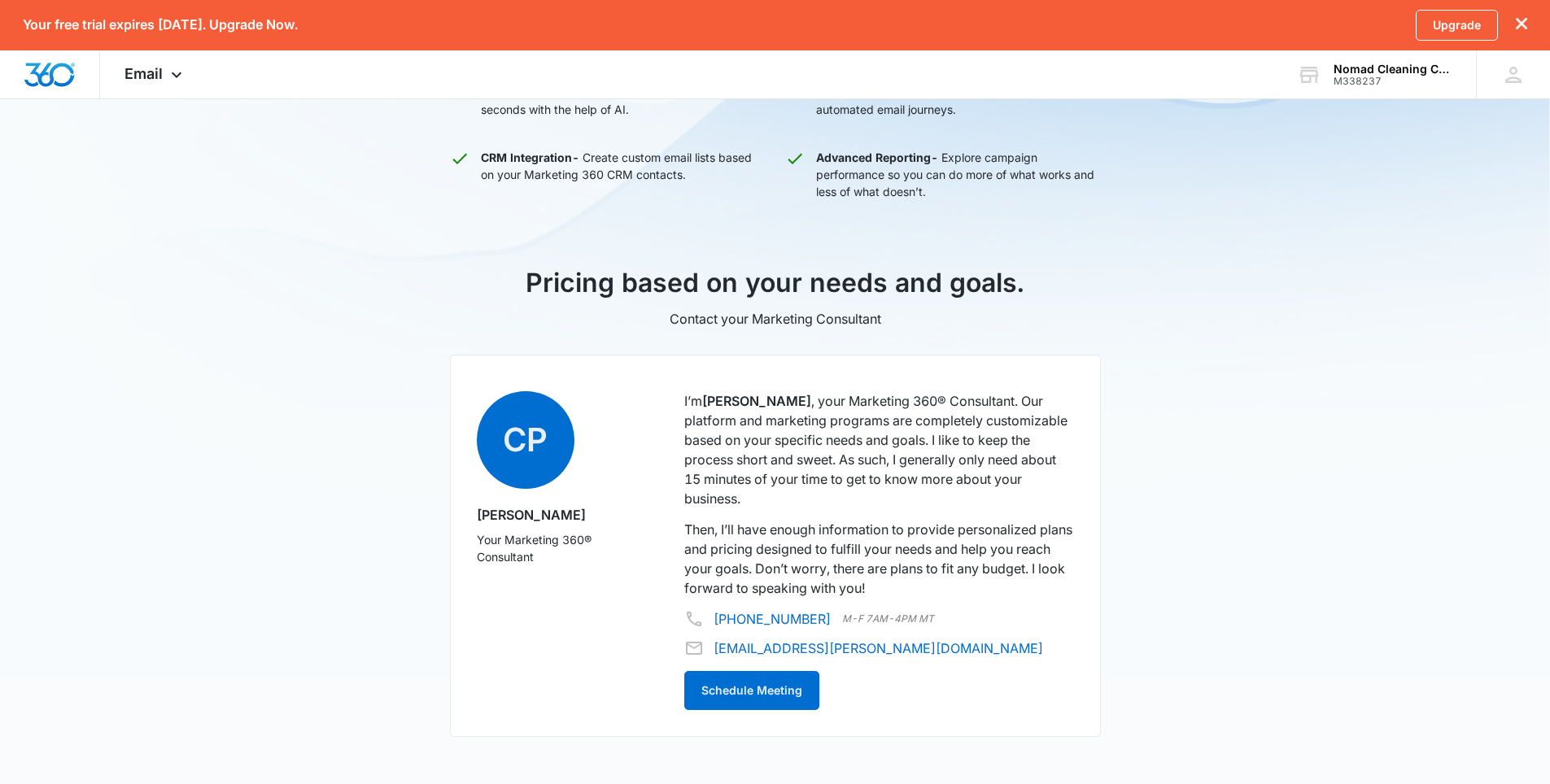
scroll to position [838, 0]
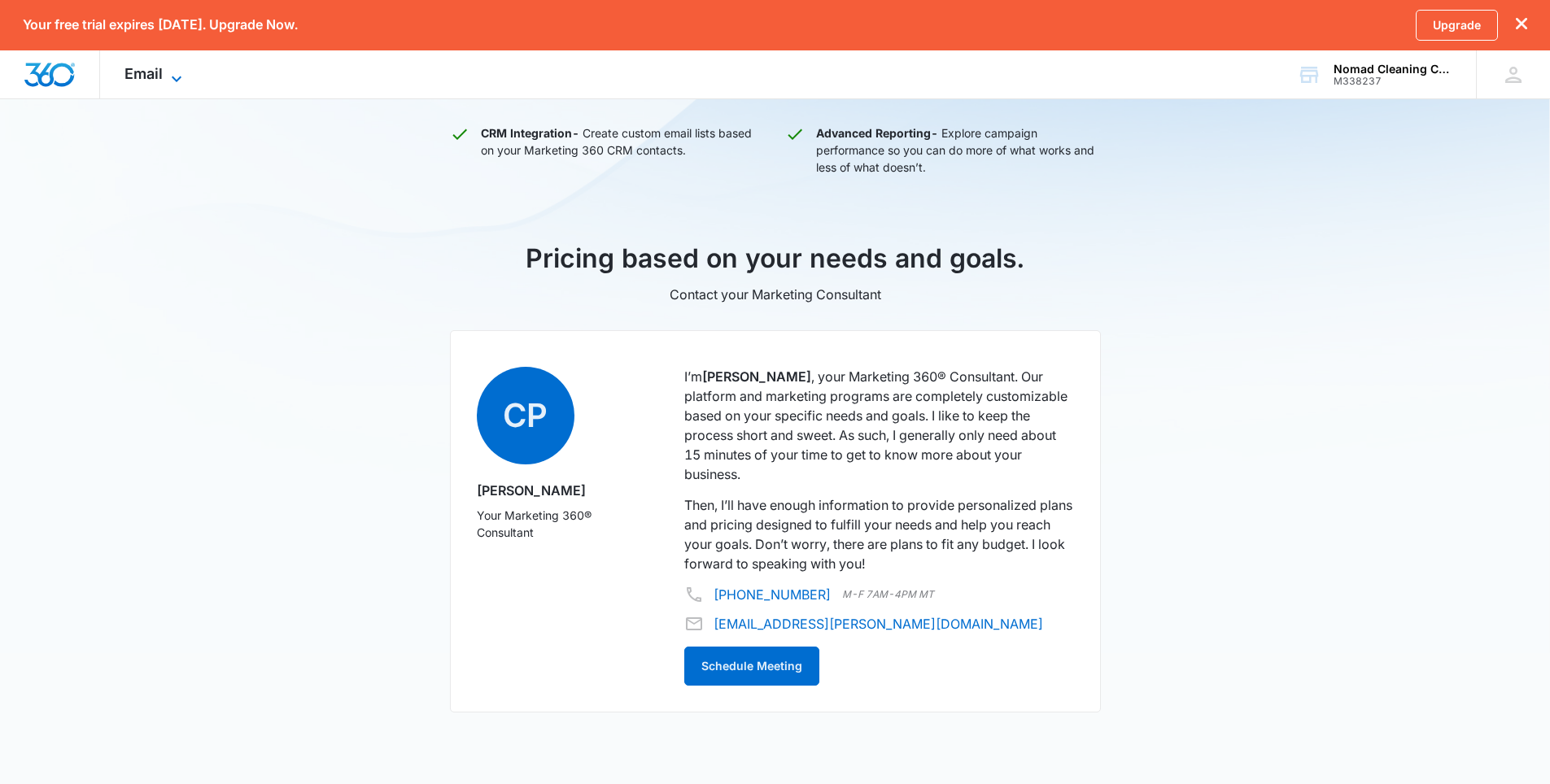
click at [177, 73] on icon at bounding box center [176, 79] width 19 height 19
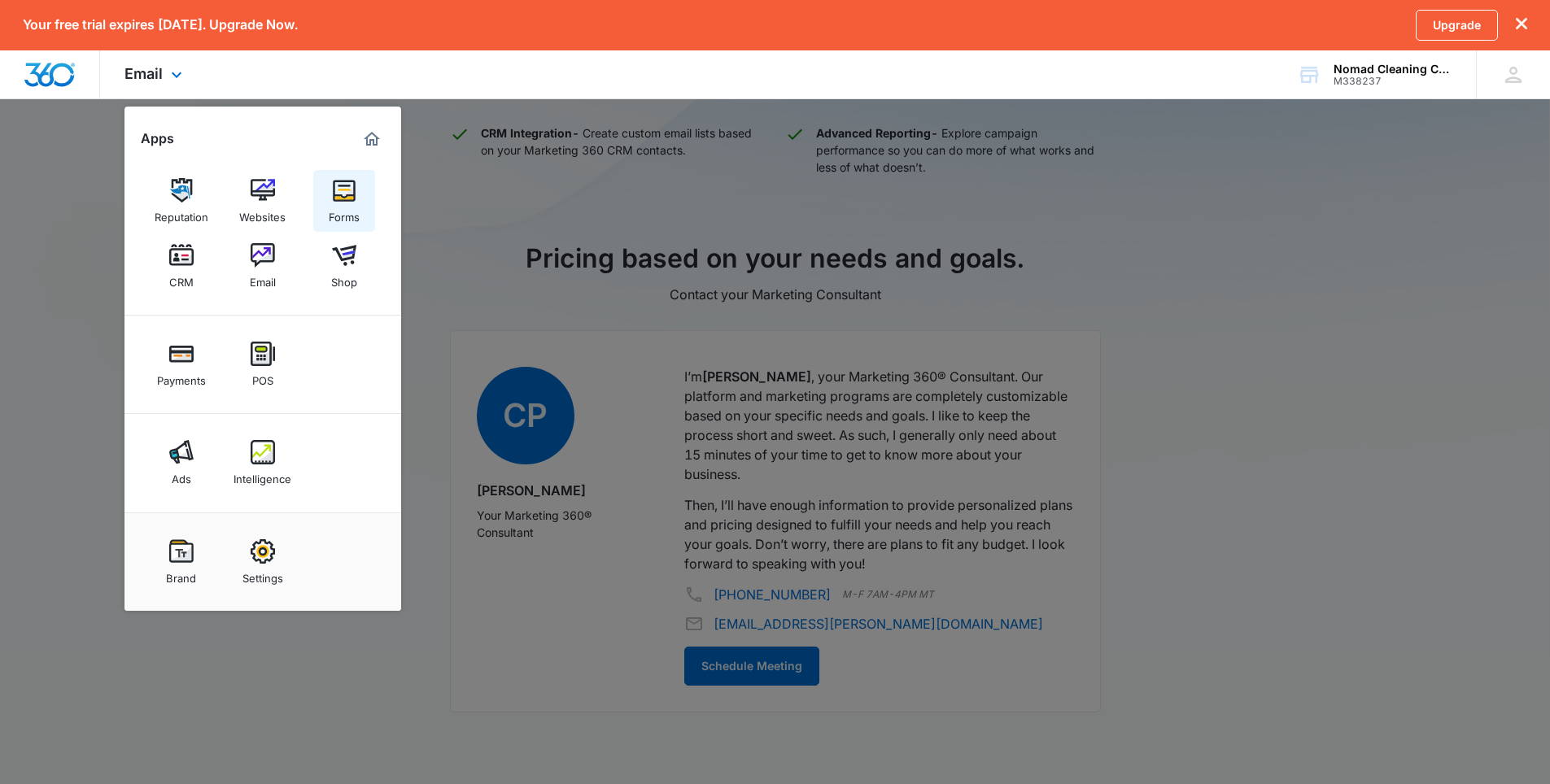
click at [353, 199] on img at bounding box center [343, 189] width 24 height 24
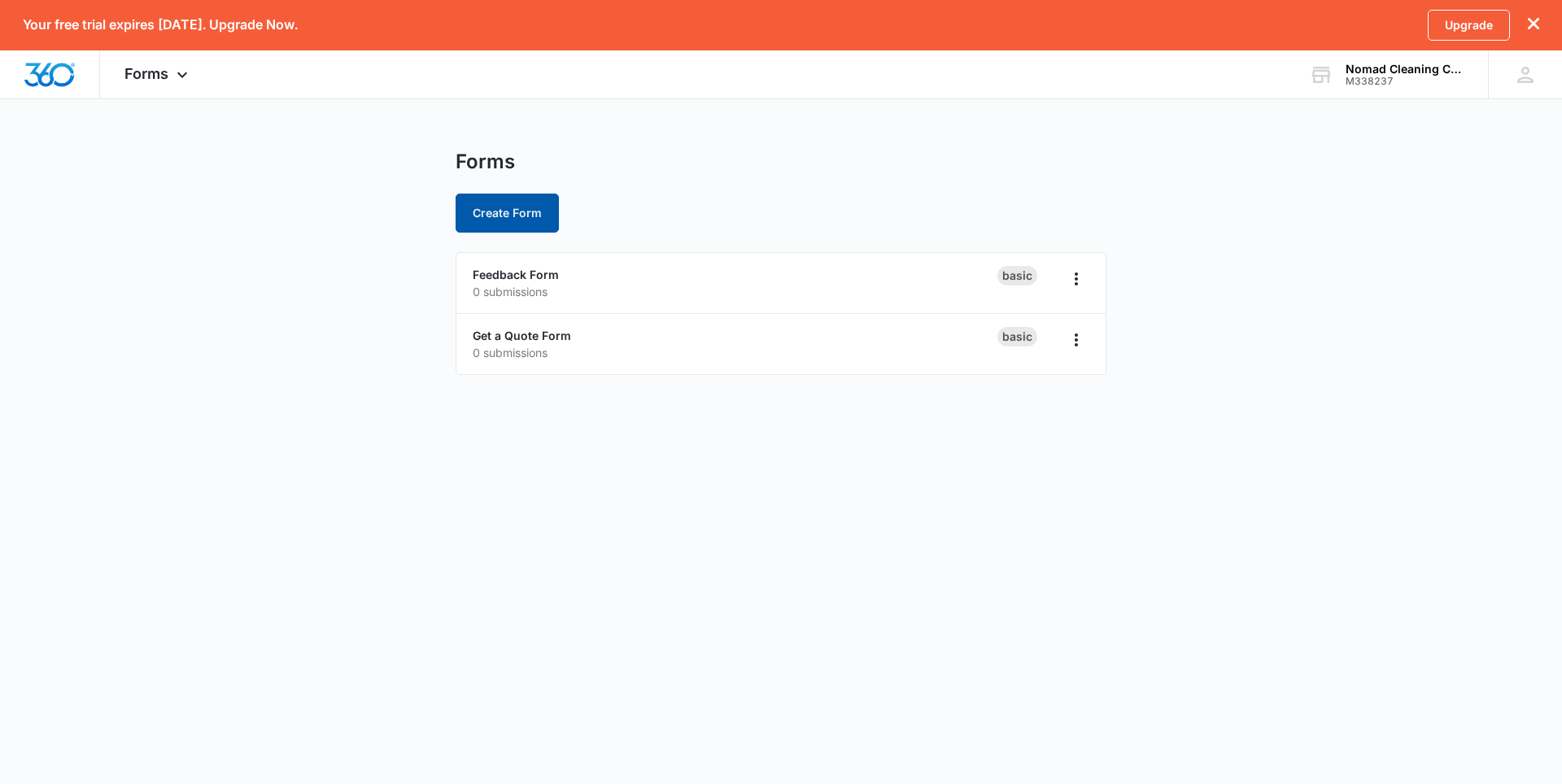
click at [494, 230] on button "Create Form" at bounding box center [507, 213] width 103 height 39
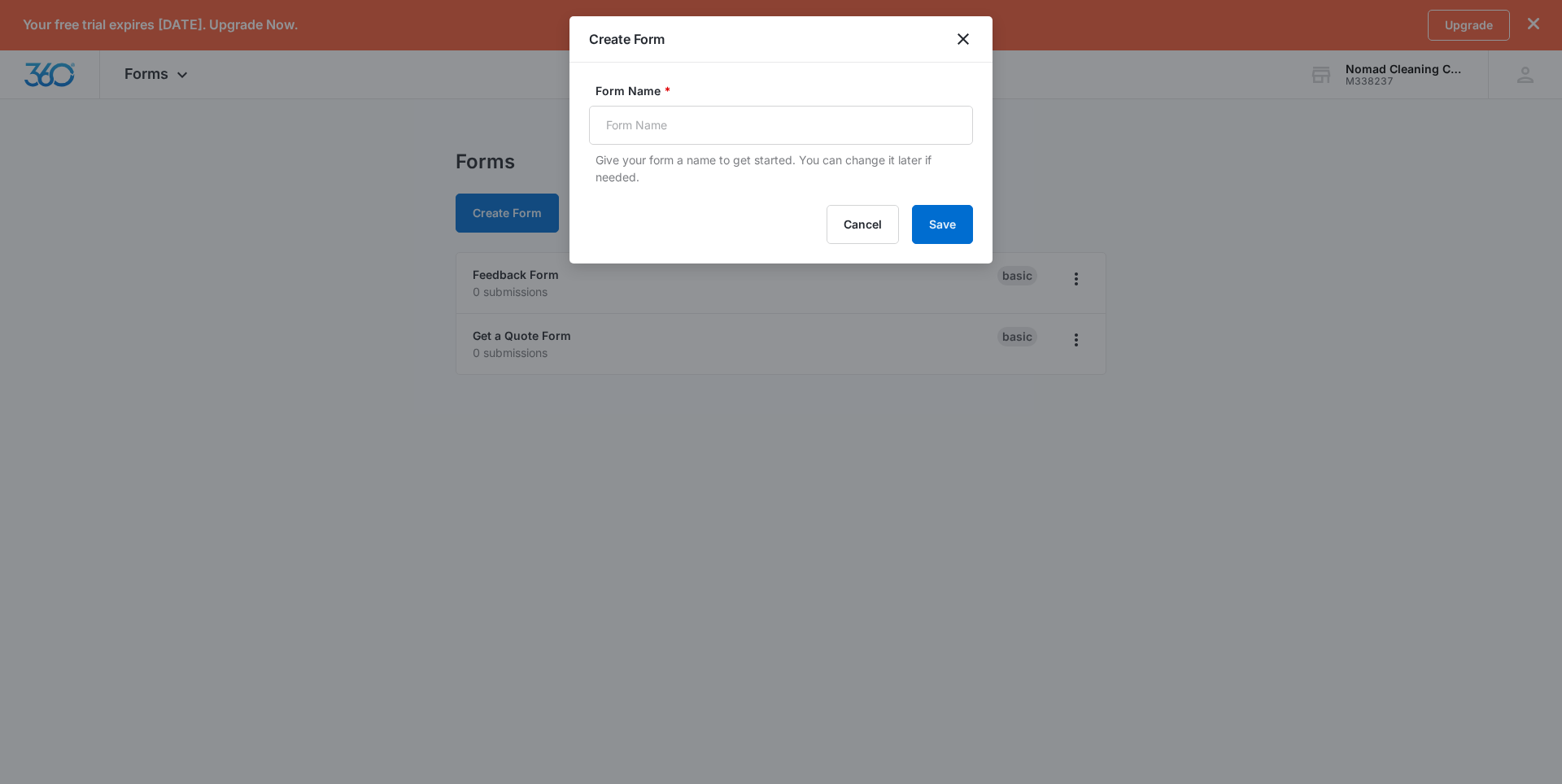
click at [895, 360] on div at bounding box center [781, 392] width 1562 height 784
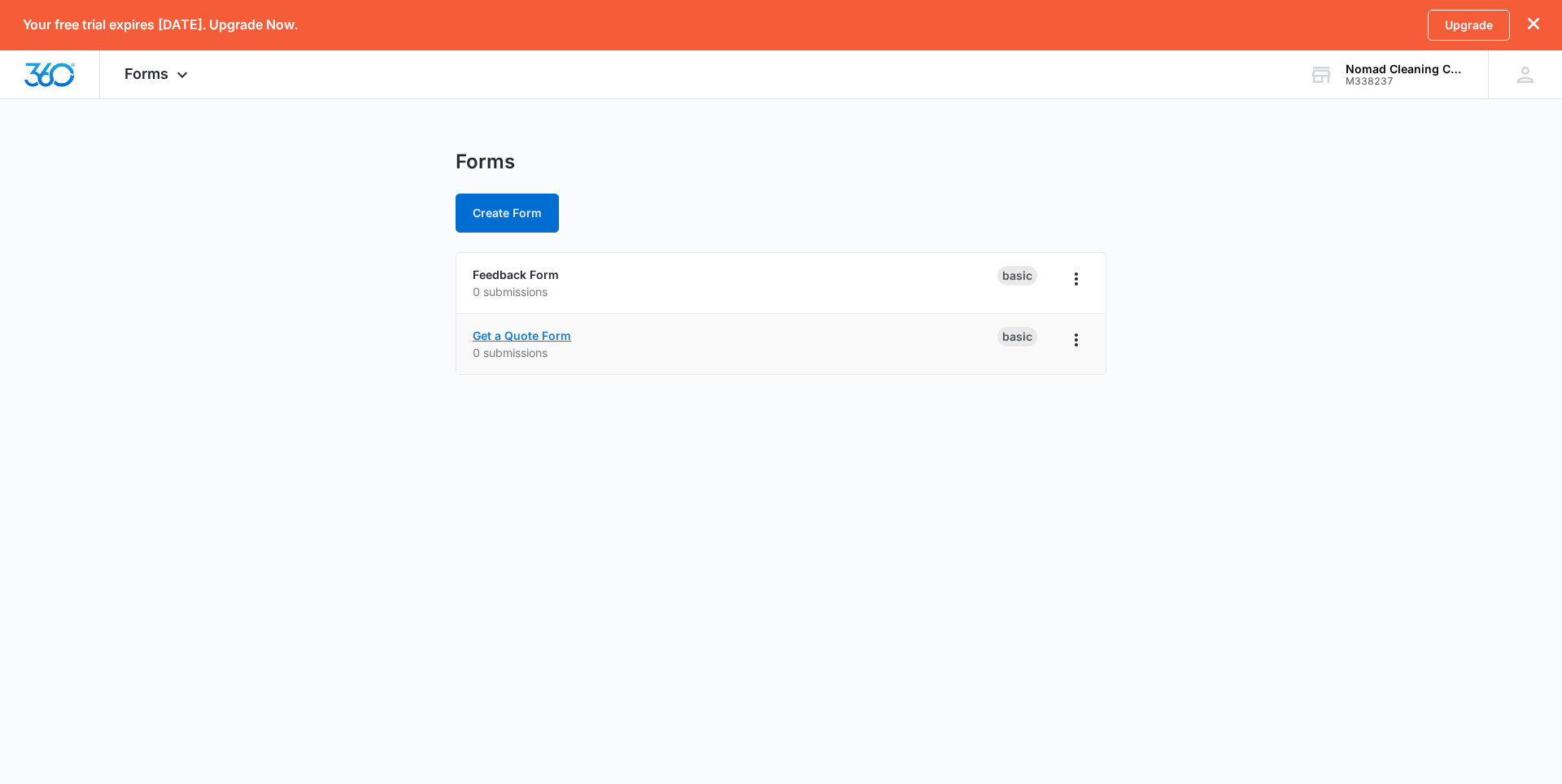
click at [540, 335] on link "Get a Quote Form" at bounding box center [522, 335] width 99 height 14
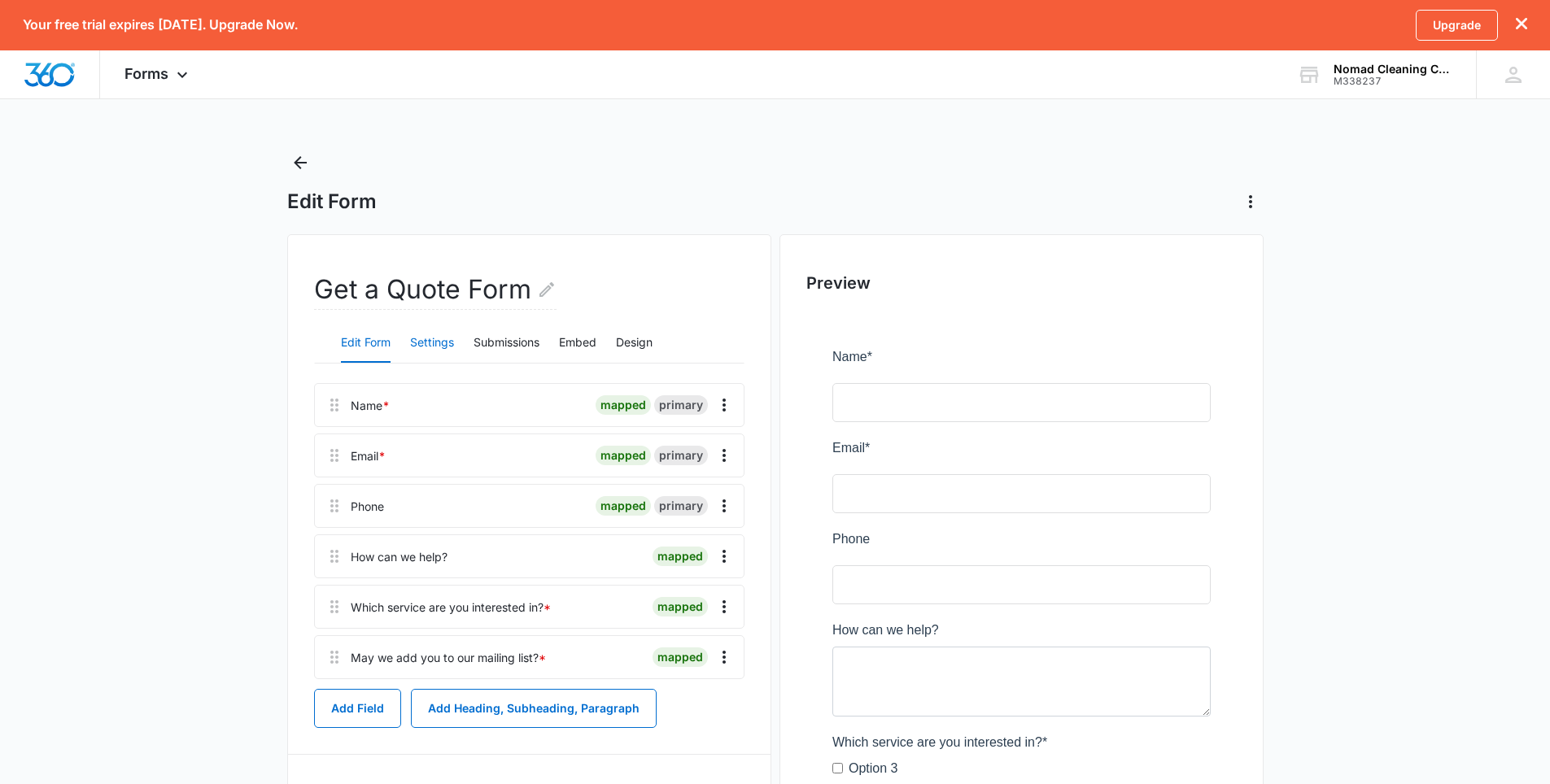
click at [441, 352] on button "Settings" at bounding box center [431, 343] width 44 height 39
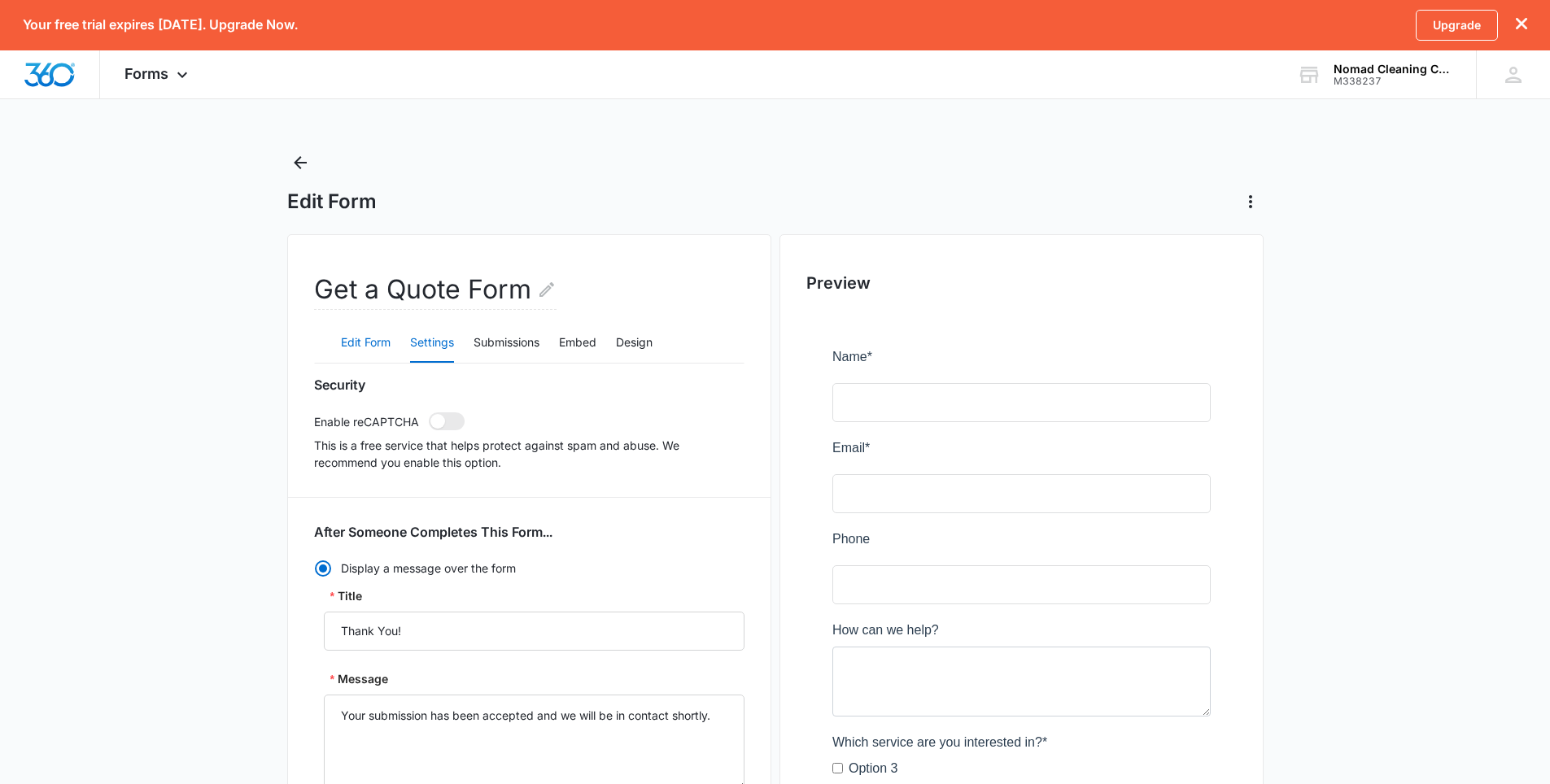
click at [377, 340] on button "Edit Form" at bounding box center [366, 343] width 49 height 39
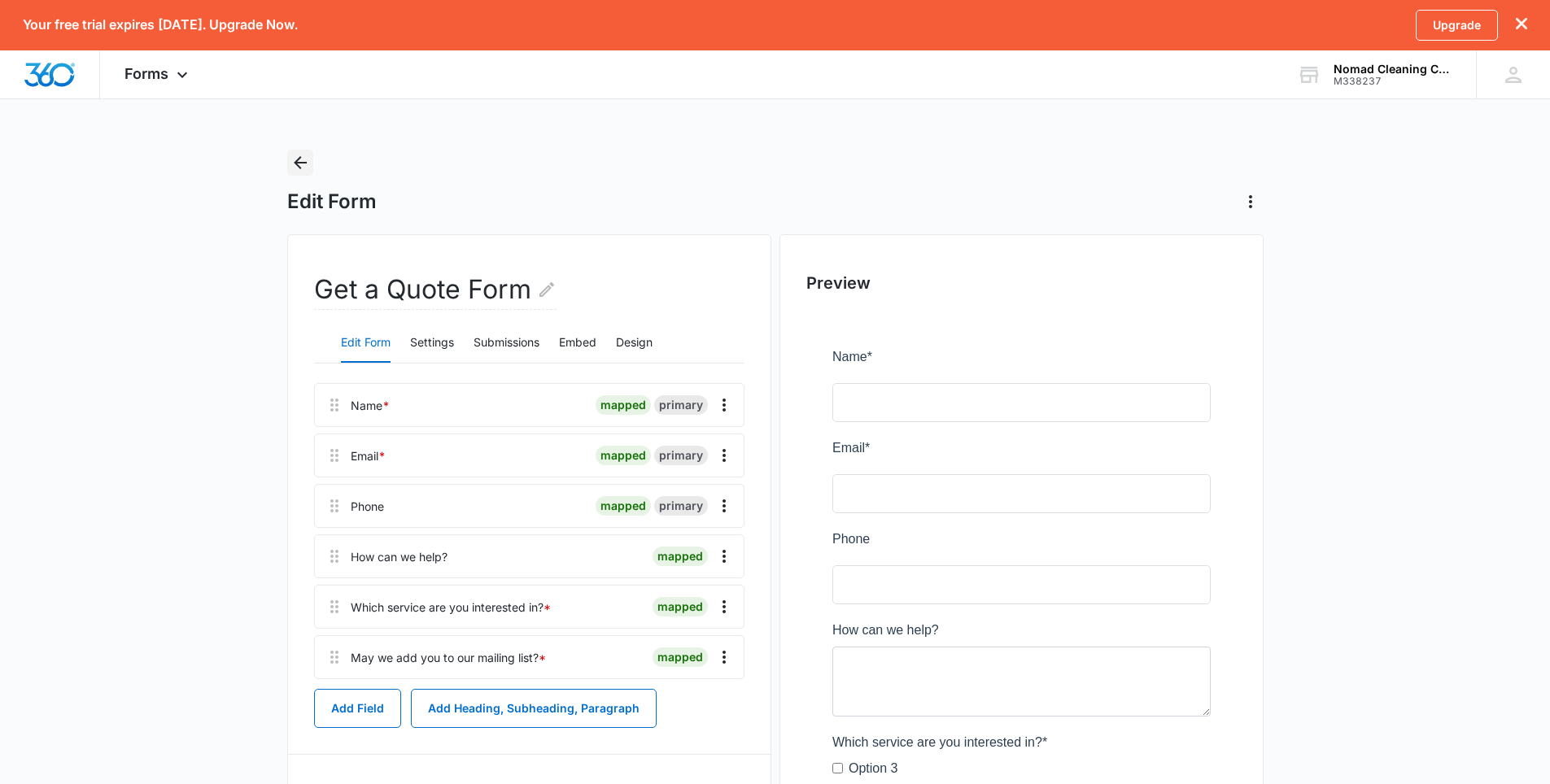
click at [302, 164] on icon "Back" at bounding box center [300, 162] width 19 height 19
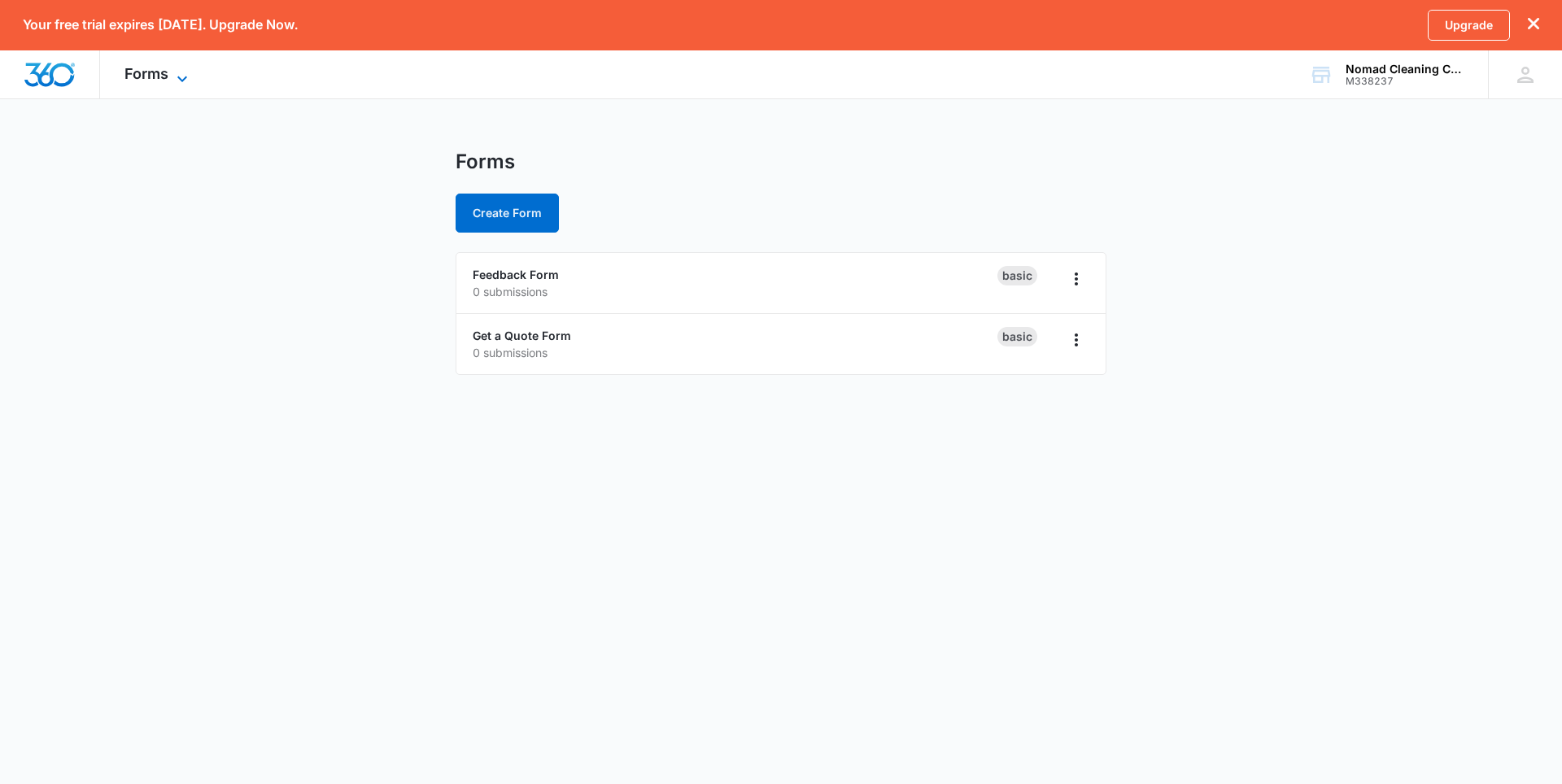
click at [139, 76] on span "Forms" at bounding box center [146, 73] width 44 height 17
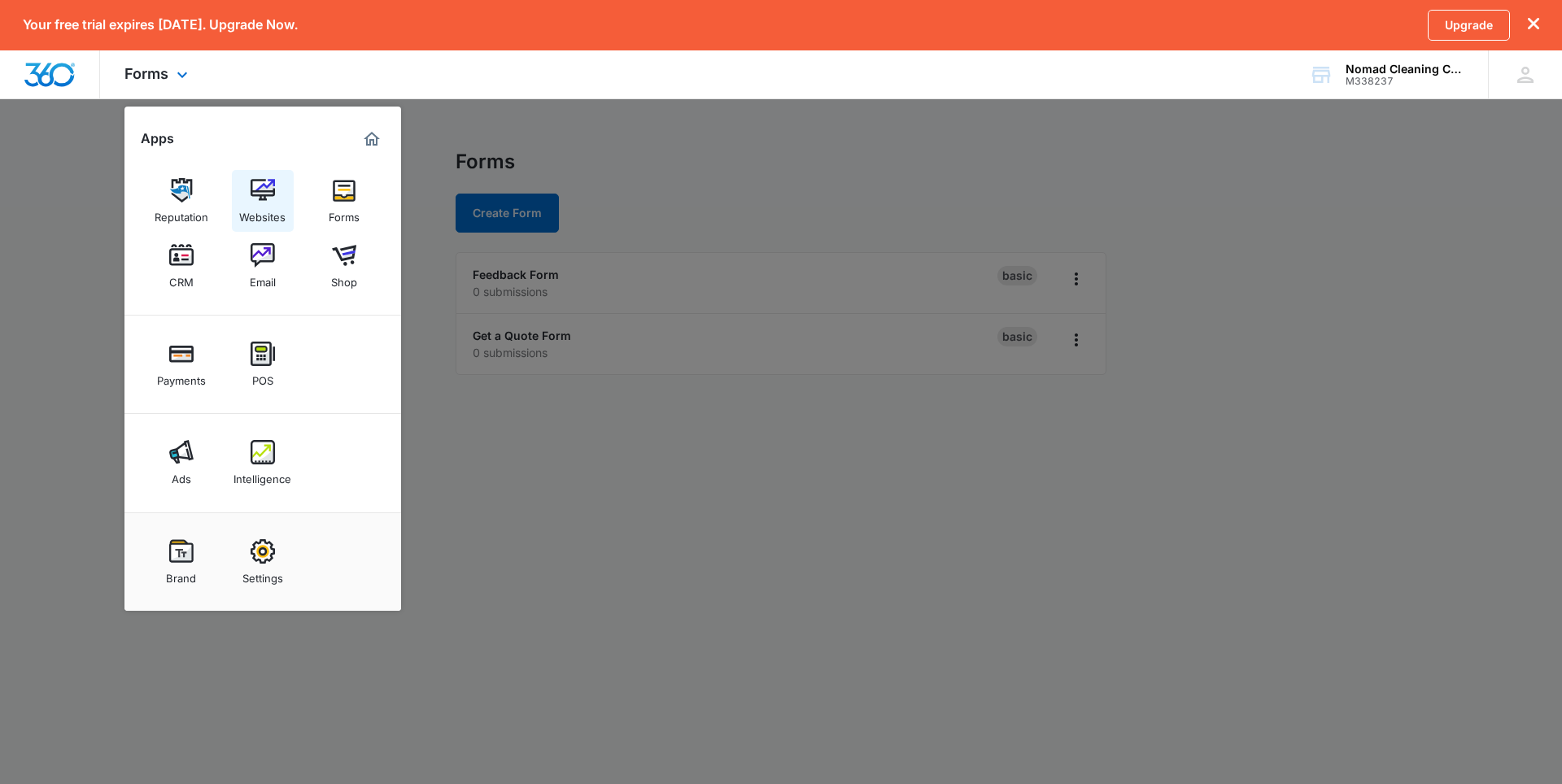
click at [276, 192] on link "Websites" at bounding box center [263, 201] width 62 height 62
